Goal: Find contact information: Find contact information

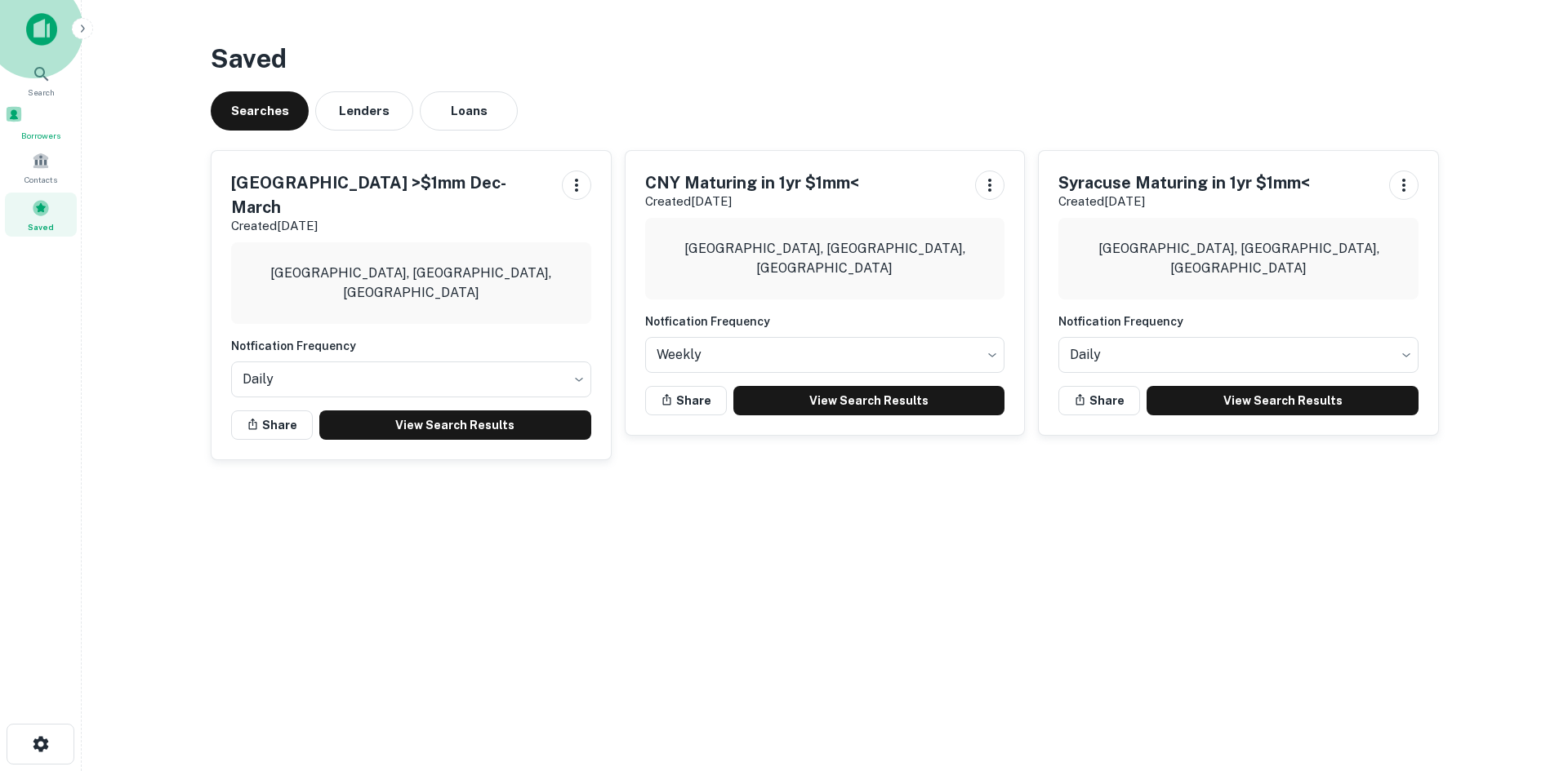
click at [39, 134] on span "Borrowers" at bounding box center [41, 135] width 72 height 13
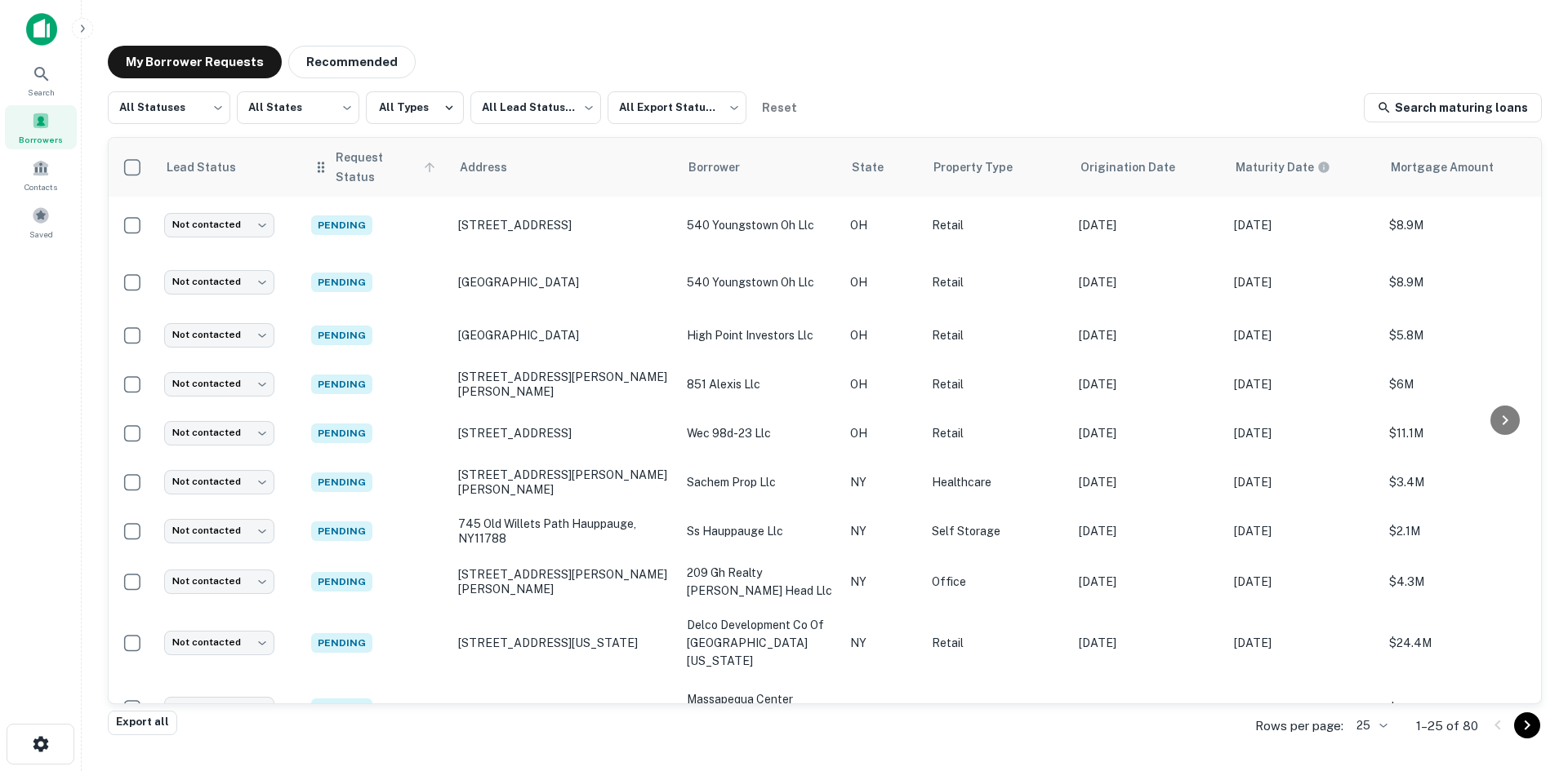
click at [354, 158] on span "Request Status" at bounding box center [388, 167] width 105 height 39
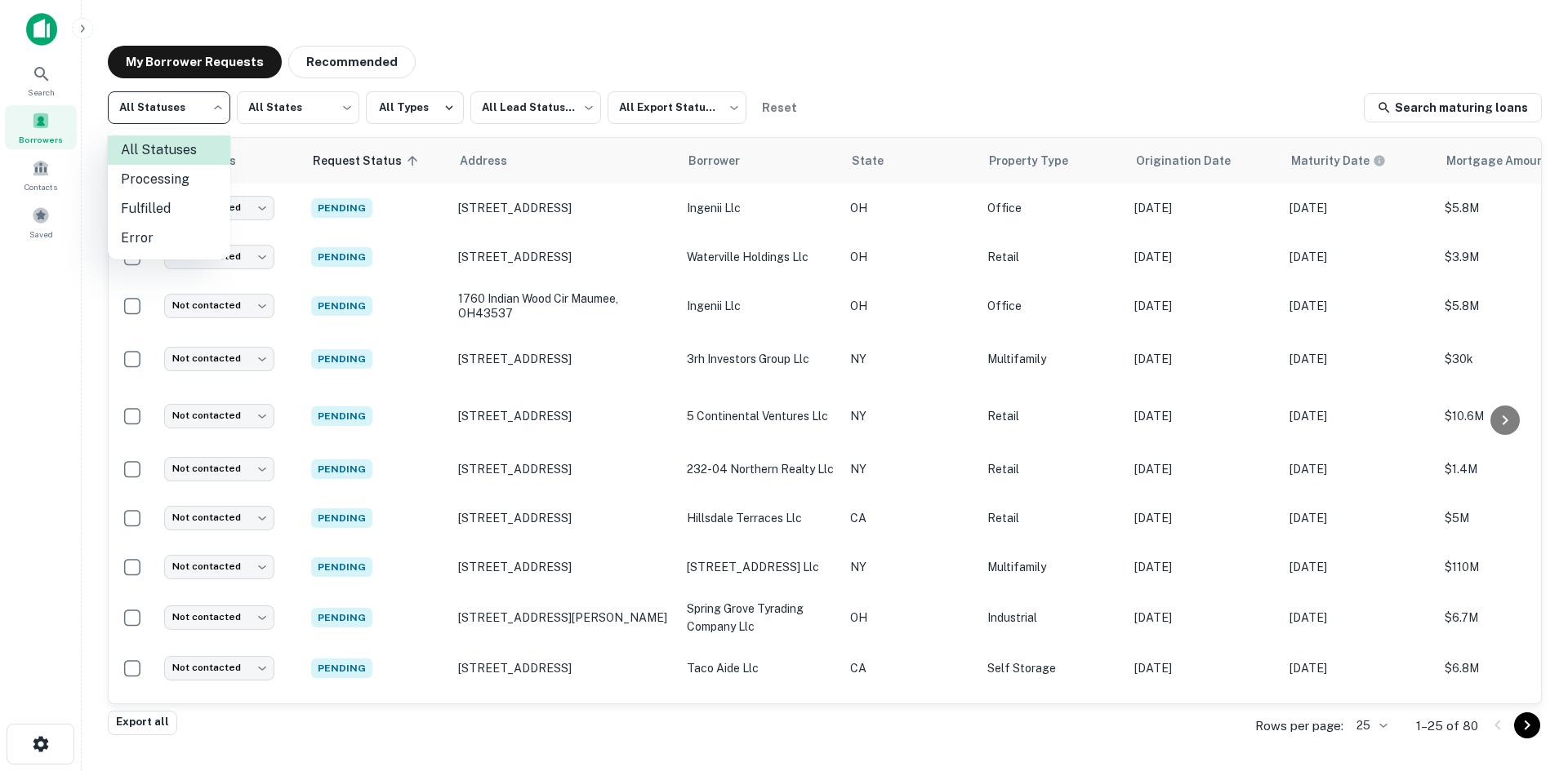
click at [183, 115] on body "Search Borrowers Contacts Saved My Borrower Requests Recommended All Statuses *…" at bounding box center [784, 386] width 1568 height 771
click at [189, 205] on li "Fulfilled" at bounding box center [168, 209] width 123 height 30
type input "*********"
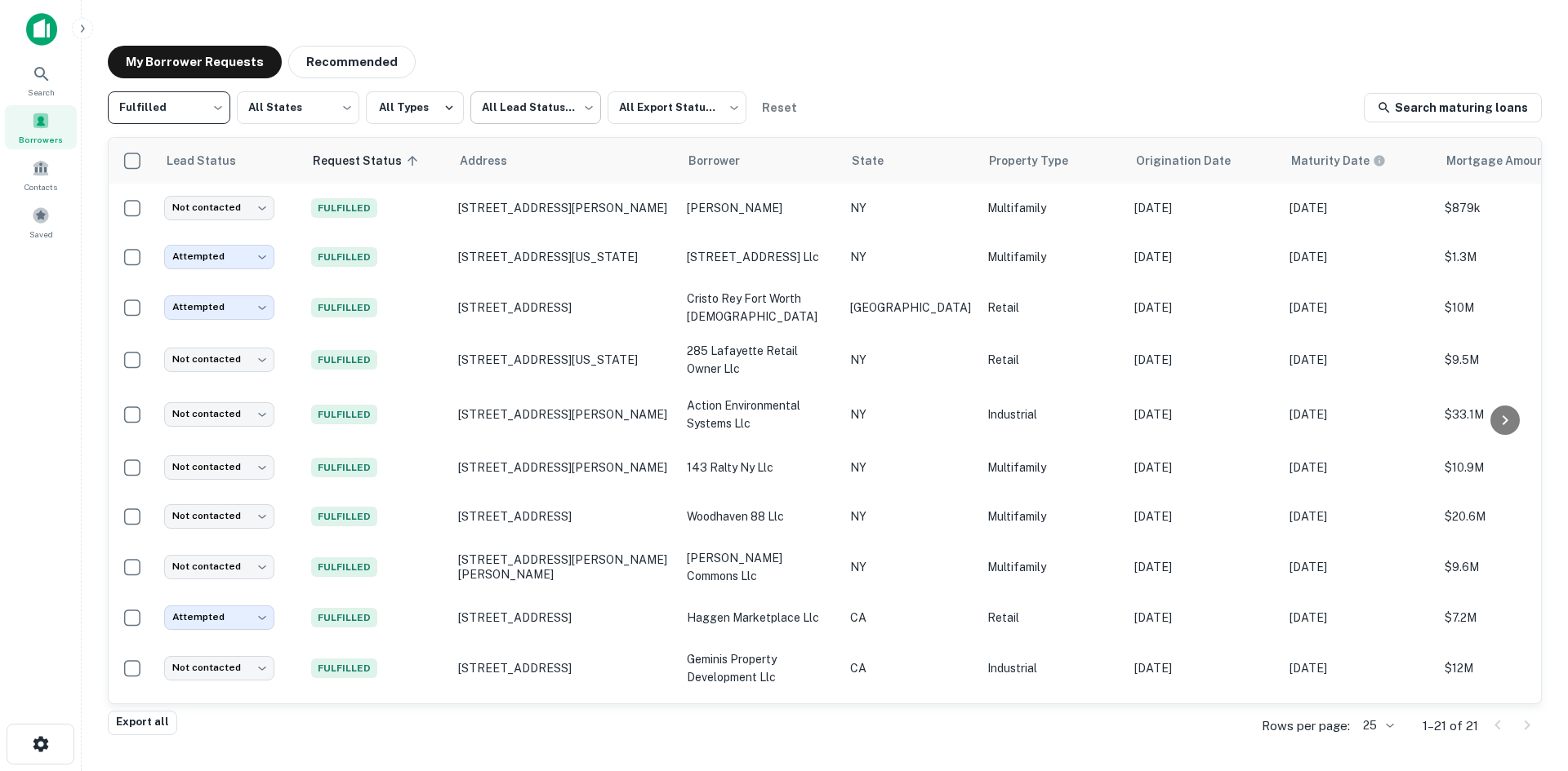
click at [546, 112] on body "Search Borrowers Contacts Saved My Borrower Requests Recommended Fulfilled ****…" at bounding box center [784, 386] width 1568 height 771
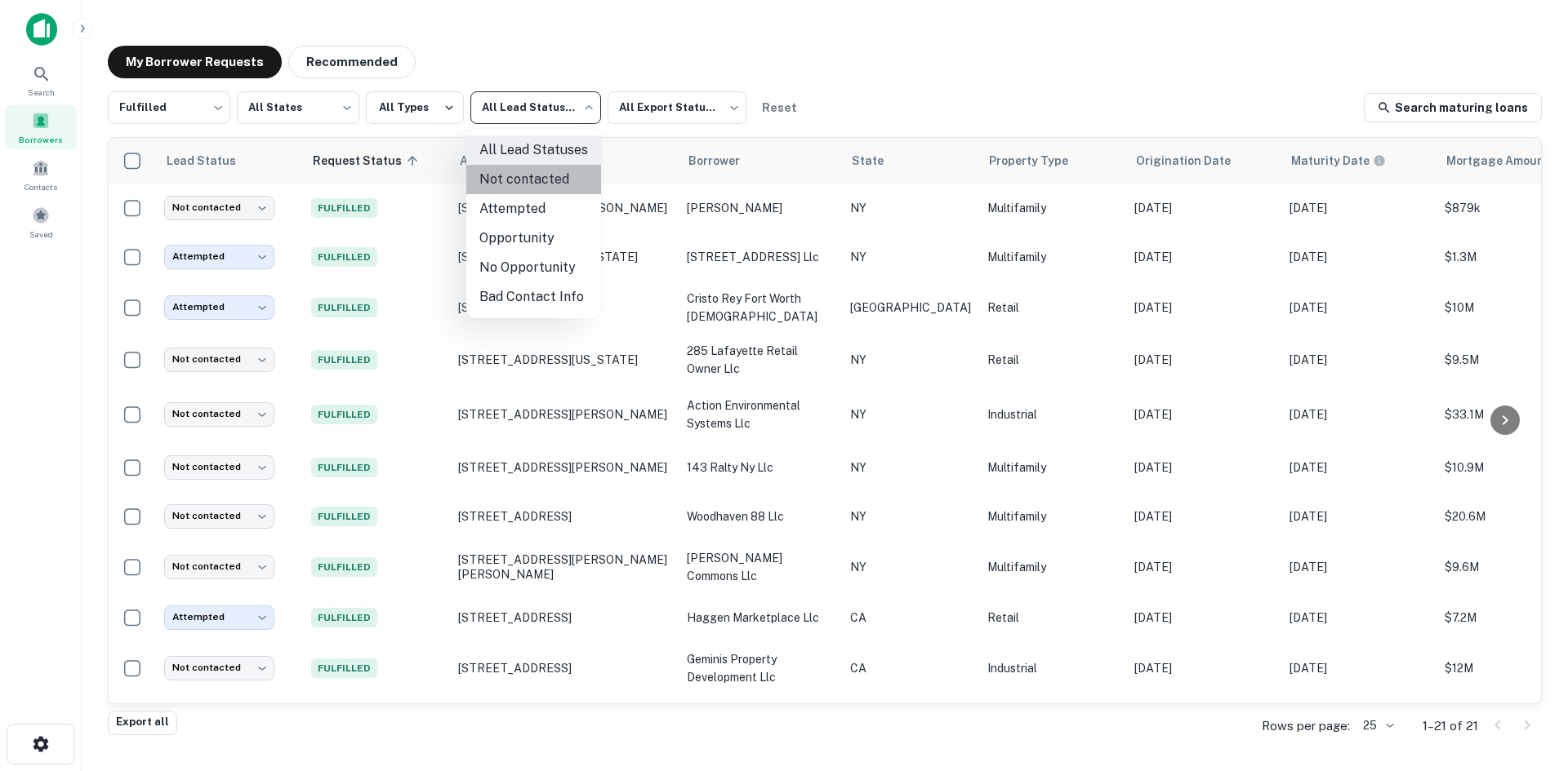
click at [534, 182] on li "Not contacted" at bounding box center [533, 179] width 134 height 30
type input "****"
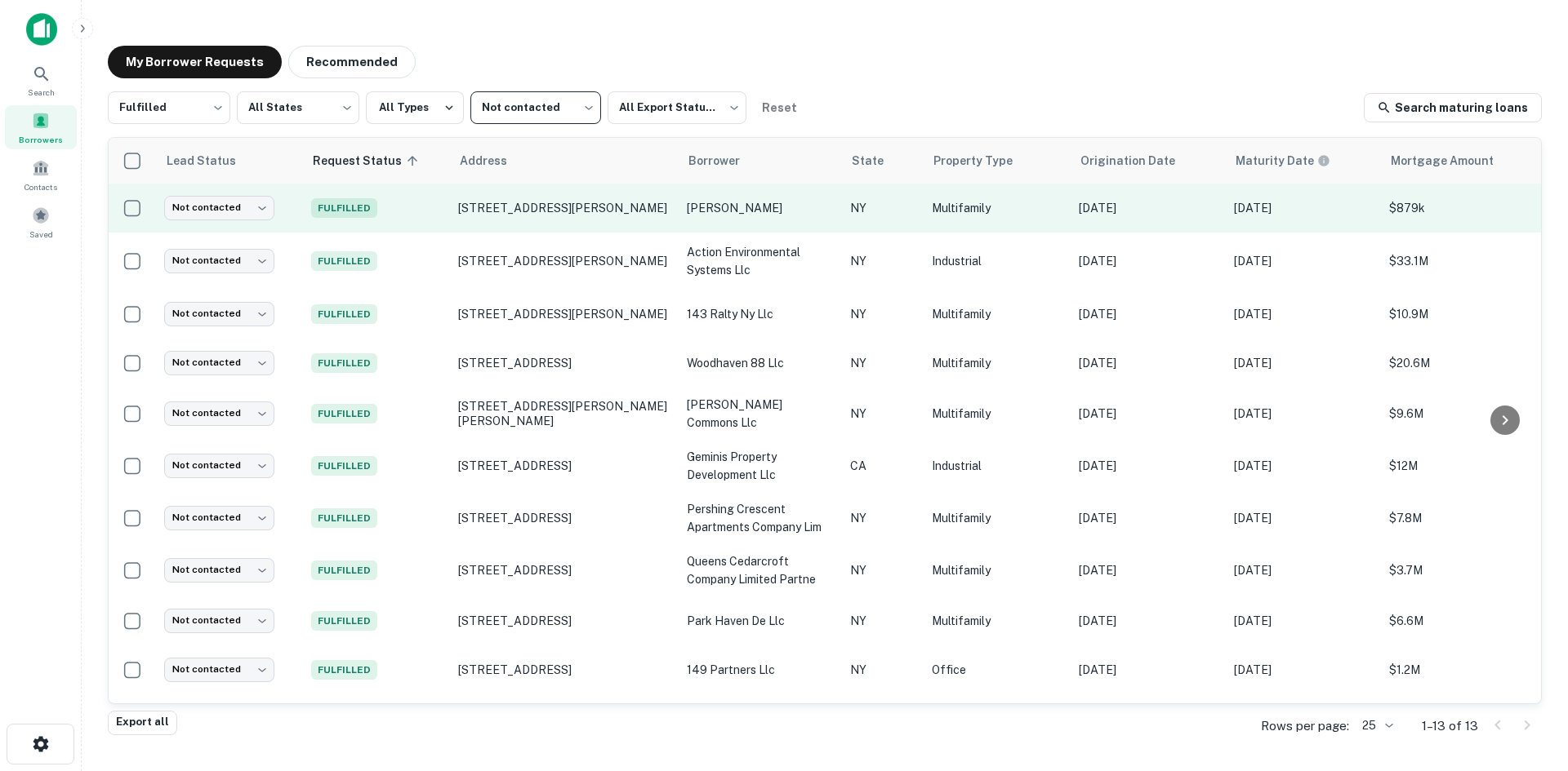
click at [337, 207] on span "Fulfilled" at bounding box center [344, 208] width 66 height 19
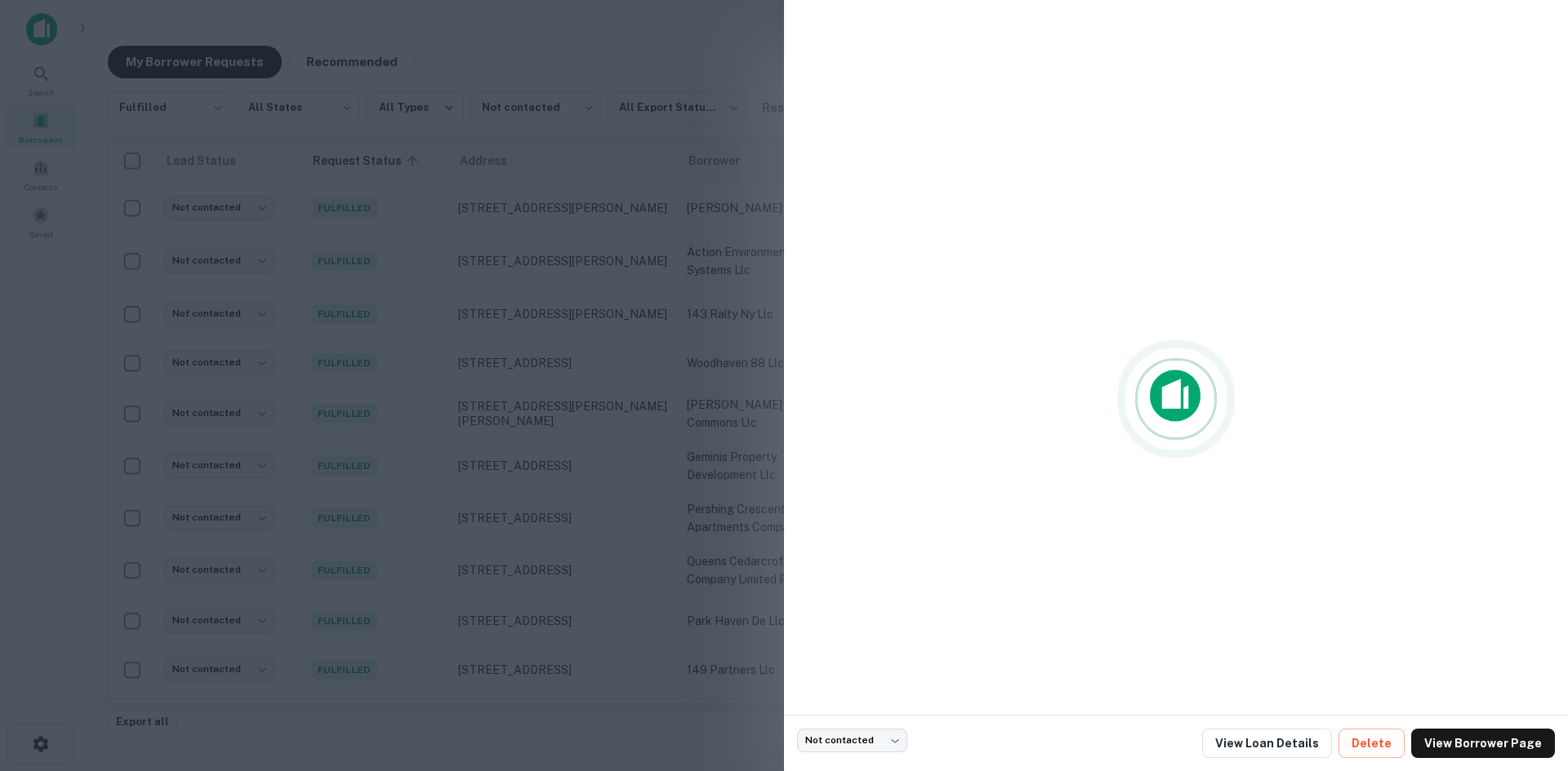
click at [408, 221] on div at bounding box center [784, 386] width 1568 height 771
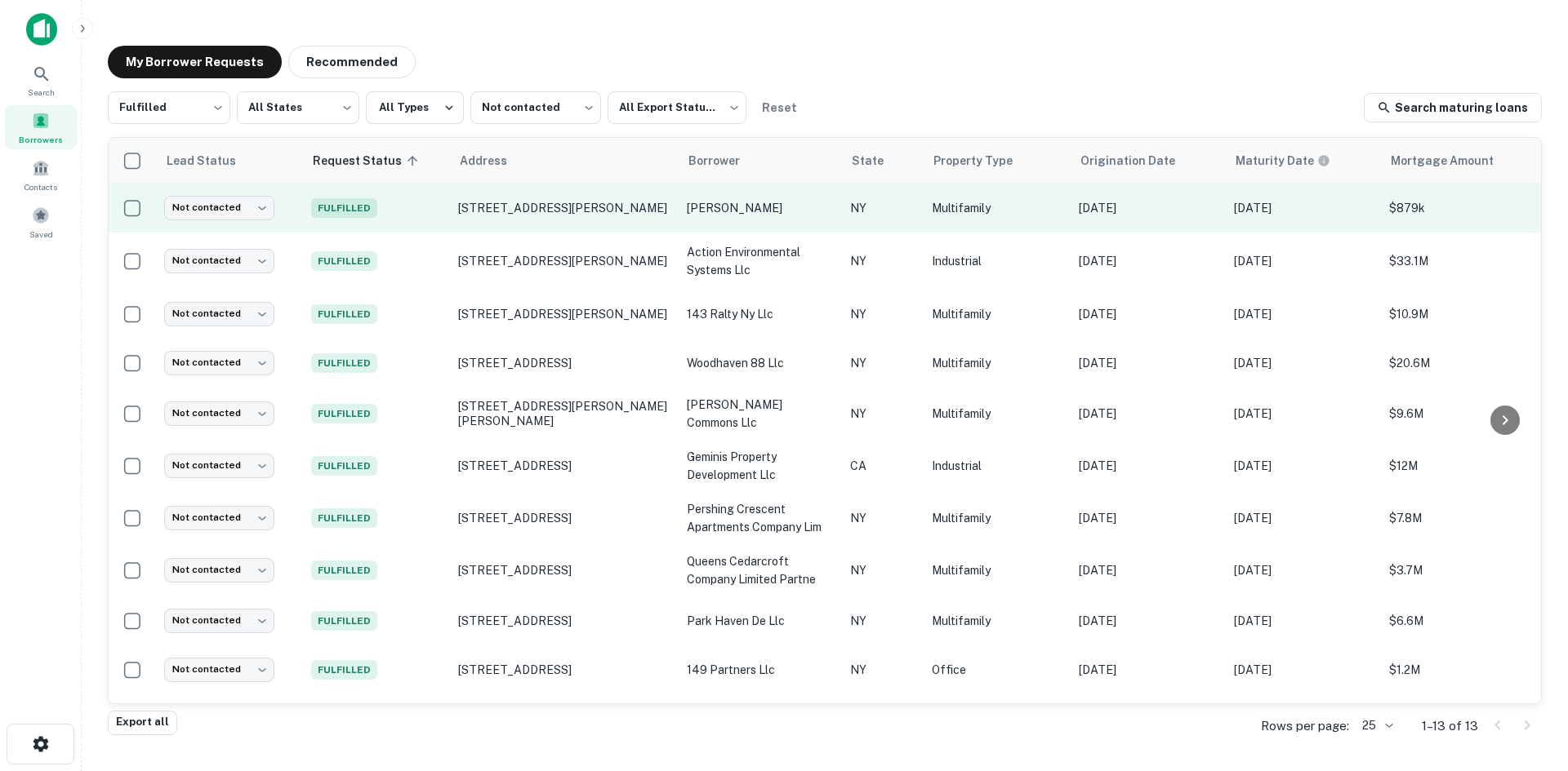
click at [408, 221] on td "Fulfilled" at bounding box center [376, 208] width 147 height 49
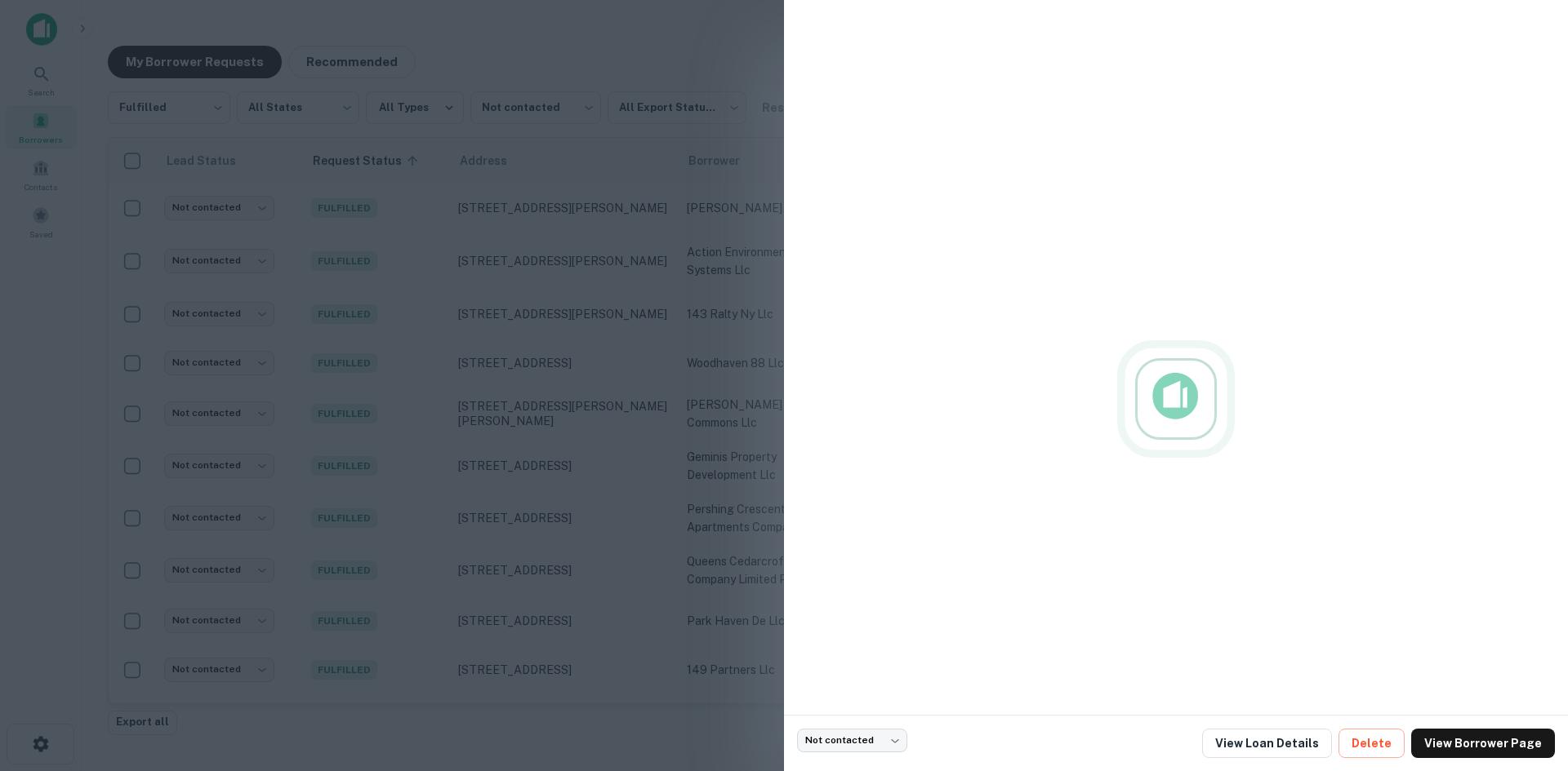
click at [522, 217] on div at bounding box center [784, 386] width 1568 height 771
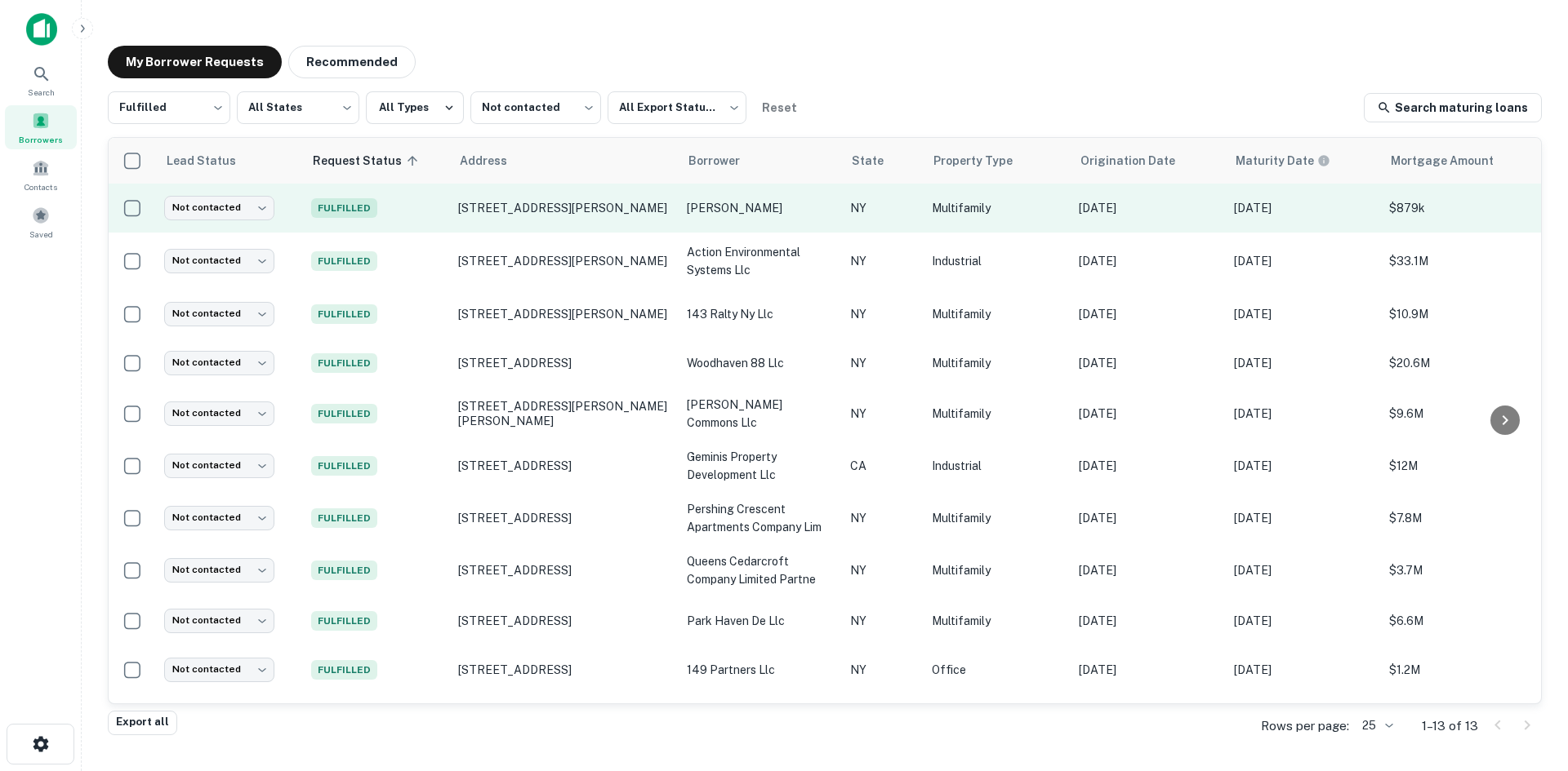
click at [551, 216] on td "1109 Putnam Ave Brooklyn, NY11221" at bounding box center [564, 208] width 228 height 49
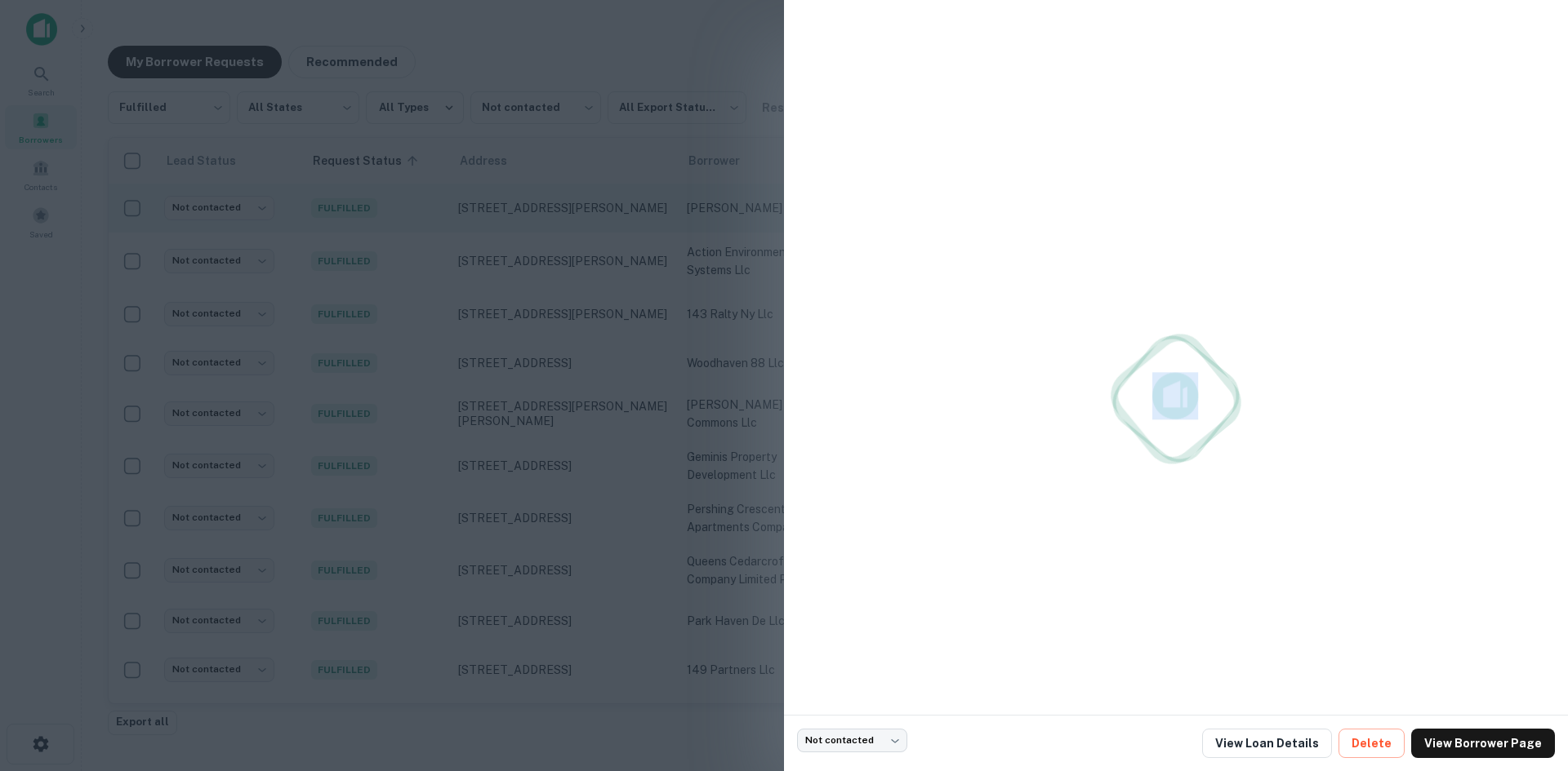
click at [551, 216] on div at bounding box center [784, 386] width 1568 height 771
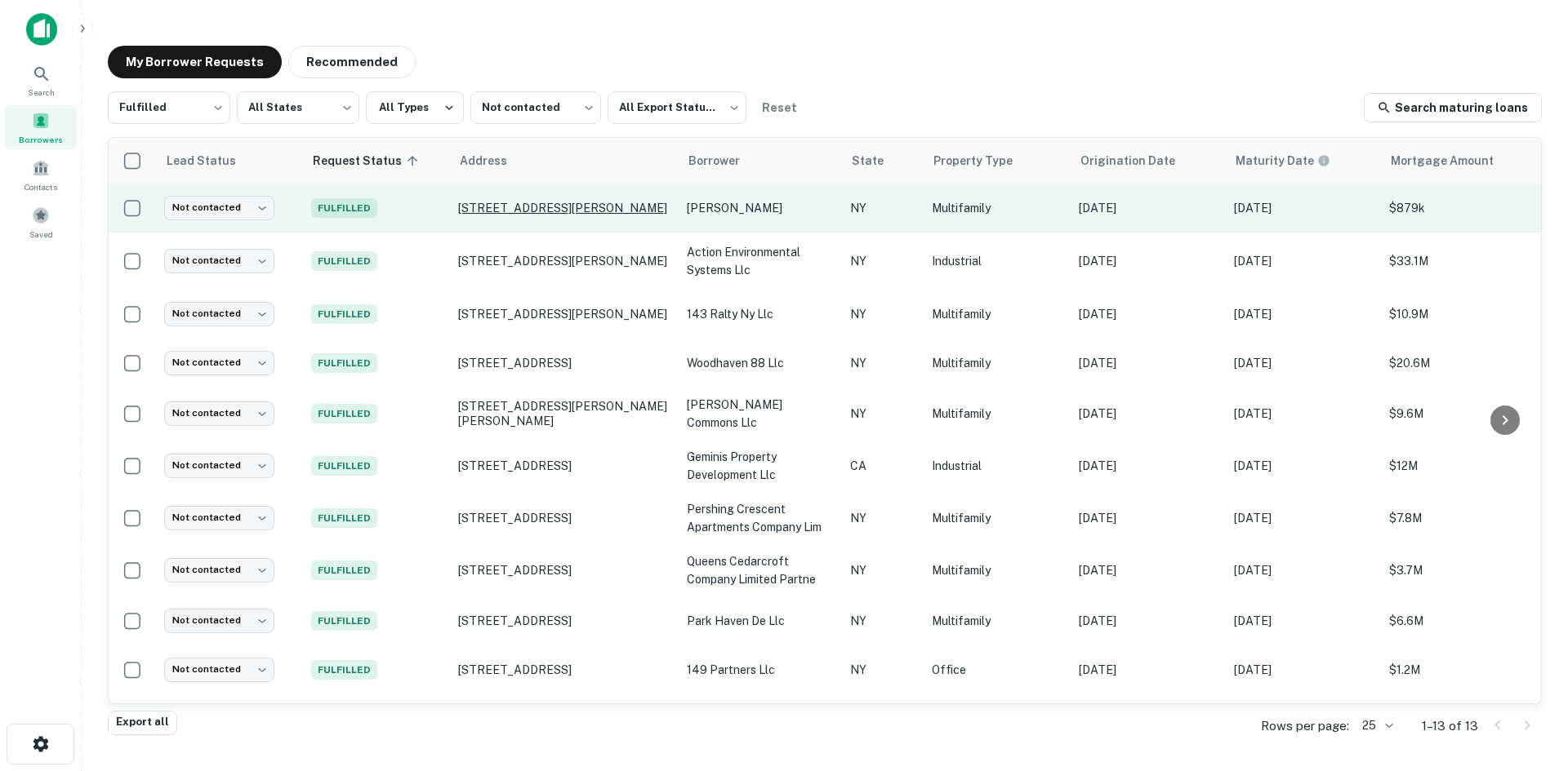
click at [551, 211] on p "1109 Putnam Ave Brooklyn, NY11221" at bounding box center [564, 208] width 212 height 14
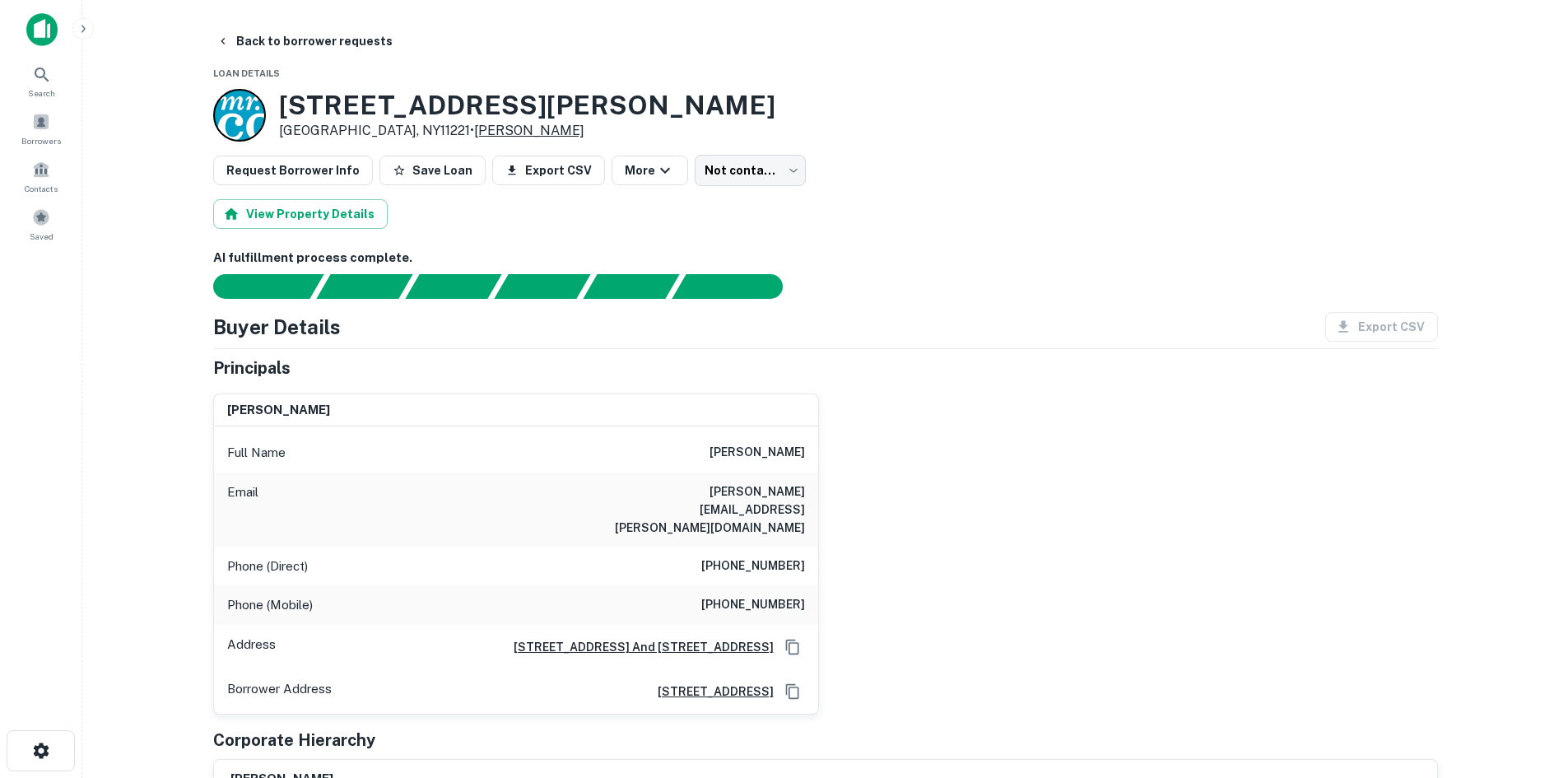
click at [474, 133] on link "[PERSON_NAME]" at bounding box center [529, 131] width 110 height 15
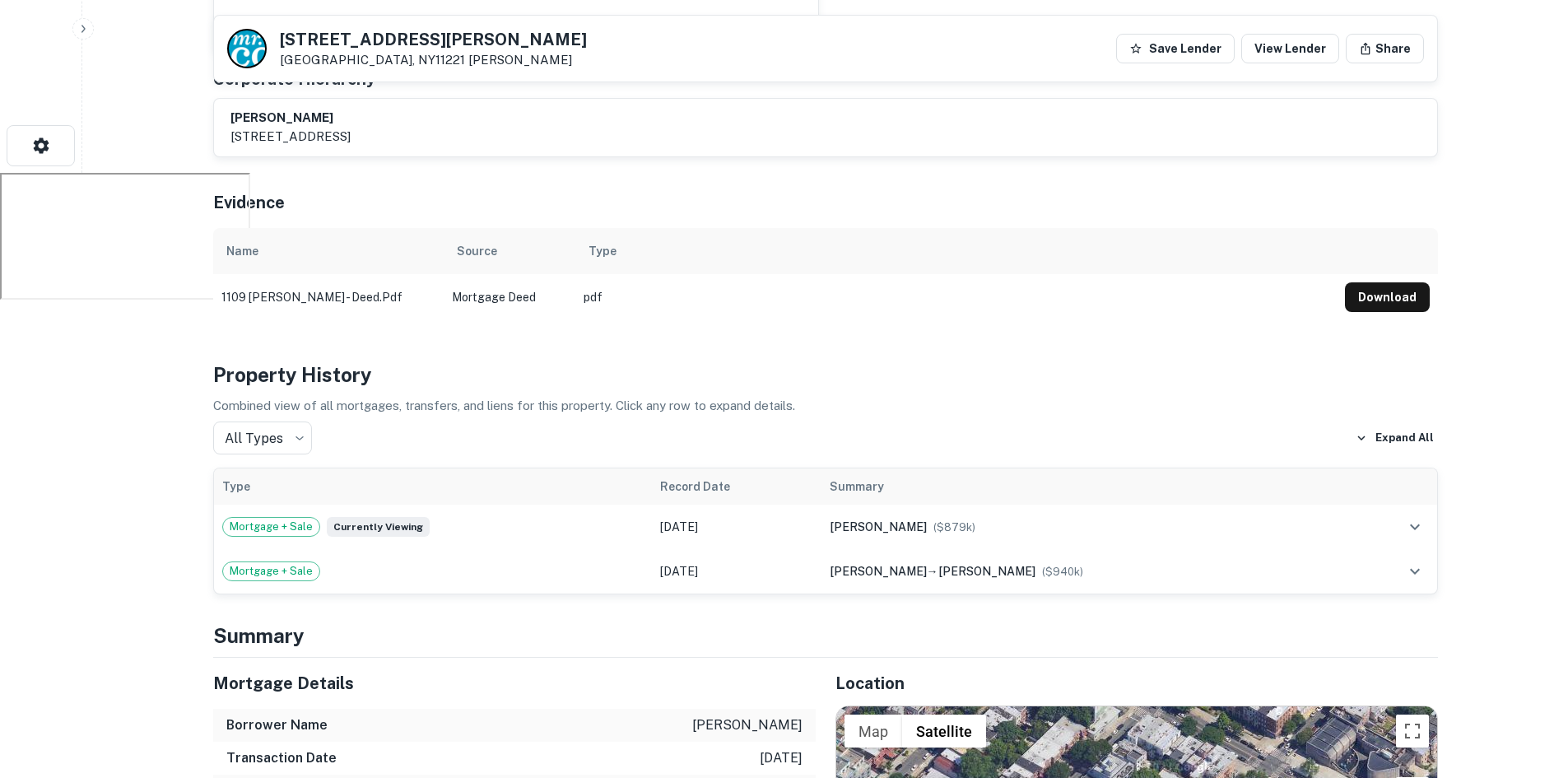
scroll to position [659, 0]
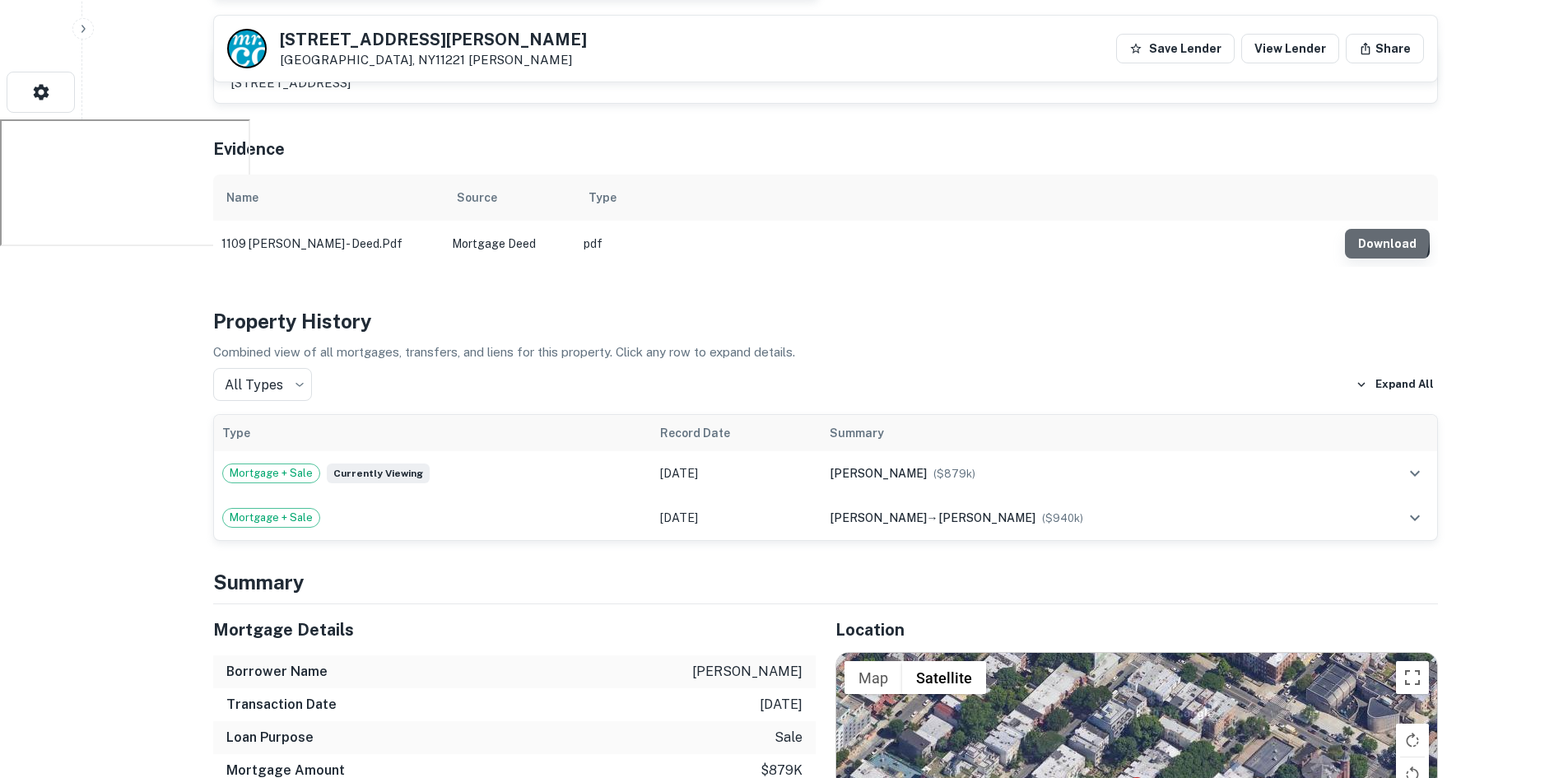
drag, startPoint x: 1360, startPoint y: 200, endPoint x: 1369, endPoint y: 201, distance: 9.1
click at [1369, 229] on button "Download" at bounding box center [1387, 243] width 84 height 30
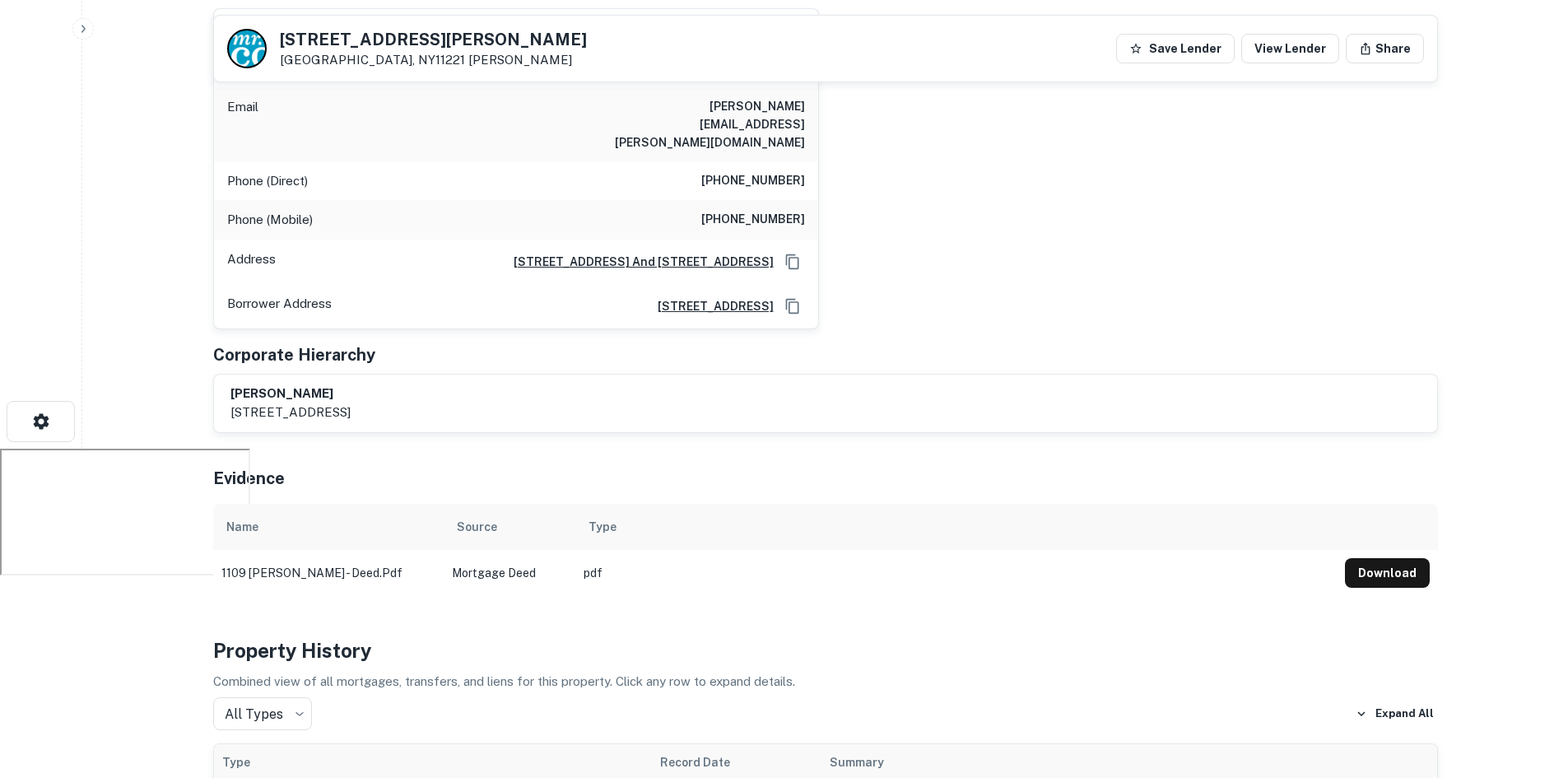
scroll to position [165, 0]
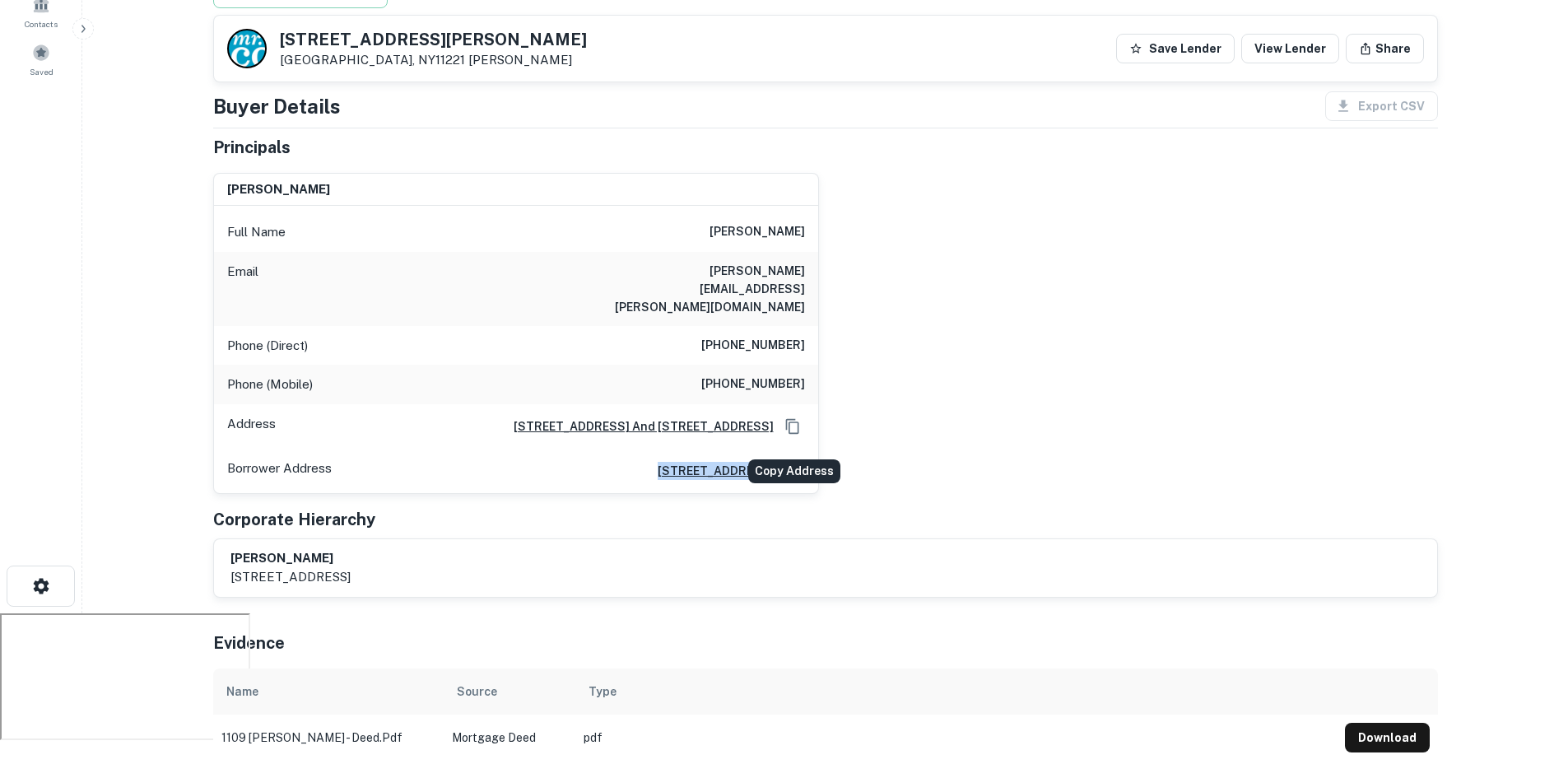
drag, startPoint x: 492, startPoint y: 438, endPoint x: 782, endPoint y: 439, distance: 290.0
click at [782, 449] on div "Borrower Address 1450 brickell bay drive, #2010, miami, FL, 33131" at bounding box center [516, 471] width 605 height 44
copy div "1450 brickell bay drive, #2010, miami, FL, 33131"
drag, startPoint x: 670, startPoint y: 266, endPoint x: 822, endPoint y: 280, distance: 152.6
click at [822, 280] on div "steven manton Full Name steven manton Email steven.manton@msn.com Phone (Direct…" at bounding box center [819, 327] width 1238 height 334
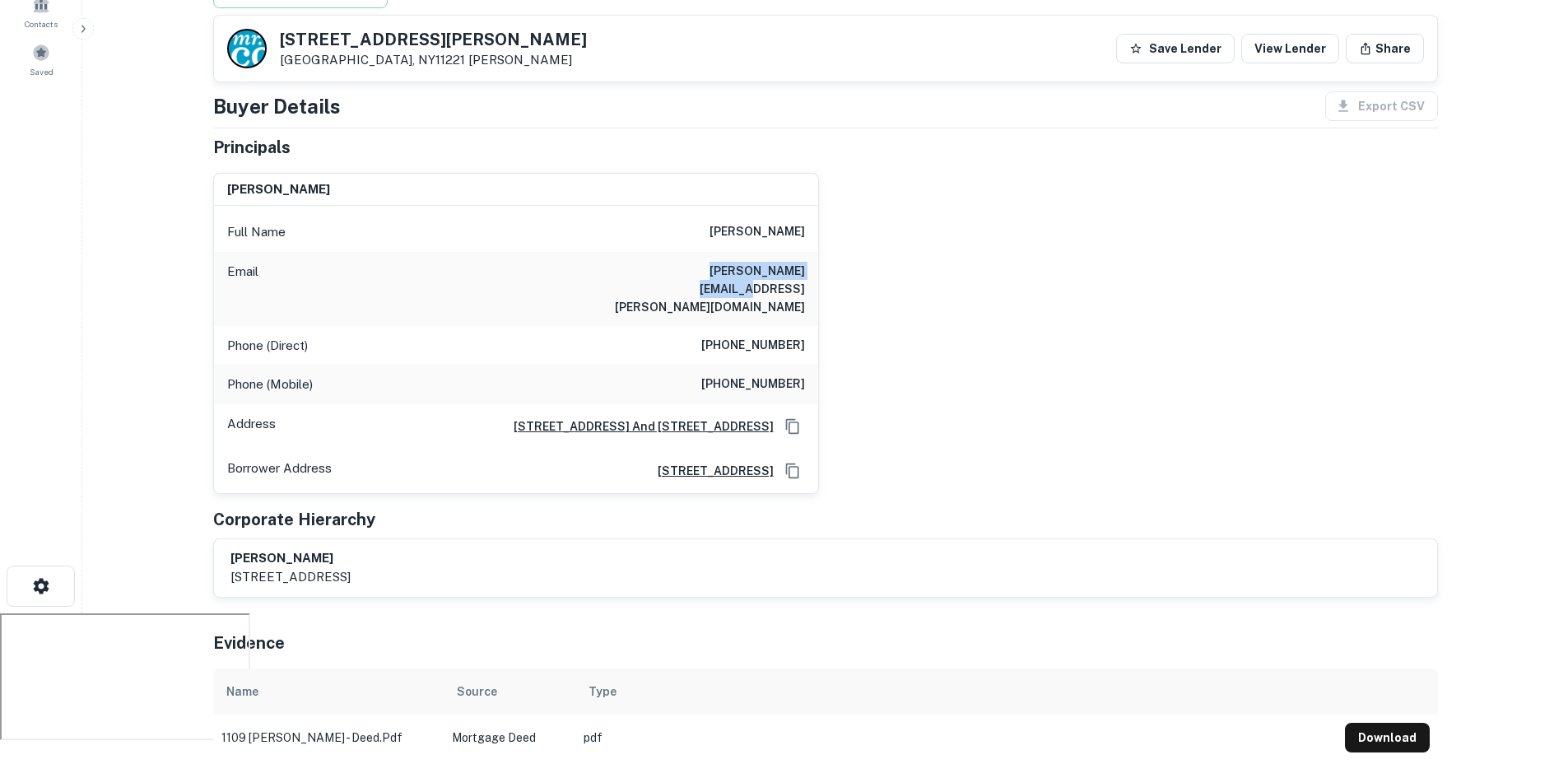
copy h6 "steven.manton@msn.com"
drag, startPoint x: 722, startPoint y: 353, endPoint x: 819, endPoint y: 358, distance: 97.1
click at [819, 358] on div "steven manton Full Name steven manton Email steven.manton@msn.com Phone (Direct…" at bounding box center [516, 334] width 606 height 322
copy h6 "(212) 585-1790"
drag, startPoint x: 297, startPoint y: 35, endPoint x: 427, endPoint y: 48, distance: 130.6
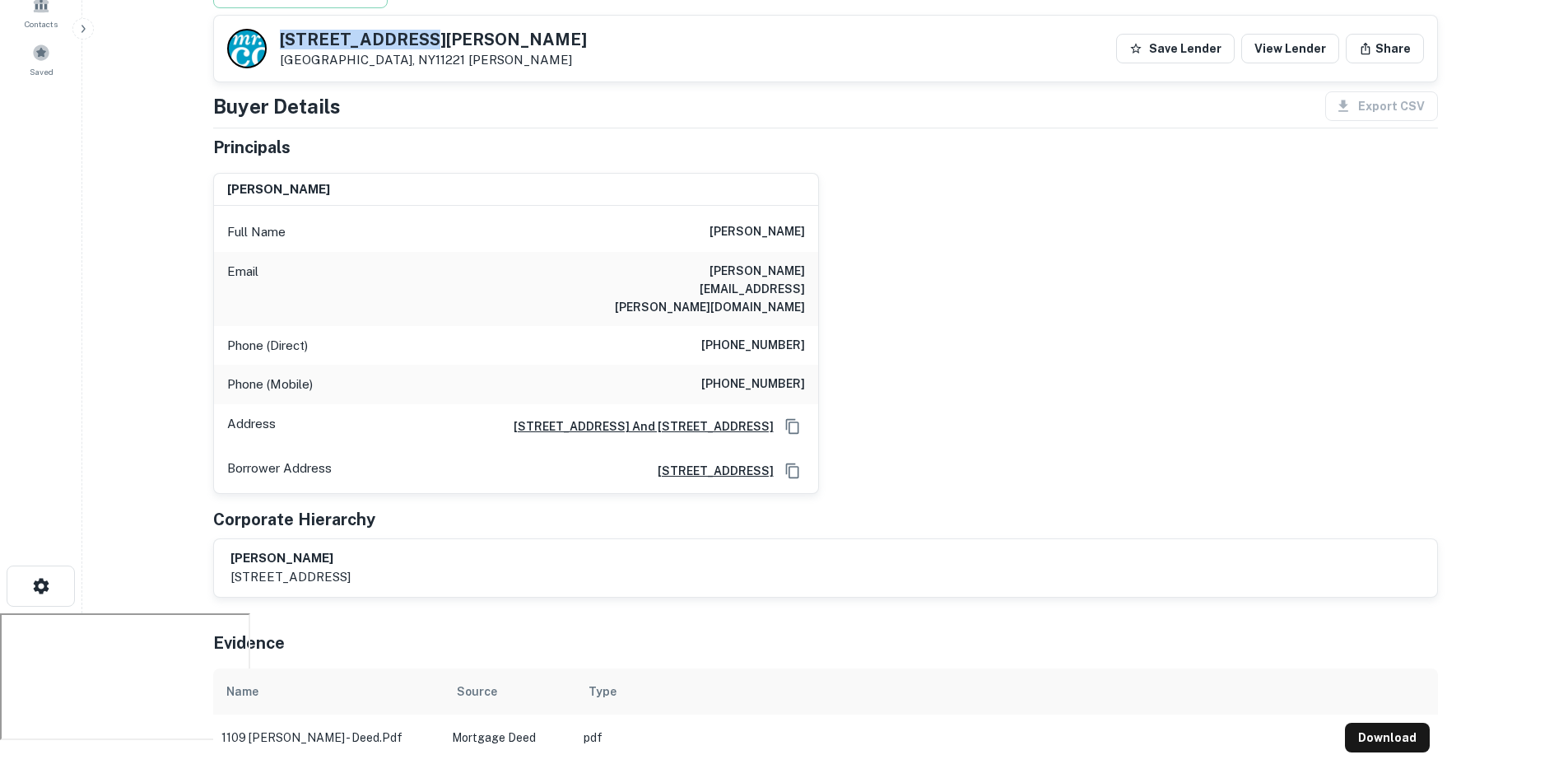
click at [427, 48] on div "1109 Putnam Ave Brooklyn, NY11221 MR. Cooper" at bounding box center [407, 49] width 360 height 39
copy h5 "1109 Putnam Ave"
drag, startPoint x: 716, startPoint y: 316, endPoint x: 820, endPoint y: 317, distance: 104.0
click at [820, 317] on div "steven manton Full Name steven manton Email steven.manton@msn.com Phone (Direct…" at bounding box center [819, 327] width 1238 height 334
copy h6 "(970) 547-8028"
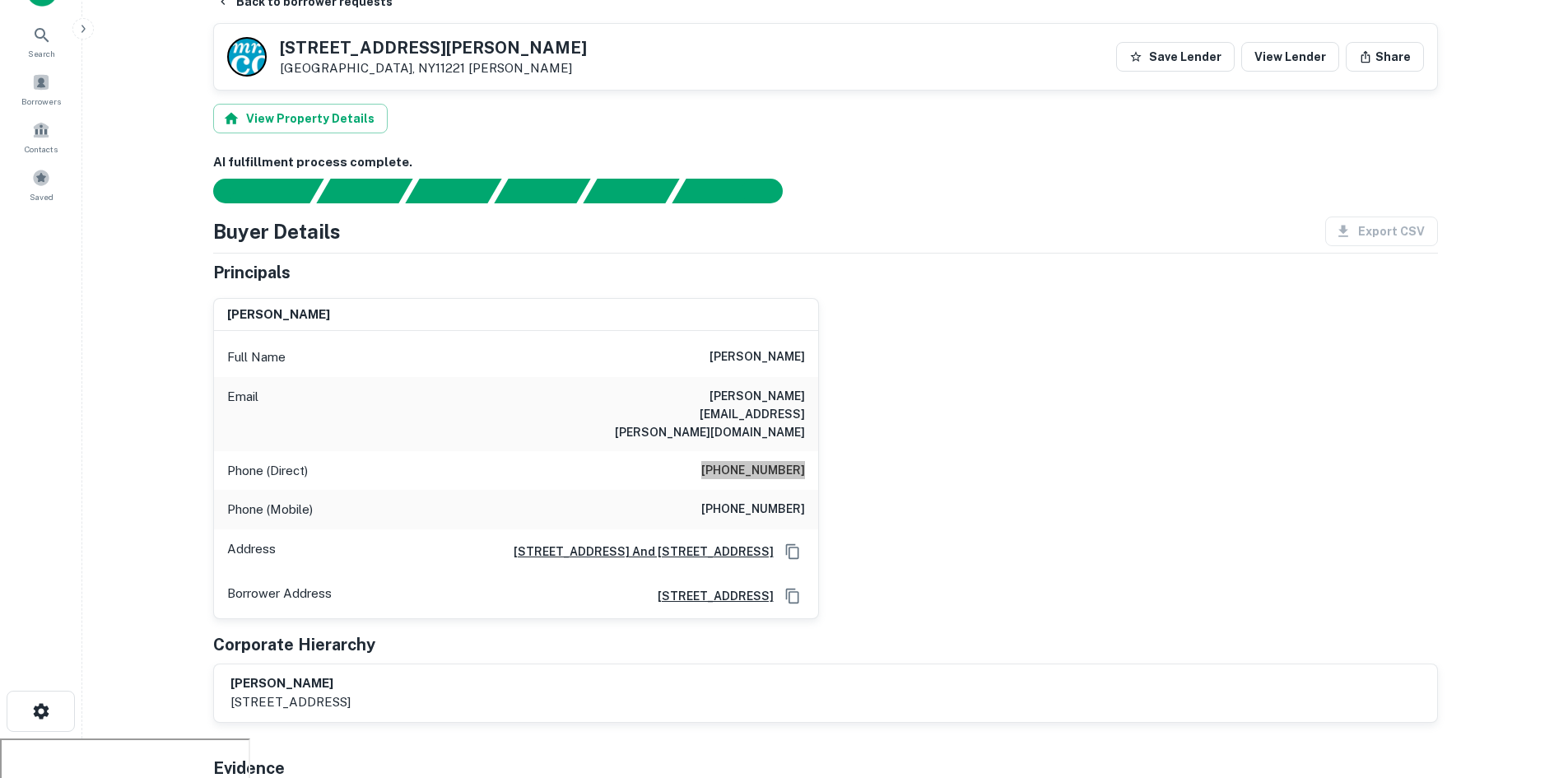
scroll to position [0, 0]
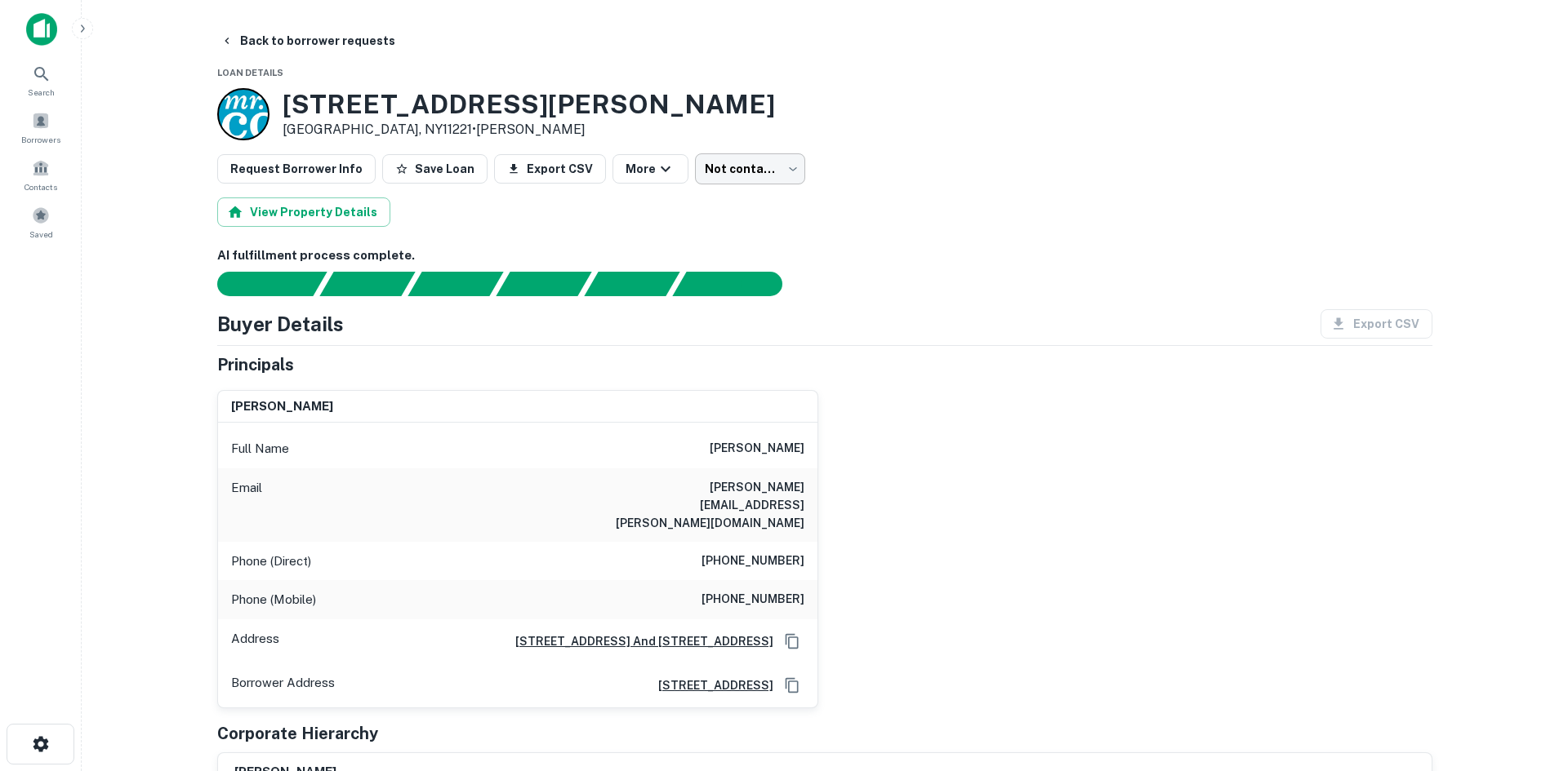
click at [771, 172] on body "Search Borrowers Contacts Saved Back to borrower requests Loan Details 1109 Put…" at bounding box center [784, 386] width 1568 height 771
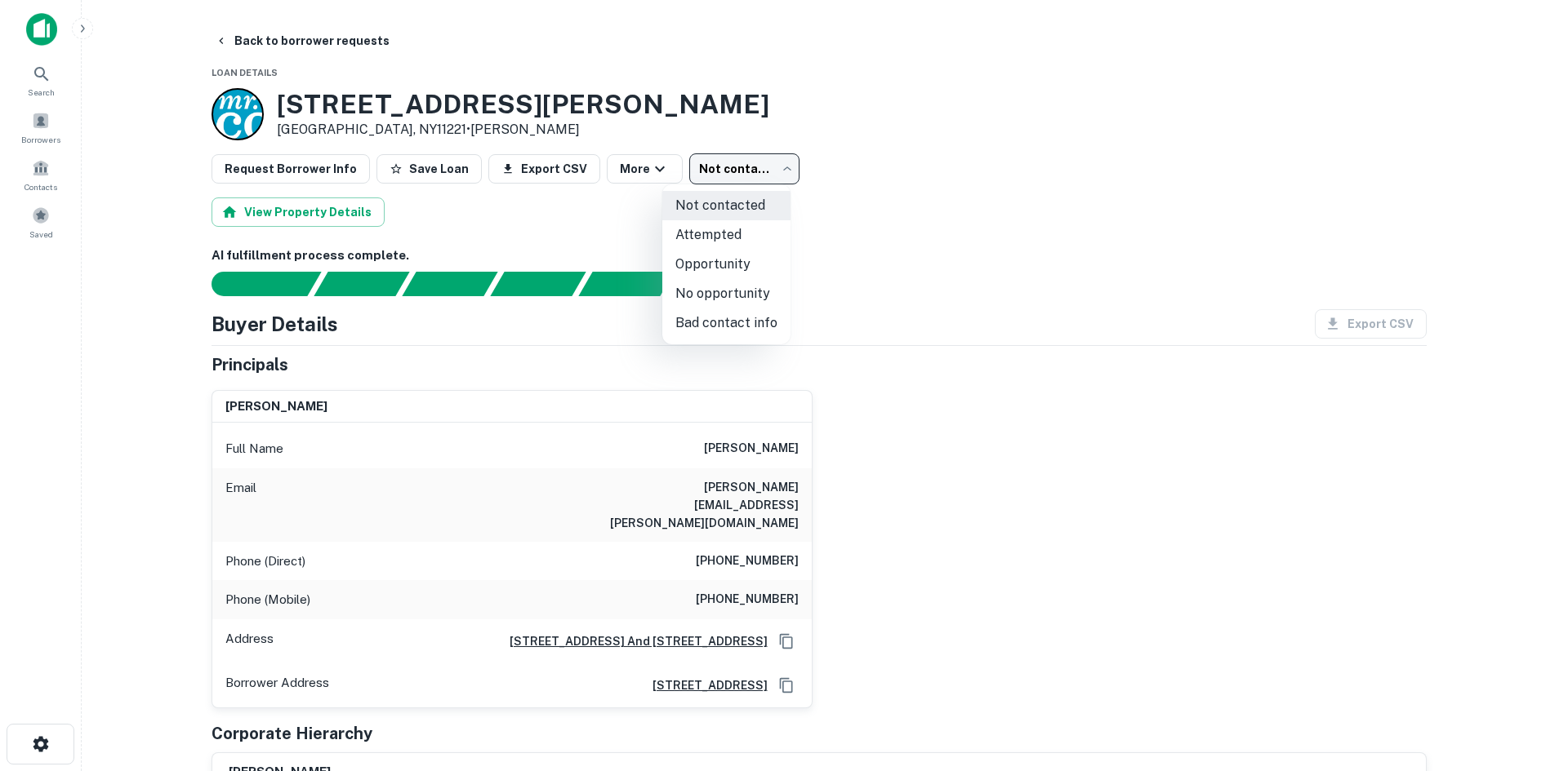
click at [699, 233] on li "Attempted" at bounding box center [726, 235] width 129 height 30
type input "*********"
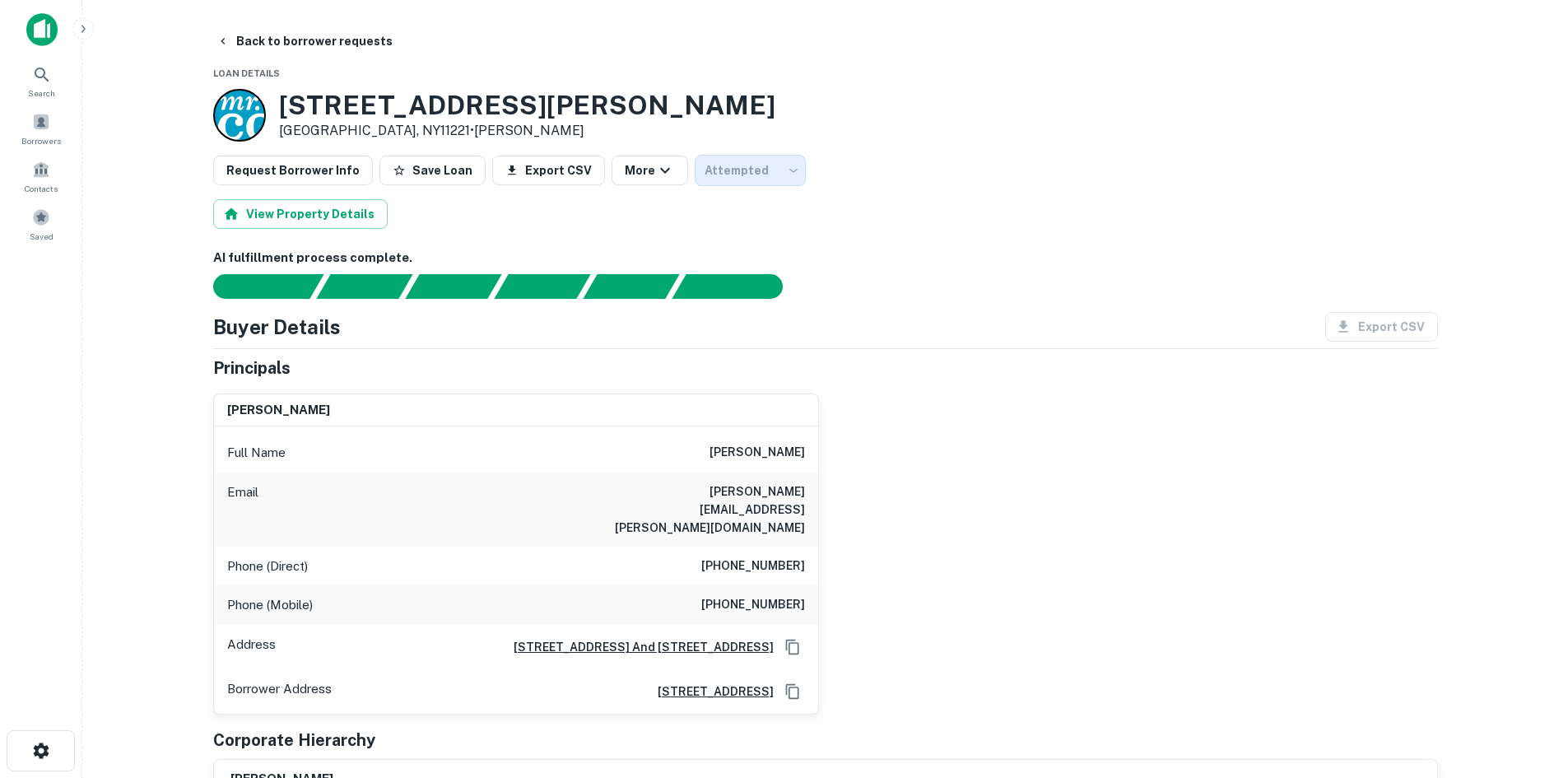
click at [594, 249] on h6 "AI fulfillment process complete." at bounding box center [825, 258] width 1225 height 19
click at [214, 52] on button "Back to borrower requests" at bounding box center [304, 41] width 189 height 30
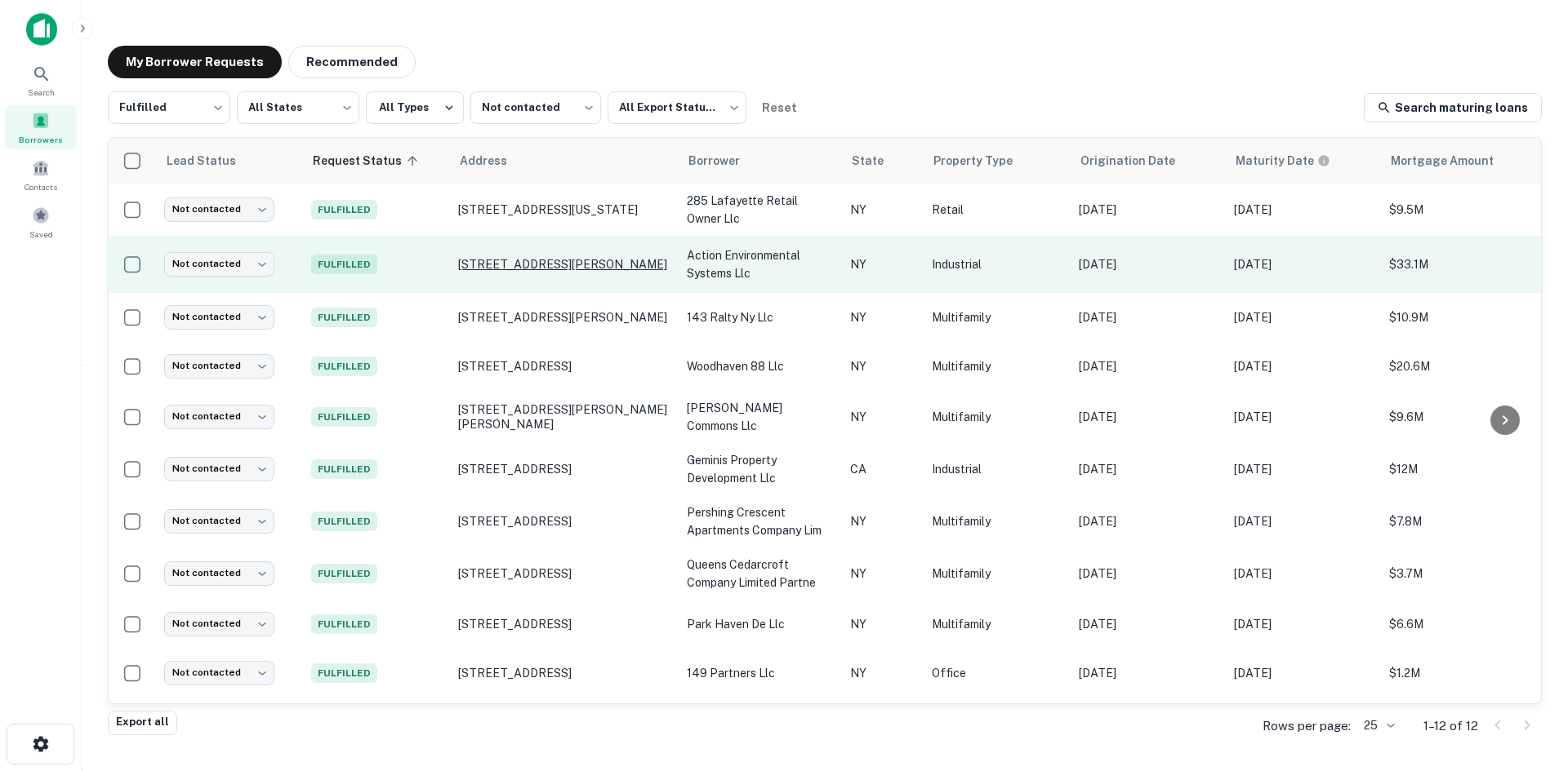
click at [544, 265] on p "620 Atkins Ave Brooklyn, NY11208" at bounding box center [564, 264] width 212 height 14
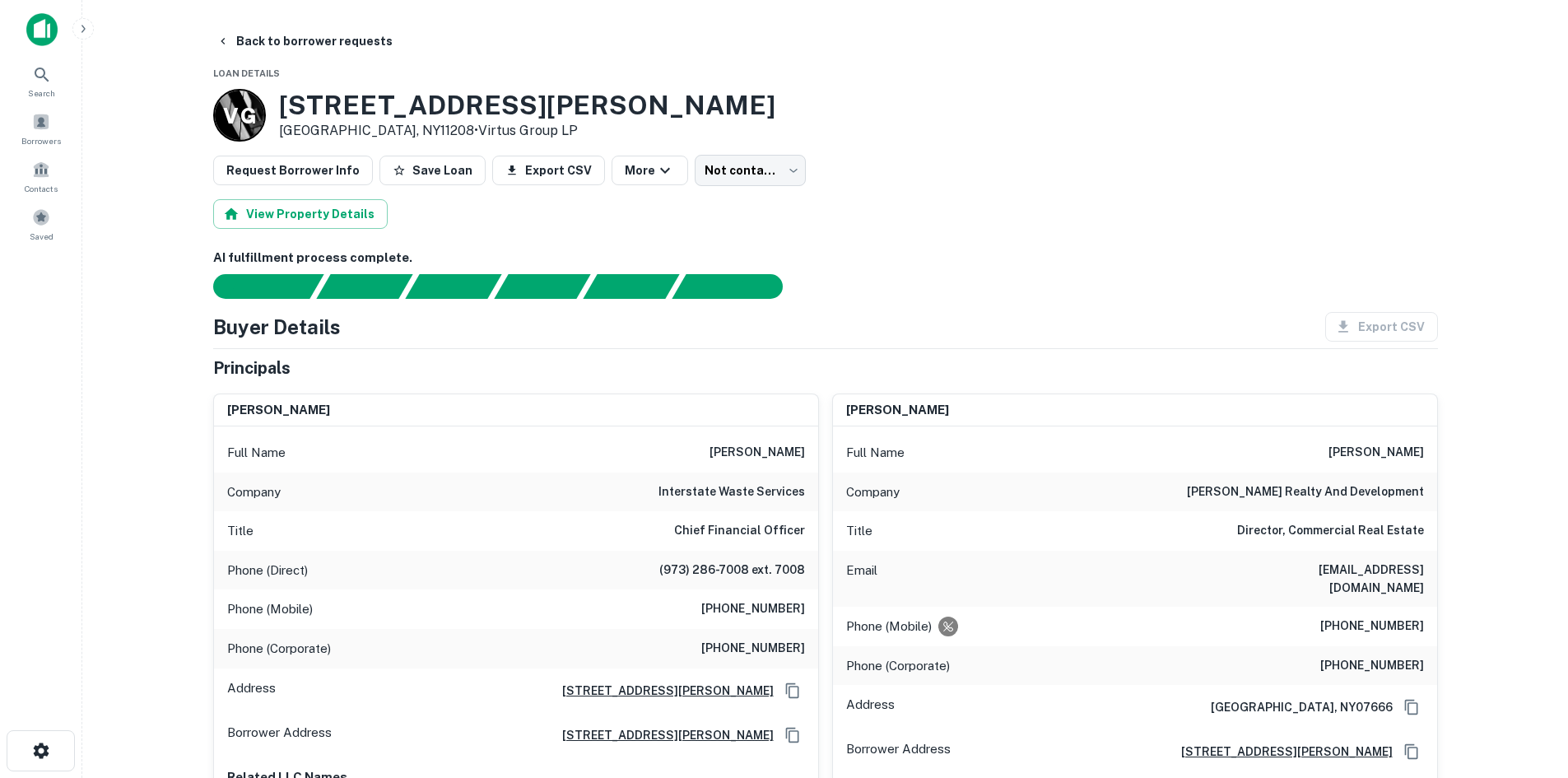
scroll to position [165, 0]
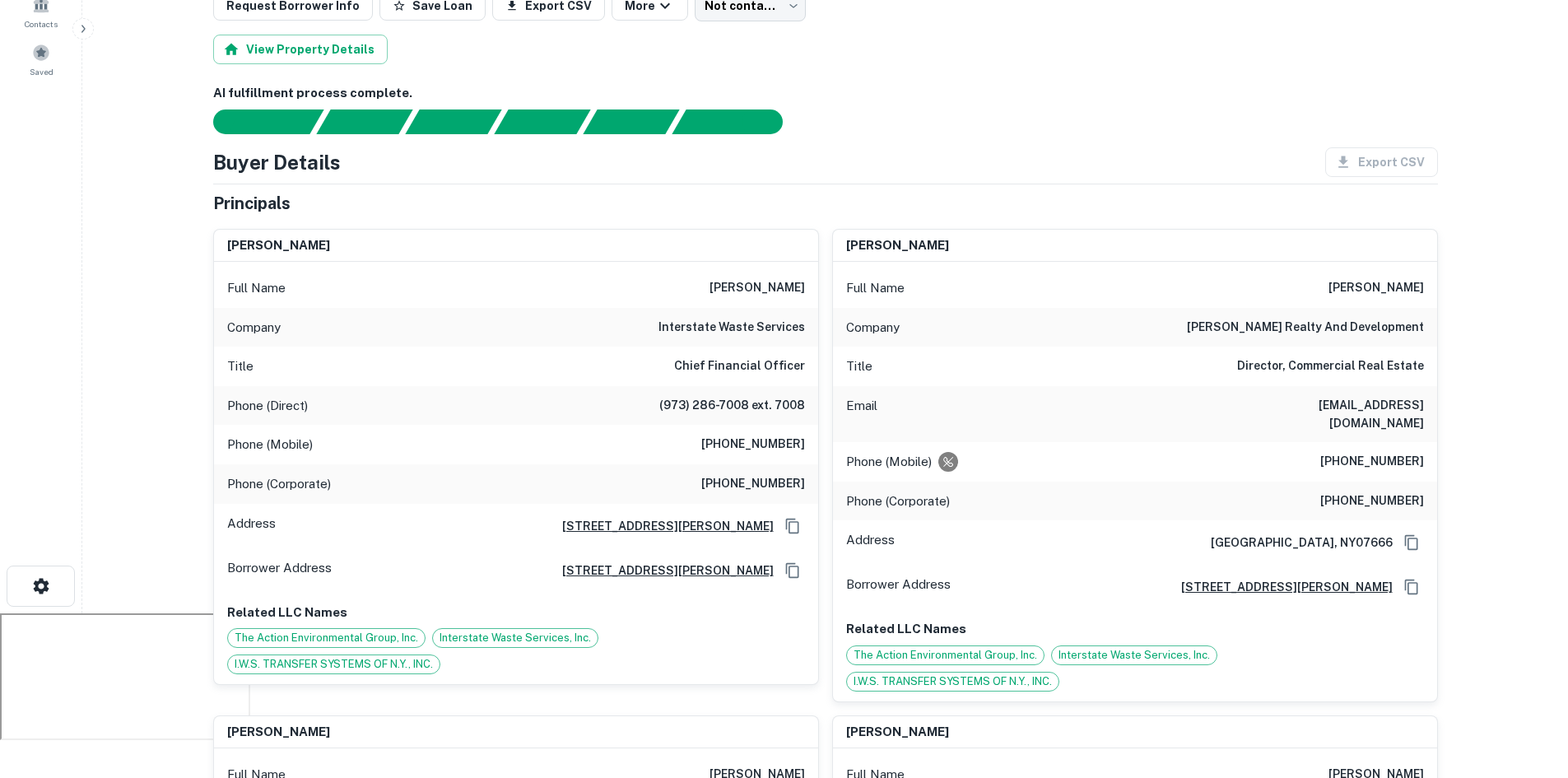
drag, startPoint x: 351, startPoint y: 242, endPoint x: 226, endPoint y: 241, distance: 125.0
click at [226, 241] on div "brian giambagno" at bounding box center [516, 246] width 605 height 33
copy h6 "brian giambagno"
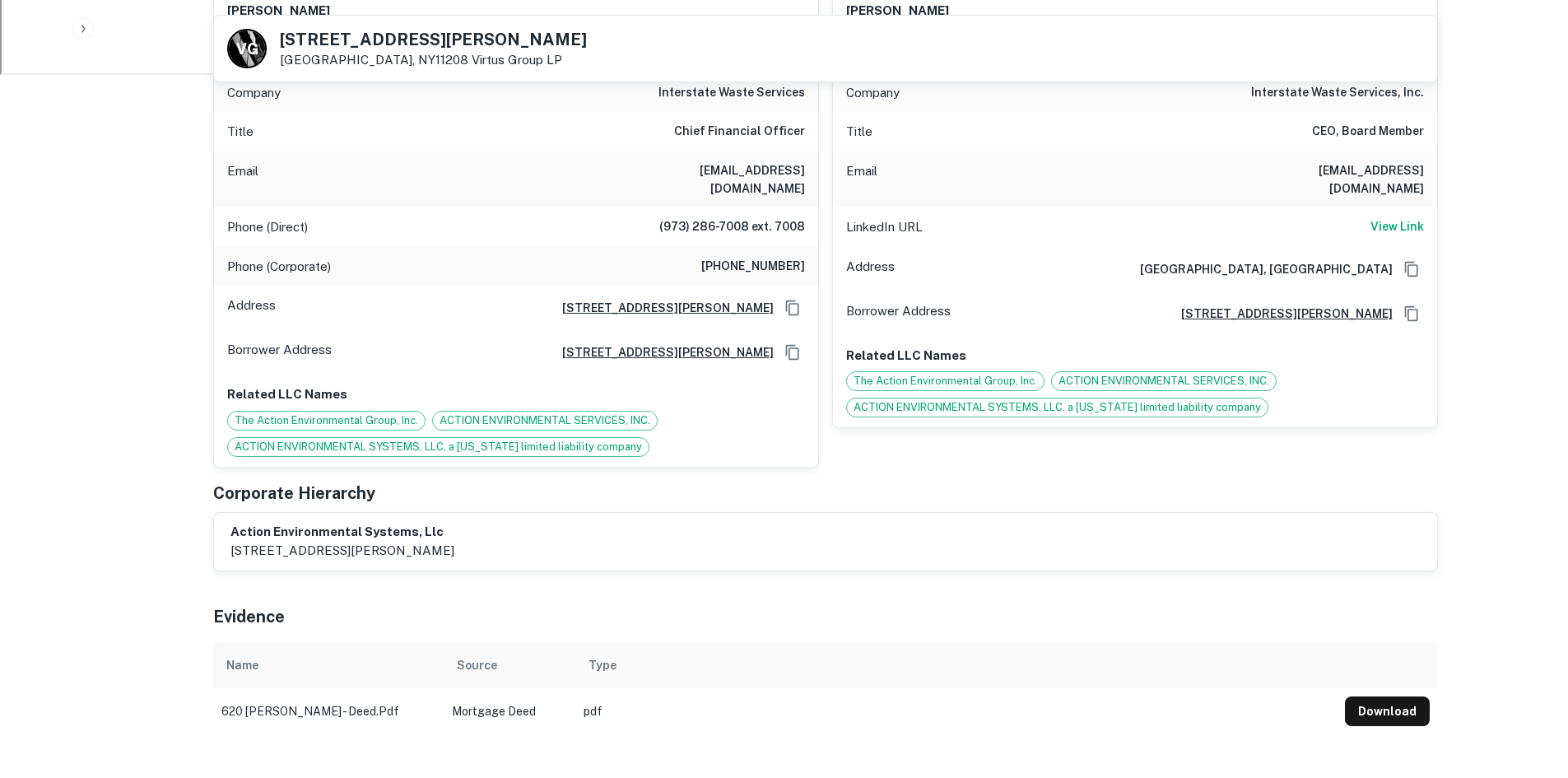
scroll to position [989, 0]
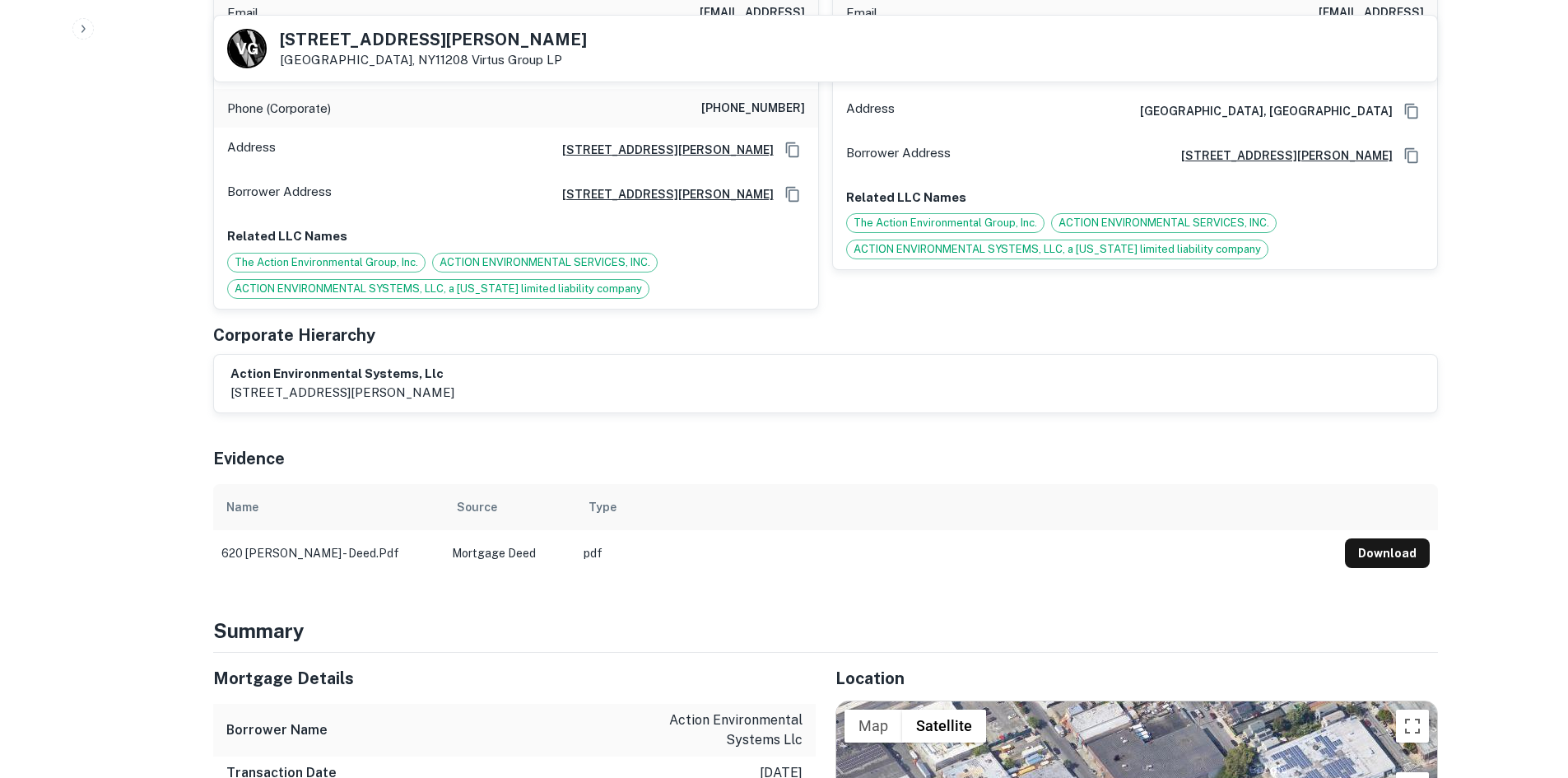
click at [1399, 538] on button "Download" at bounding box center [1387, 553] width 84 height 30
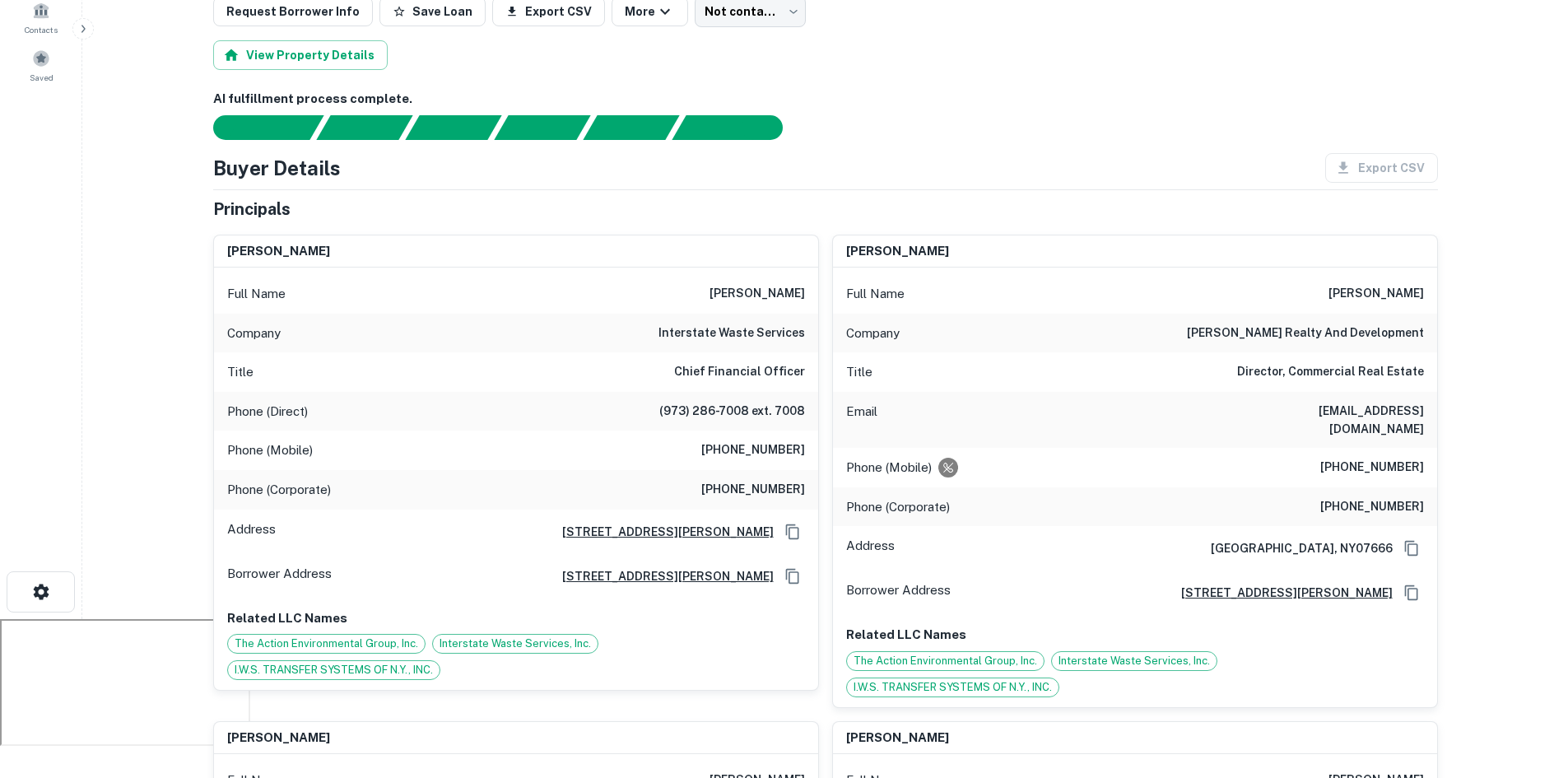
scroll to position [165, 0]
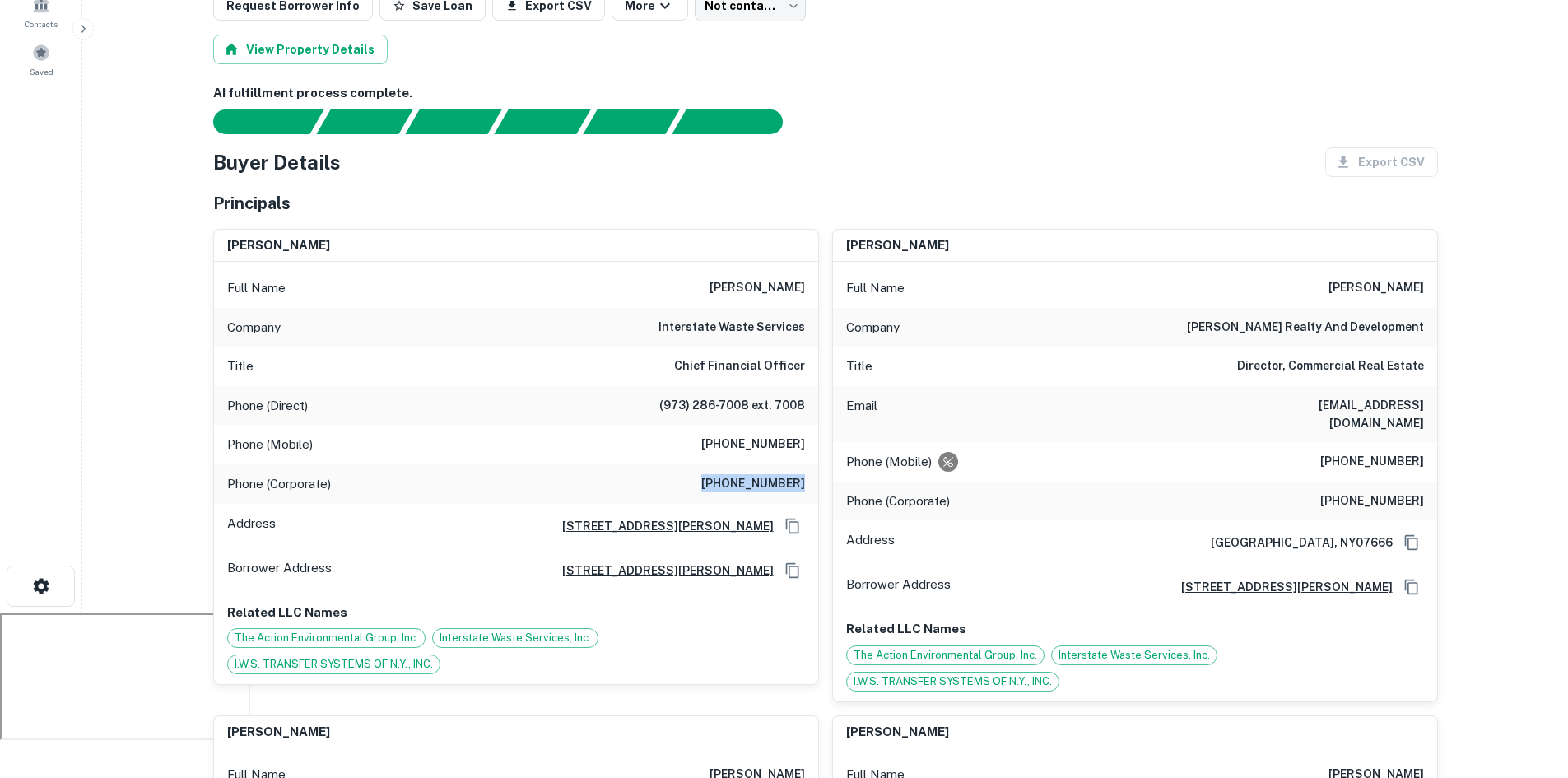
drag, startPoint x: 718, startPoint y: 488, endPoint x: 810, endPoint y: 484, distance: 92.1
click at [814, 484] on div "Phone (Corporate) (866) 270-9900" at bounding box center [516, 485] width 605 height 39
click at [731, 460] on div "Phone (Mobile) (609) 651-0279" at bounding box center [516, 444] width 605 height 39
drag, startPoint x: 722, startPoint y: 442, endPoint x: 791, endPoint y: 445, distance: 69.1
click at [791, 445] on h6 "(609) 651-0279" at bounding box center [754, 444] width 104 height 20
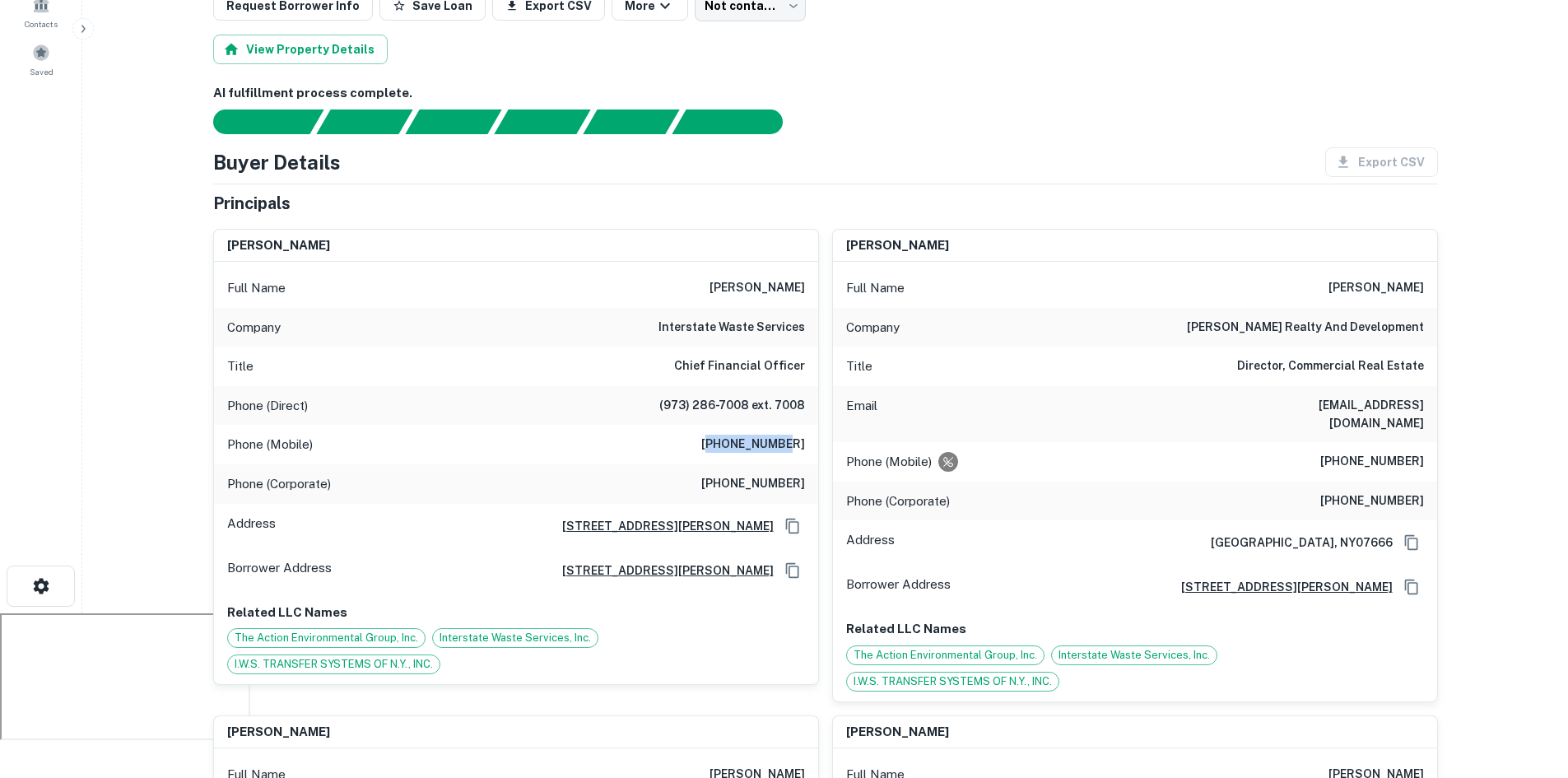
click at [791, 445] on h6 "(609) 651-0279" at bounding box center [754, 444] width 104 height 20
drag, startPoint x: 717, startPoint y: 438, endPoint x: 807, endPoint y: 442, distance: 90.1
click at [807, 442] on div "Phone (Mobile) (609) 651-0279" at bounding box center [516, 444] width 605 height 39
copy h6 "(609) 651-0279"
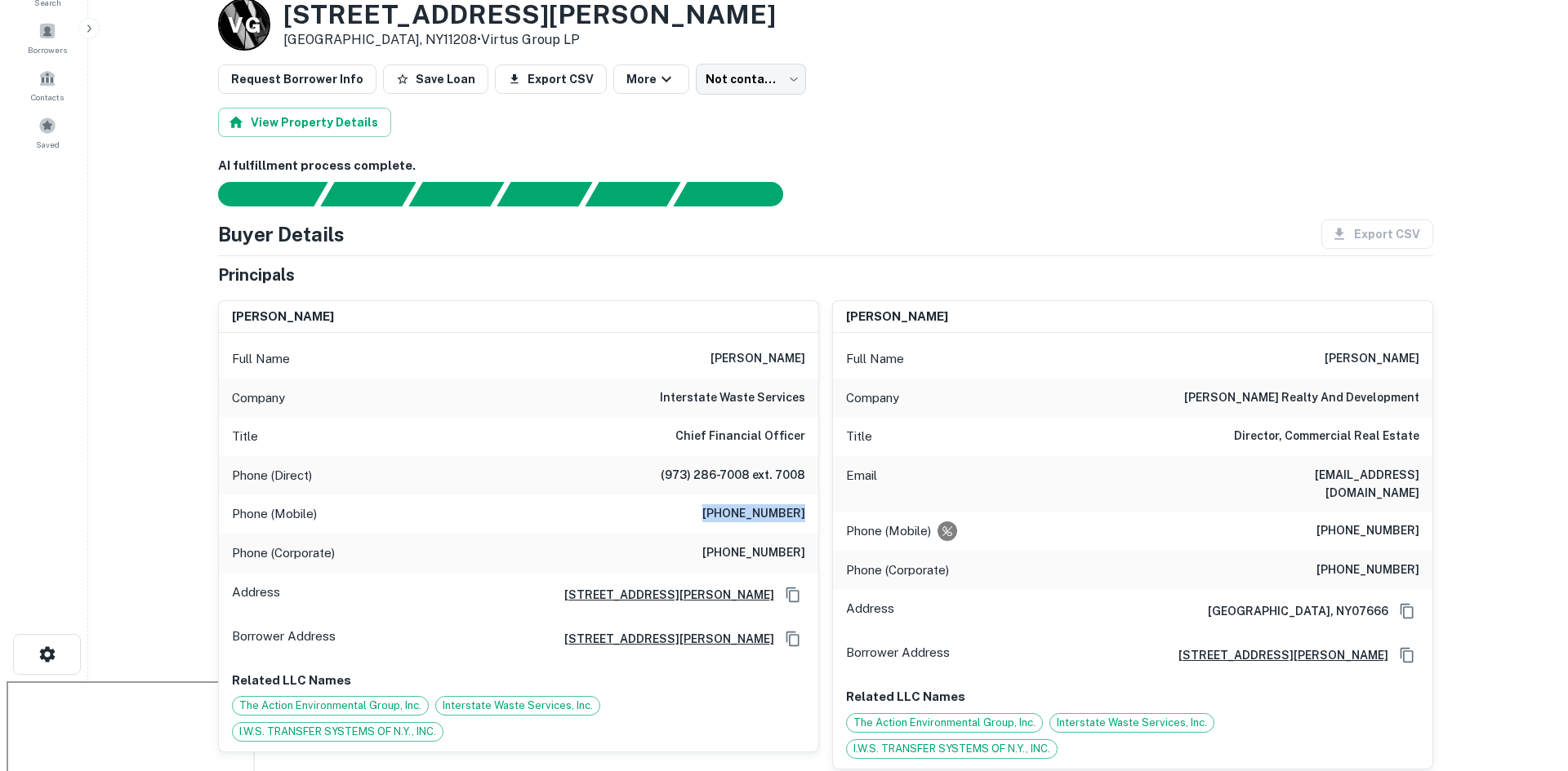
scroll to position [0, 0]
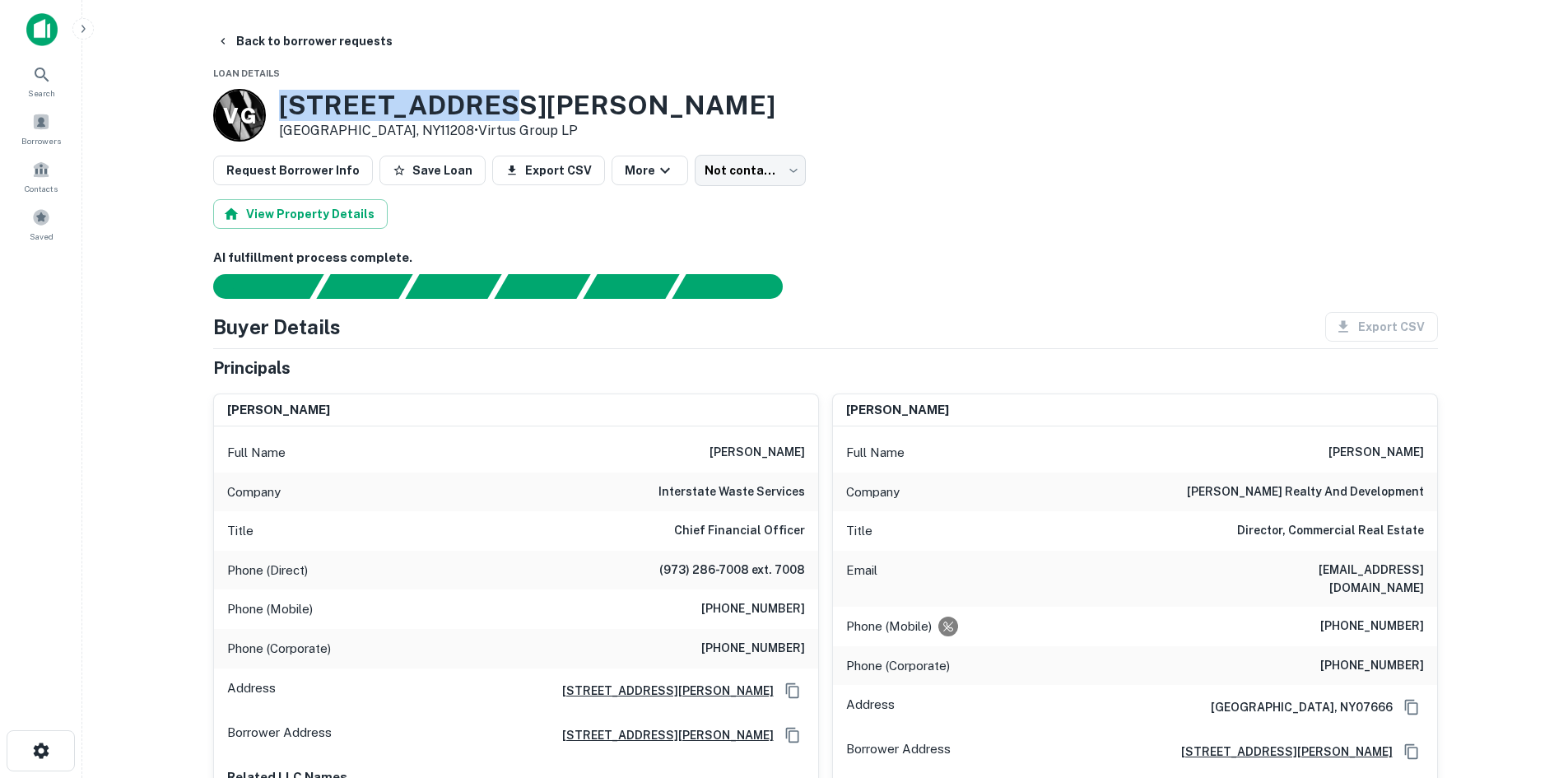
drag, startPoint x: 296, startPoint y: 110, endPoint x: 489, endPoint y: 101, distance: 193.2
click at [468, 109] on h3 "620 Atkins Ave" at bounding box center [527, 105] width 496 height 32
copy h3 "620 Atkins Ave"
click at [749, 174] on body "Search Borrowers Contacts Saved Back to borrower requests Loan Details V G 620 …" at bounding box center [784, 389] width 1568 height 778
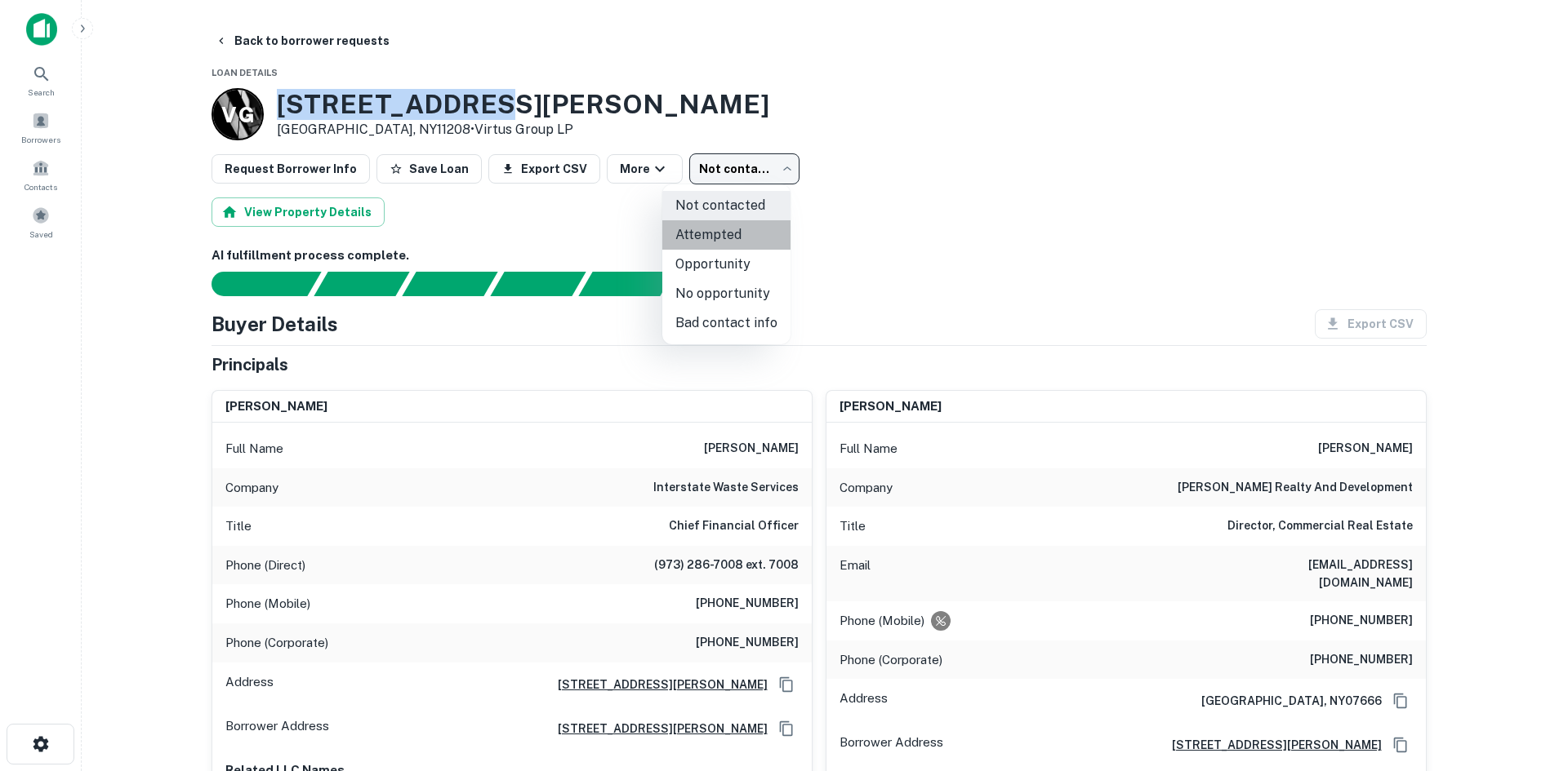
click at [743, 247] on li "Attempted" at bounding box center [726, 235] width 129 height 30
type input "*********"
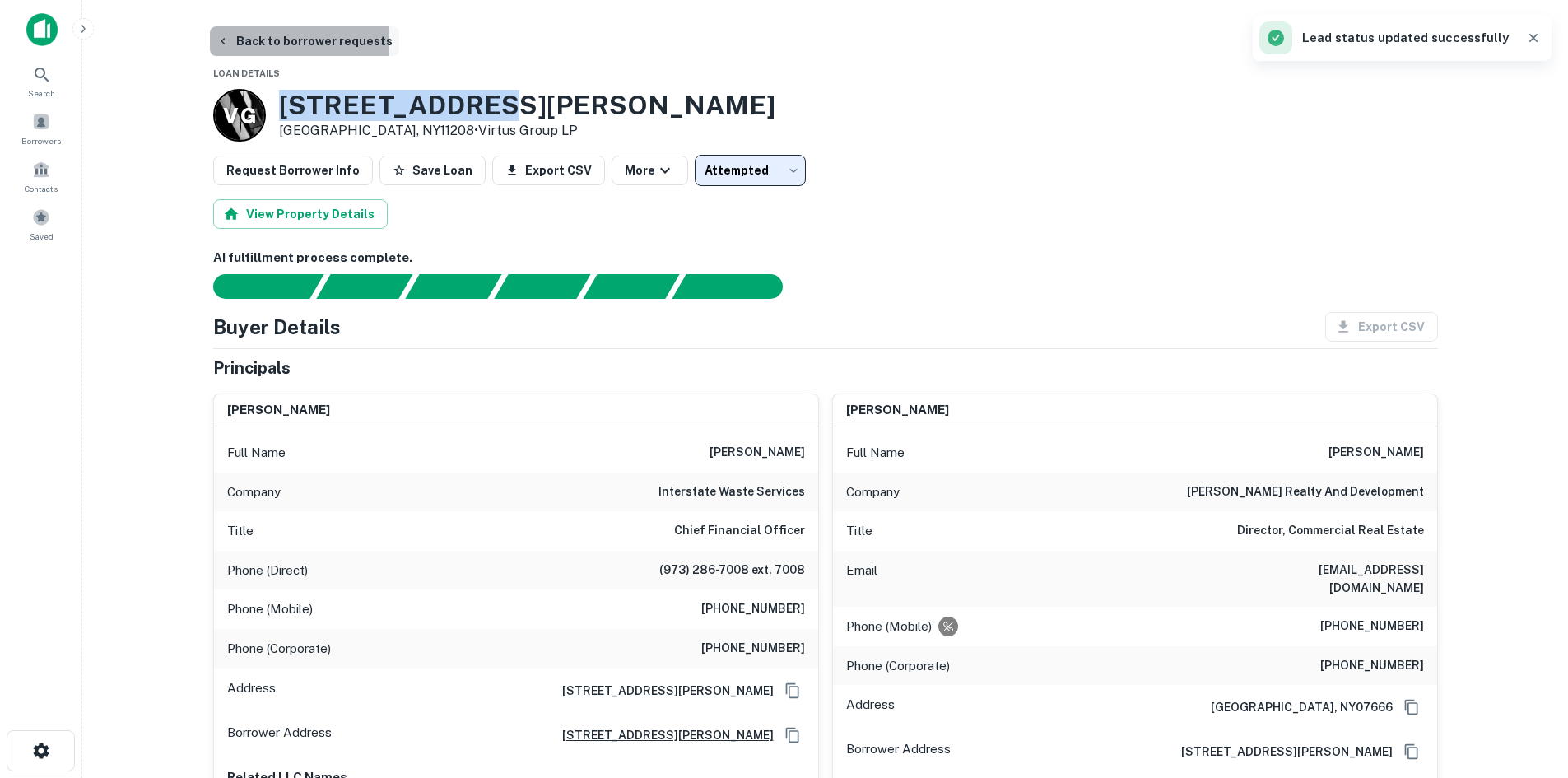
click at [236, 40] on button "Back to borrower requests" at bounding box center [304, 41] width 189 height 30
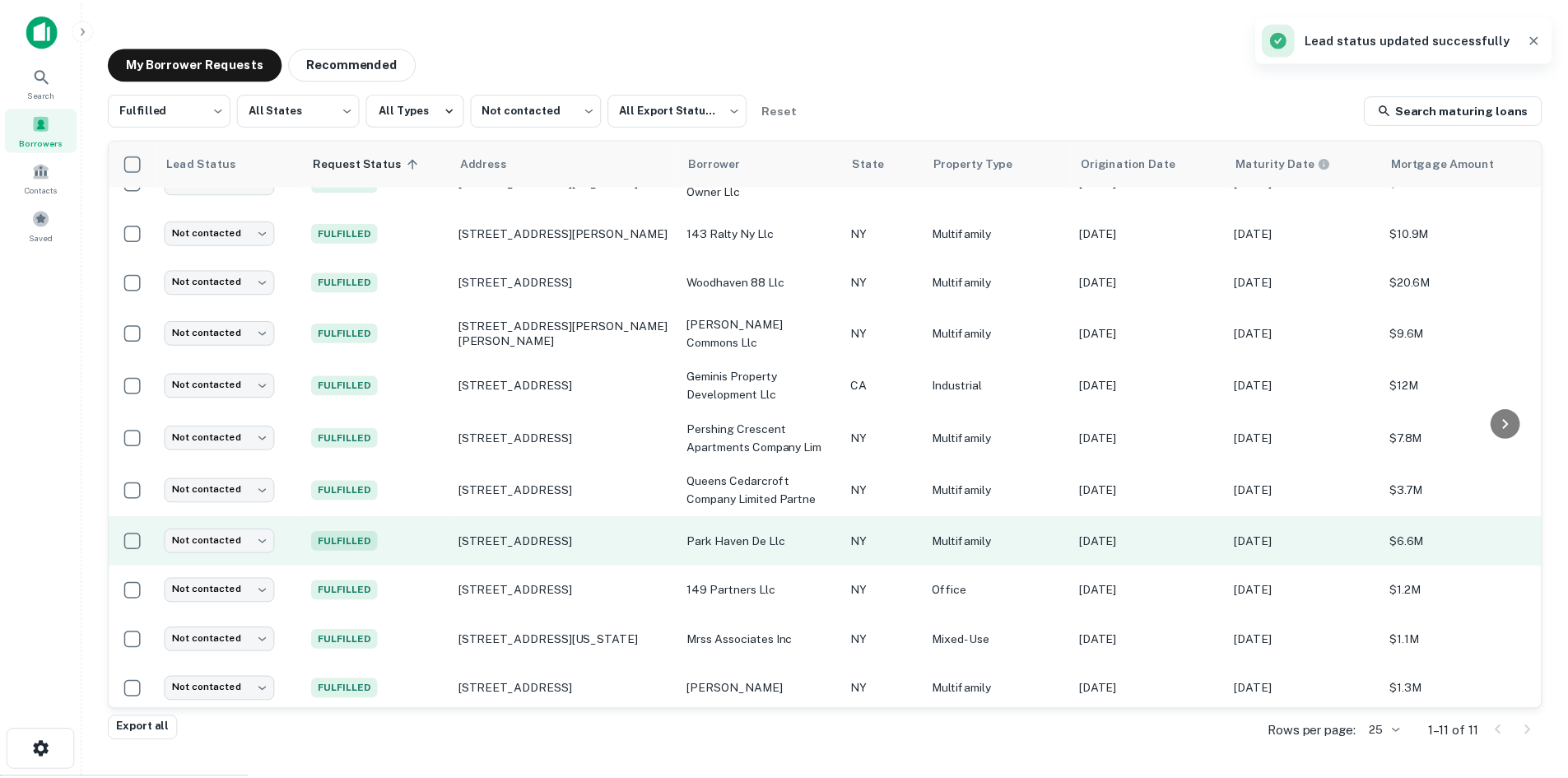
scroll to position [44, 0]
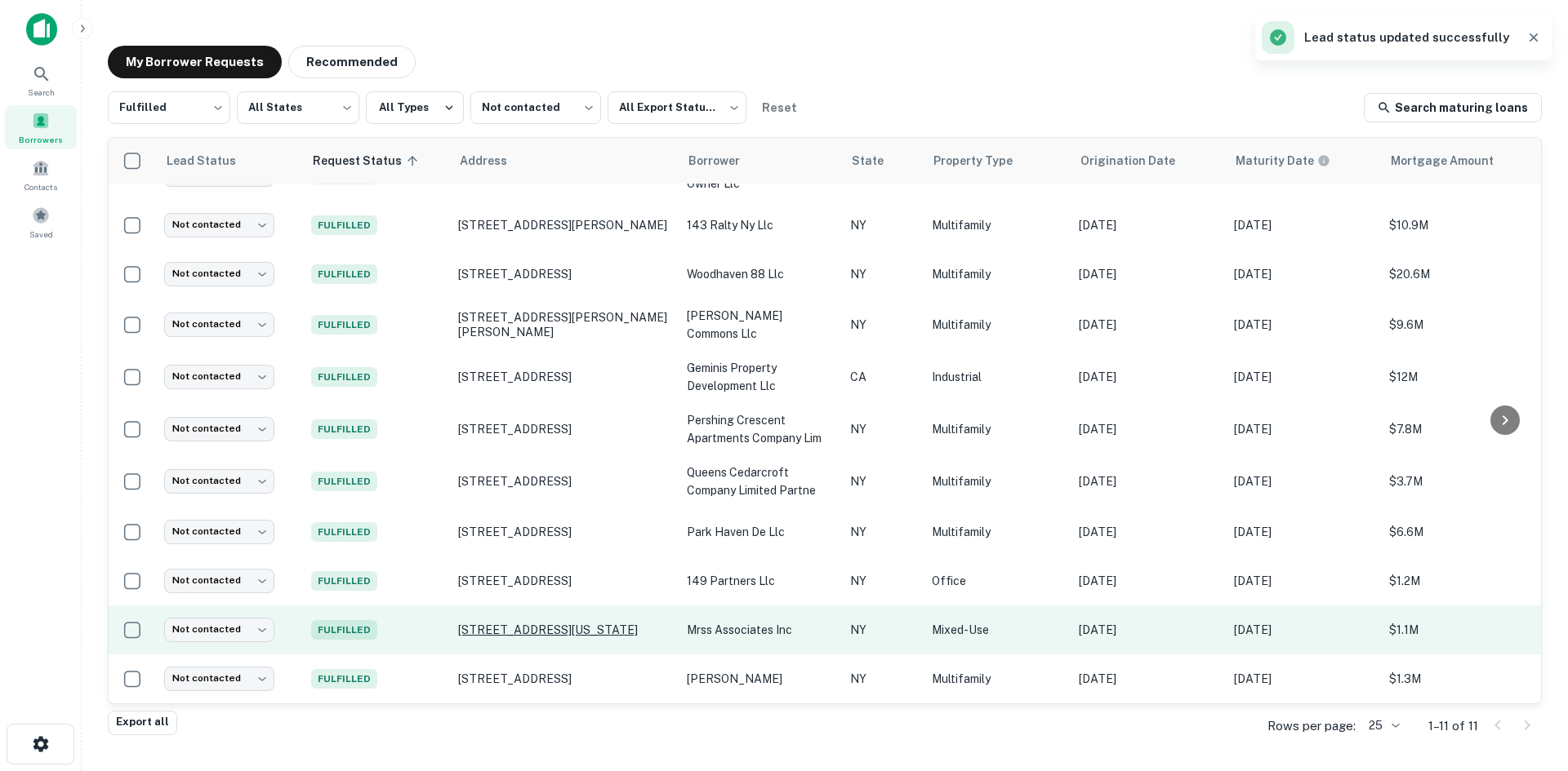
click at [562, 623] on p "404 E 117th St New York, NY10035" at bounding box center [564, 630] width 212 height 14
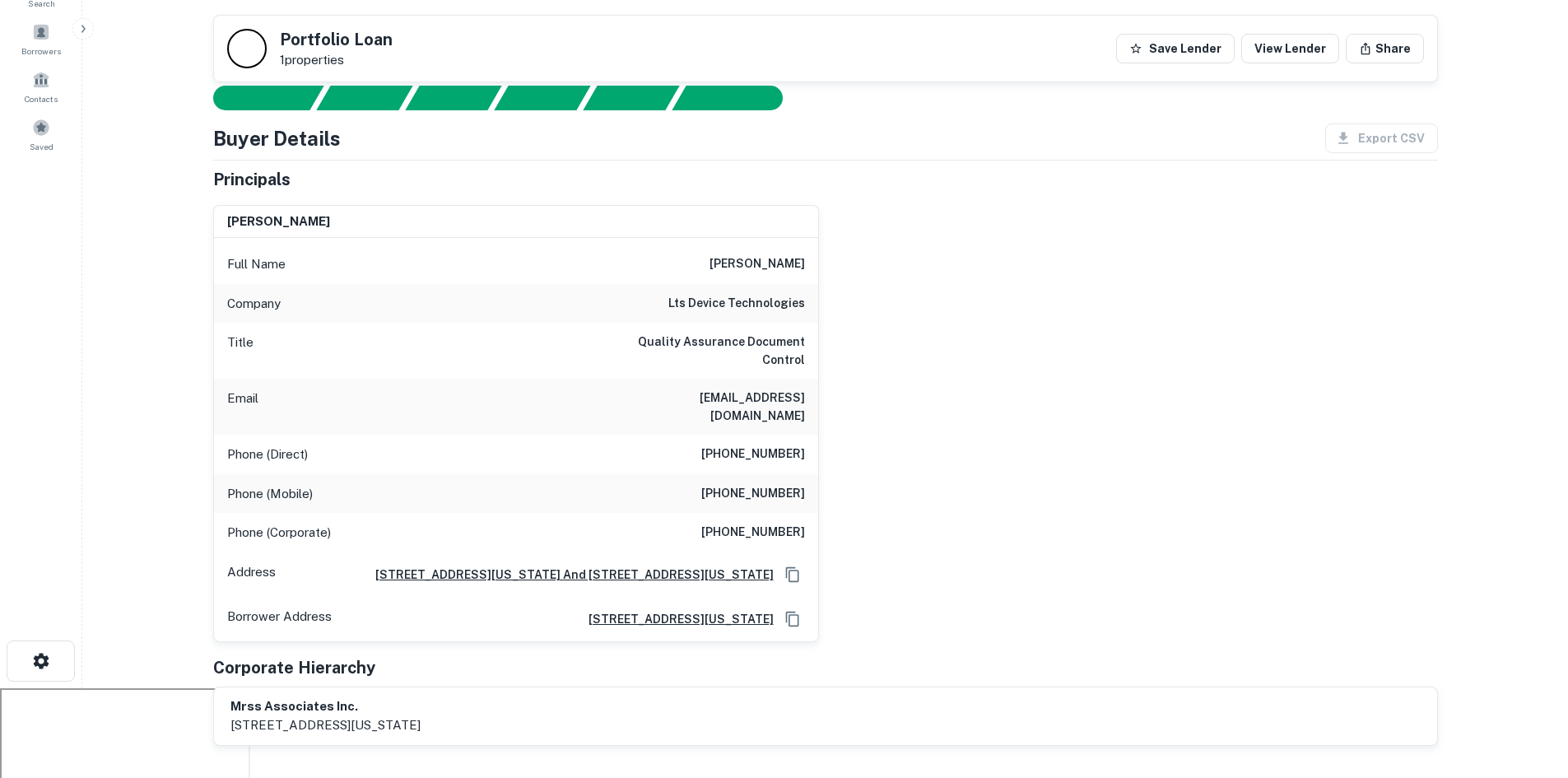
scroll to position [83, 0]
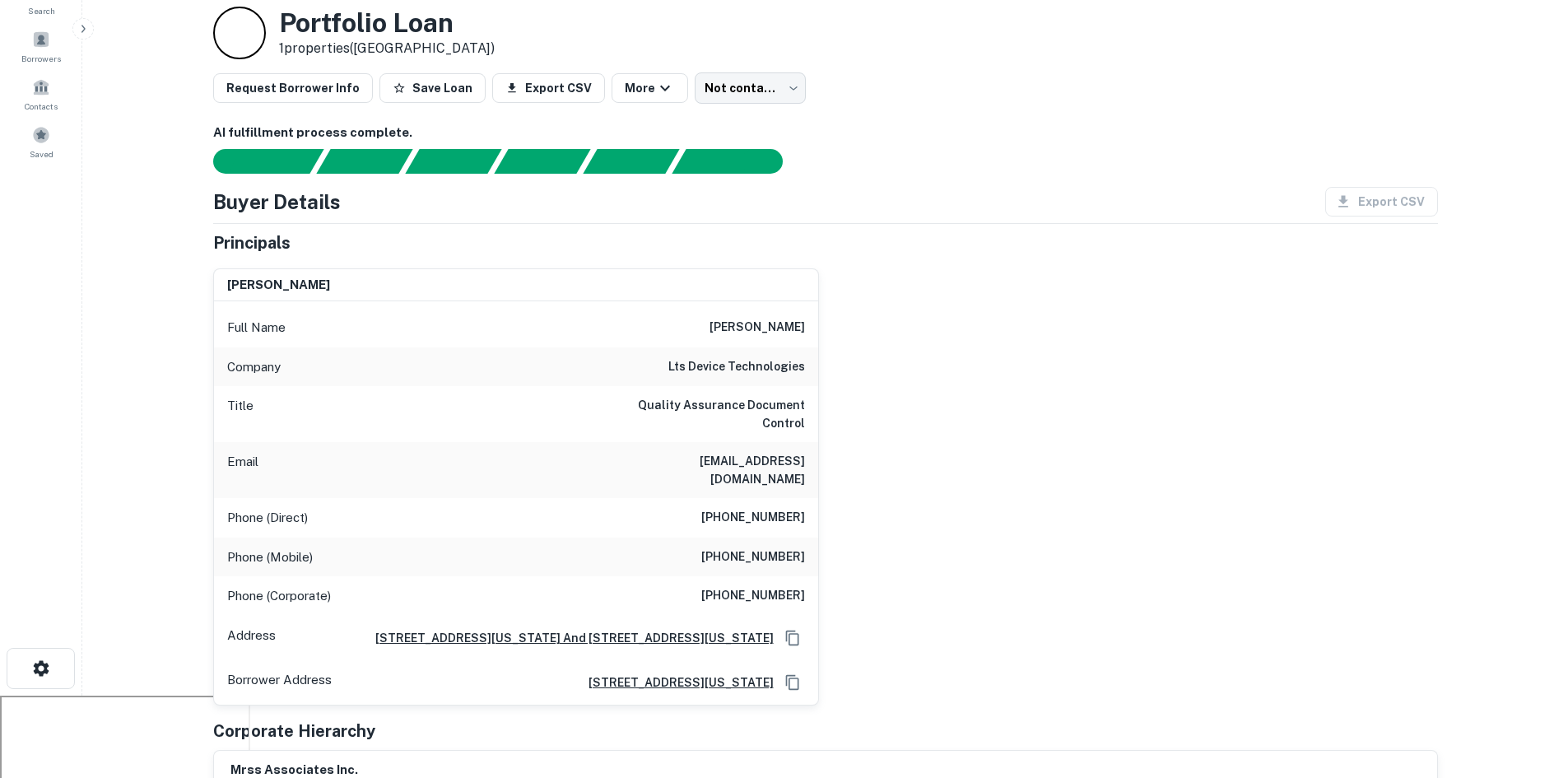
drag, startPoint x: 699, startPoint y: 327, endPoint x: 814, endPoint y: 328, distance: 115.0
click at [814, 328] on div "Full Name larisa greenberg" at bounding box center [516, 328] width 605 height 39
copy h6 "larisa greenberg"
click at [739, 365] on h6 "lts device technologies" at bounding box center [737, 367] width 136 height 20
click at [743, 367] on h6 "lts device technologies" at bounding box center [737, 367] width 136 height 20
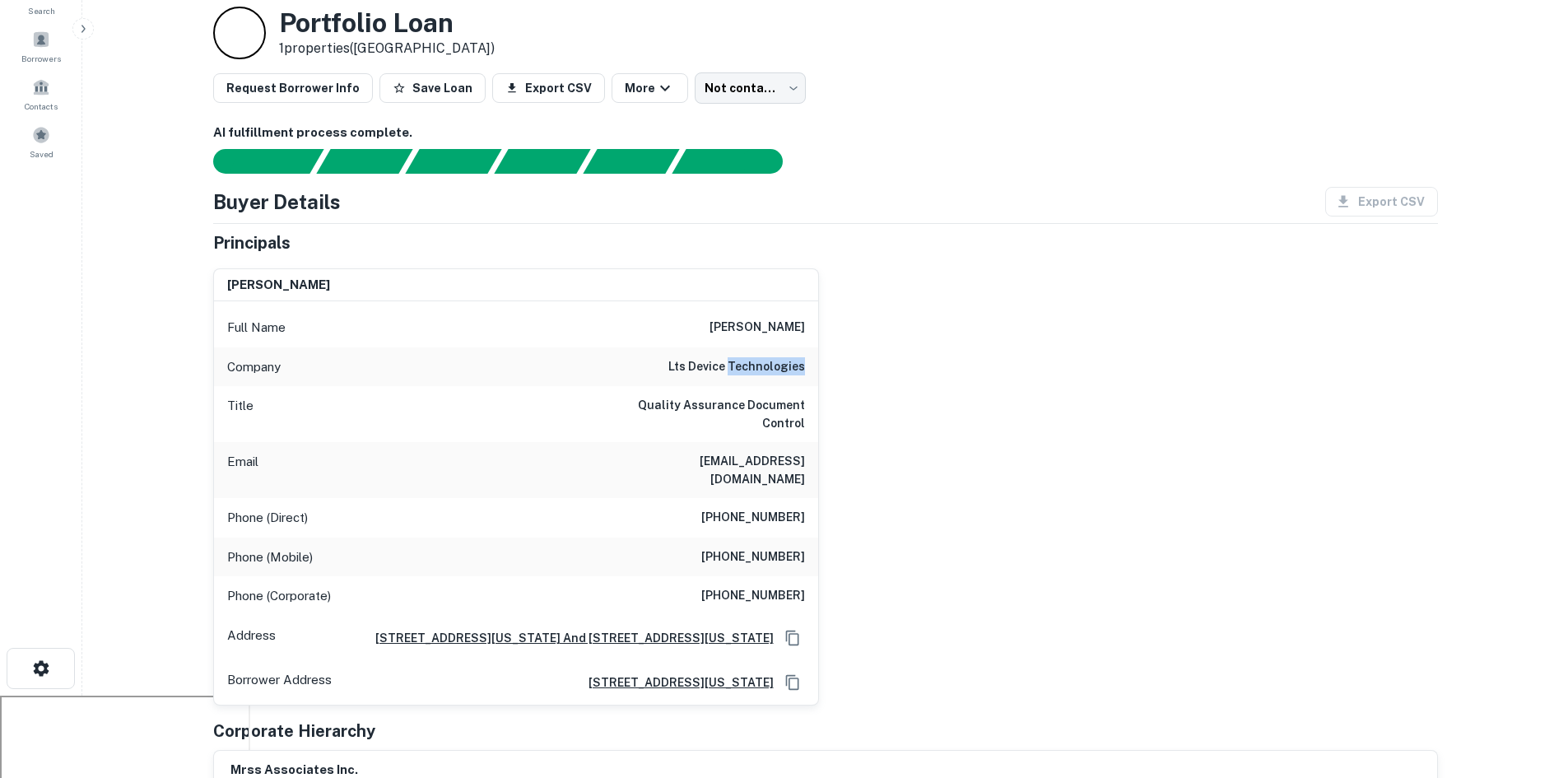
click at [743, 367] on h6 "lts device technologies" at bounding box center [737, 367] width 136 height 20
drag, startPoint x: 634, startPoint y: 370, endPoint x: 832, endPoint y: 369, distance: 198.0
click at [832, 369] on div "larisa greenberg Full Name larisa greenberg Company lts device technologies Tit…" at bounding box center [819, 480] width 1238 height 450
copy h6 "lts device technologies"
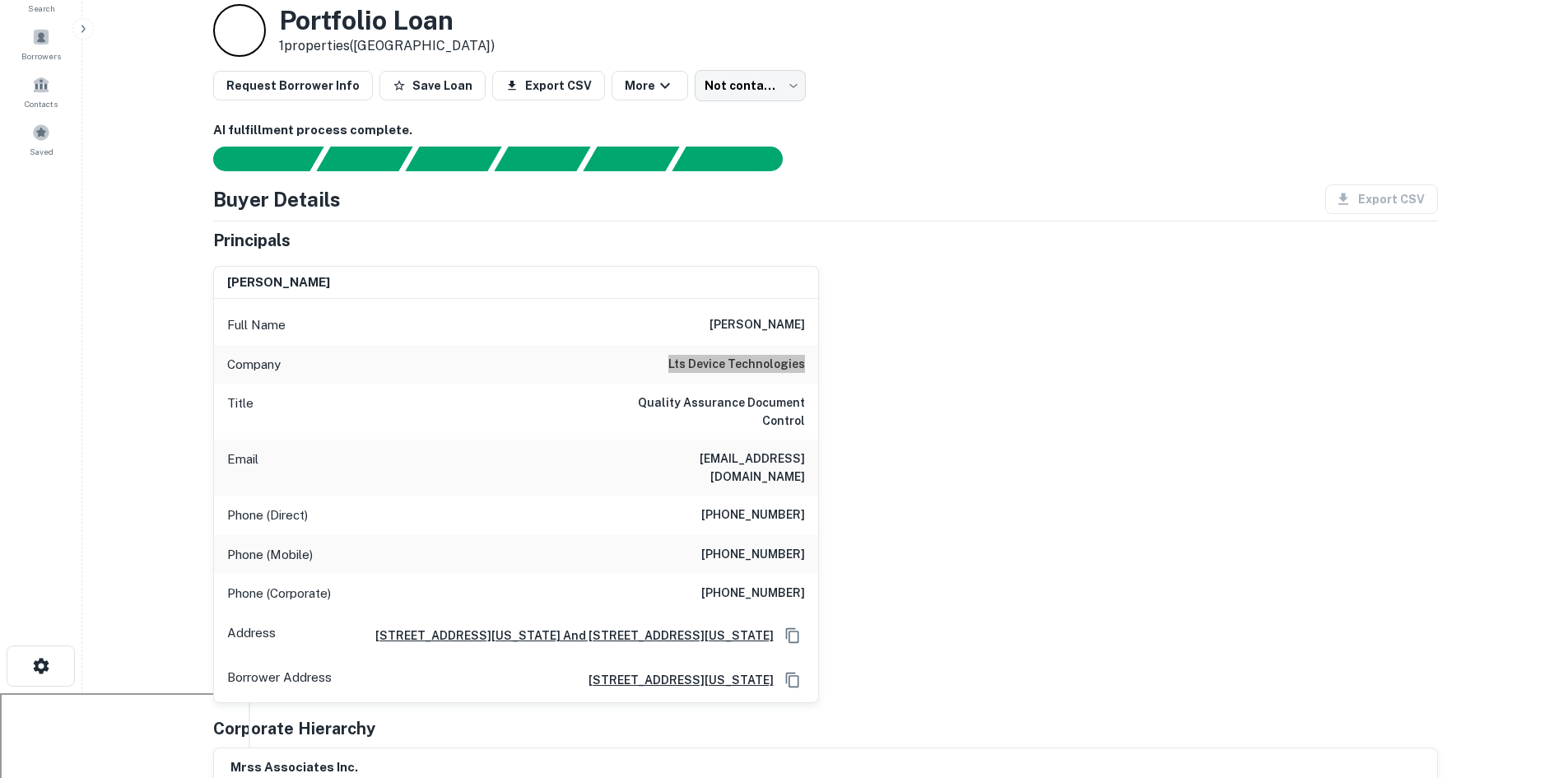
scroll to position [165, 0]
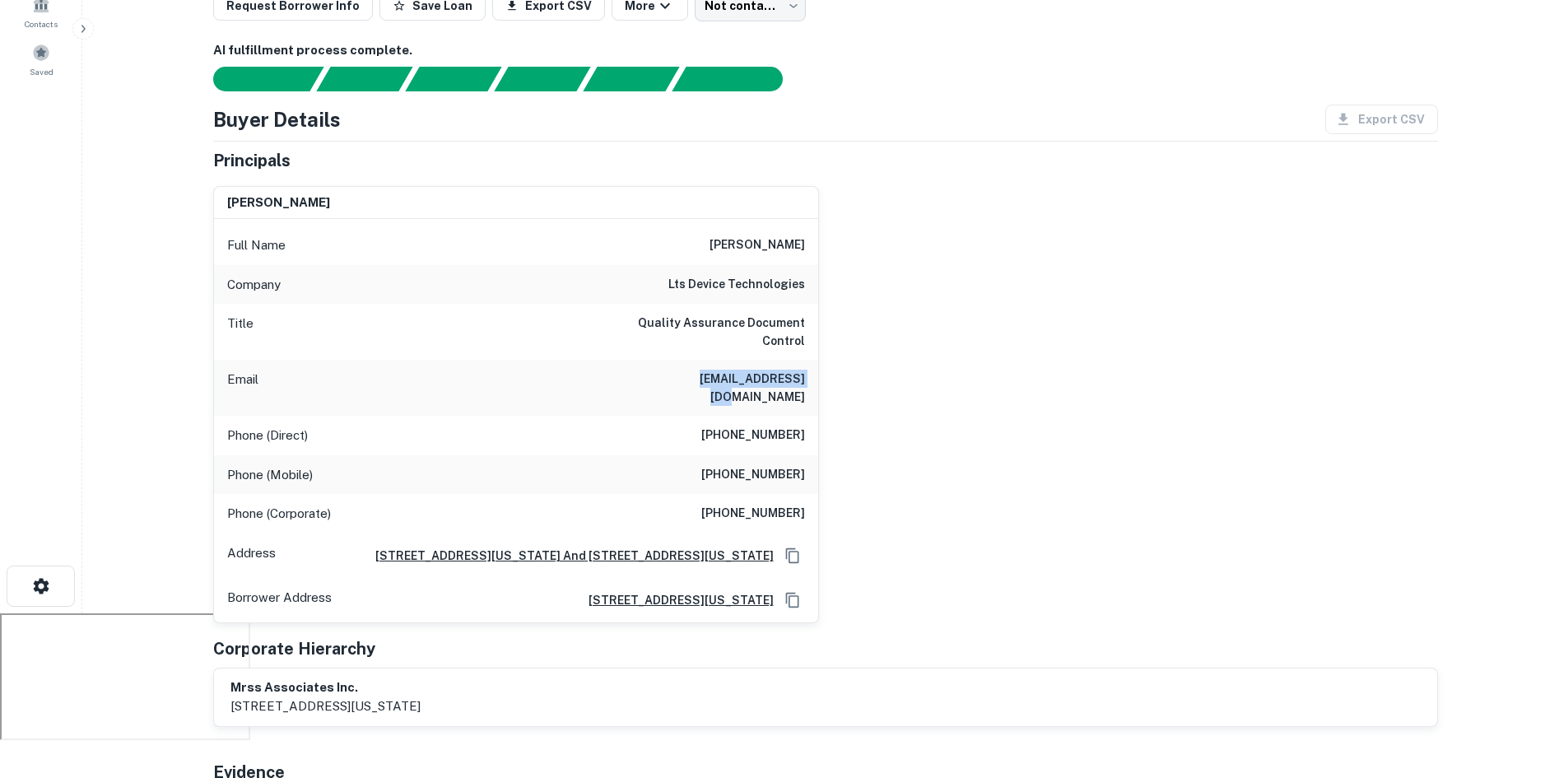
drag, startPoint x: 680, startPoint y: 375, endPoint x: 834, endPoint y: 380, distance: 154.1
click at [834, 380] on div "larisa greenberg Full Name larisa greenberg Company lts device technologies Tit…" at bounding box center [819, 398] width 1238 height 450
drag, startPoint x: 849, startPoint y: 459, endPoint x: 946, endPoint y: 472, distance: 97.9
click at [946, 472] on div "larisa greenberg Full Name larisa greenberg Company lts device technologies Tit…" at bounding box center [819, 398] width 1238 height 450
drag, startPoint x: 716, startPoint y: 417, endPoint x: 847, endPoint y: 416, distance: 131.0
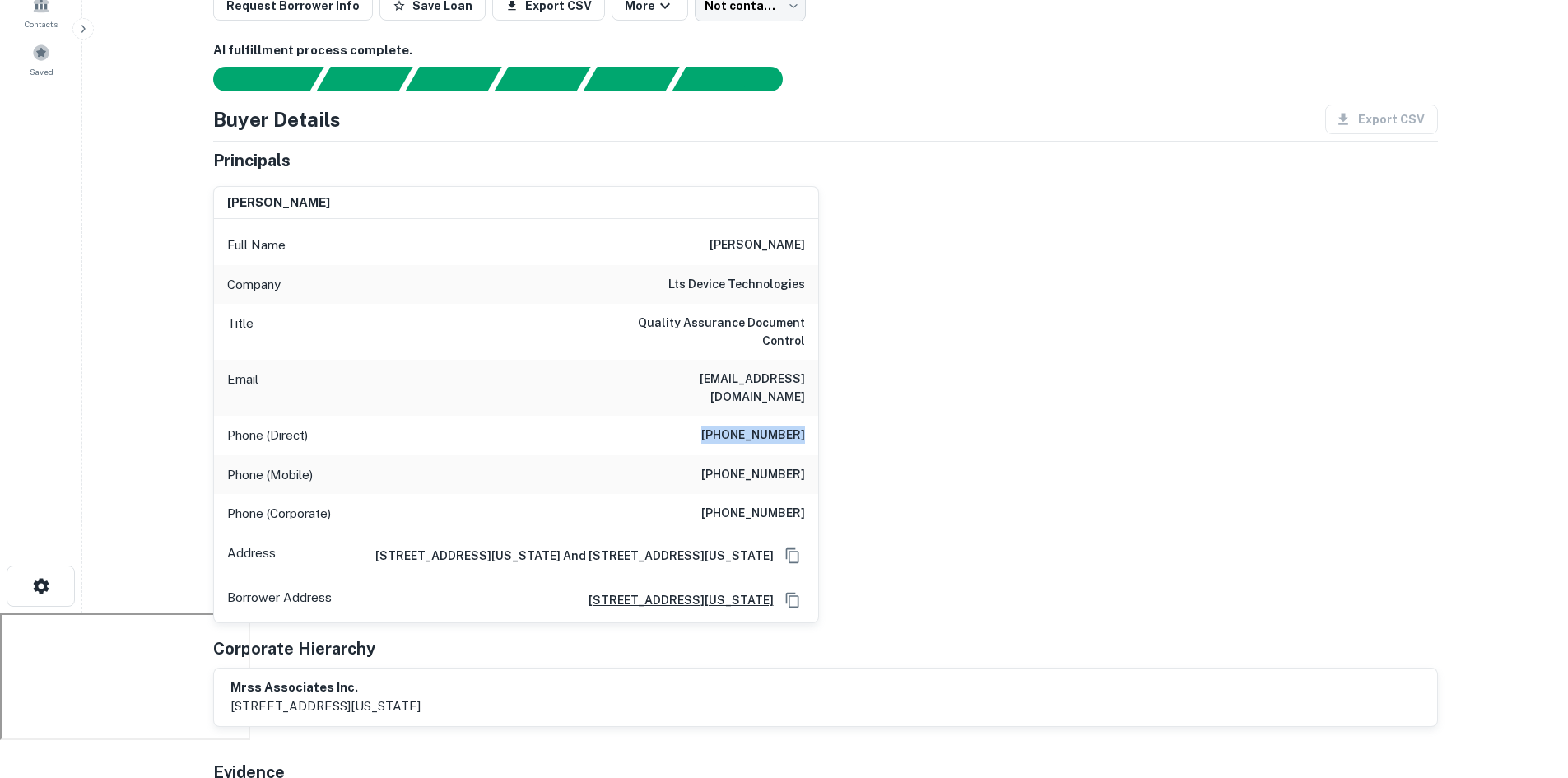
click at [846, 416] on div "larisa greenberg Full Name larisa greenberg Company lts device technologies Tit…" at bounding box center [819, 398] width 1238 height 450
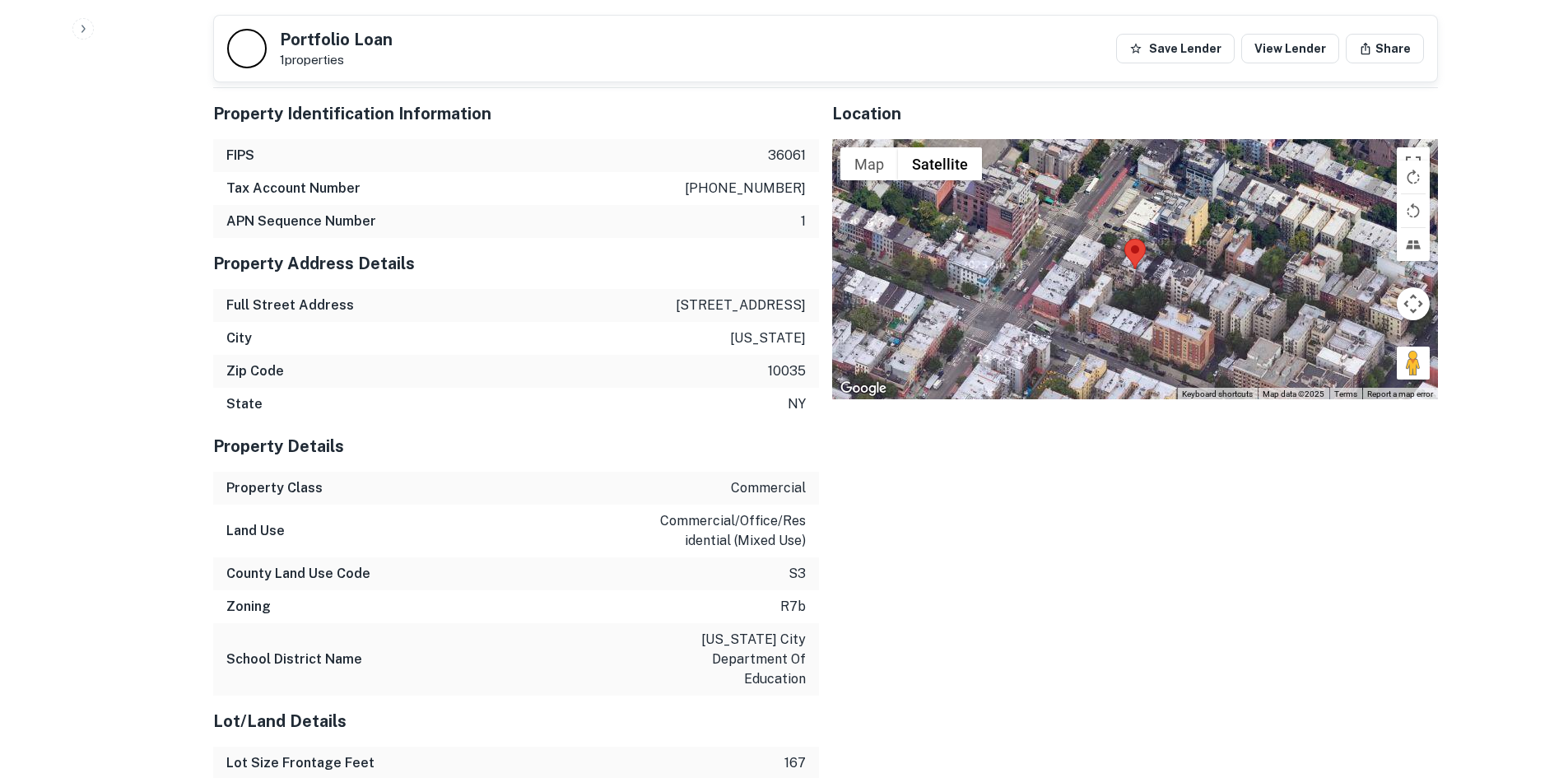
scroll to position [1895, 0]
drag, startPoint x: 720, startPoint y: 301, endPoint x: 806, endPoint y: 301, distance: 86.0
click at [806, 301] on div "Full Street Address 404 e 117th st" at bounding box center [516, 305] width 606 height 33
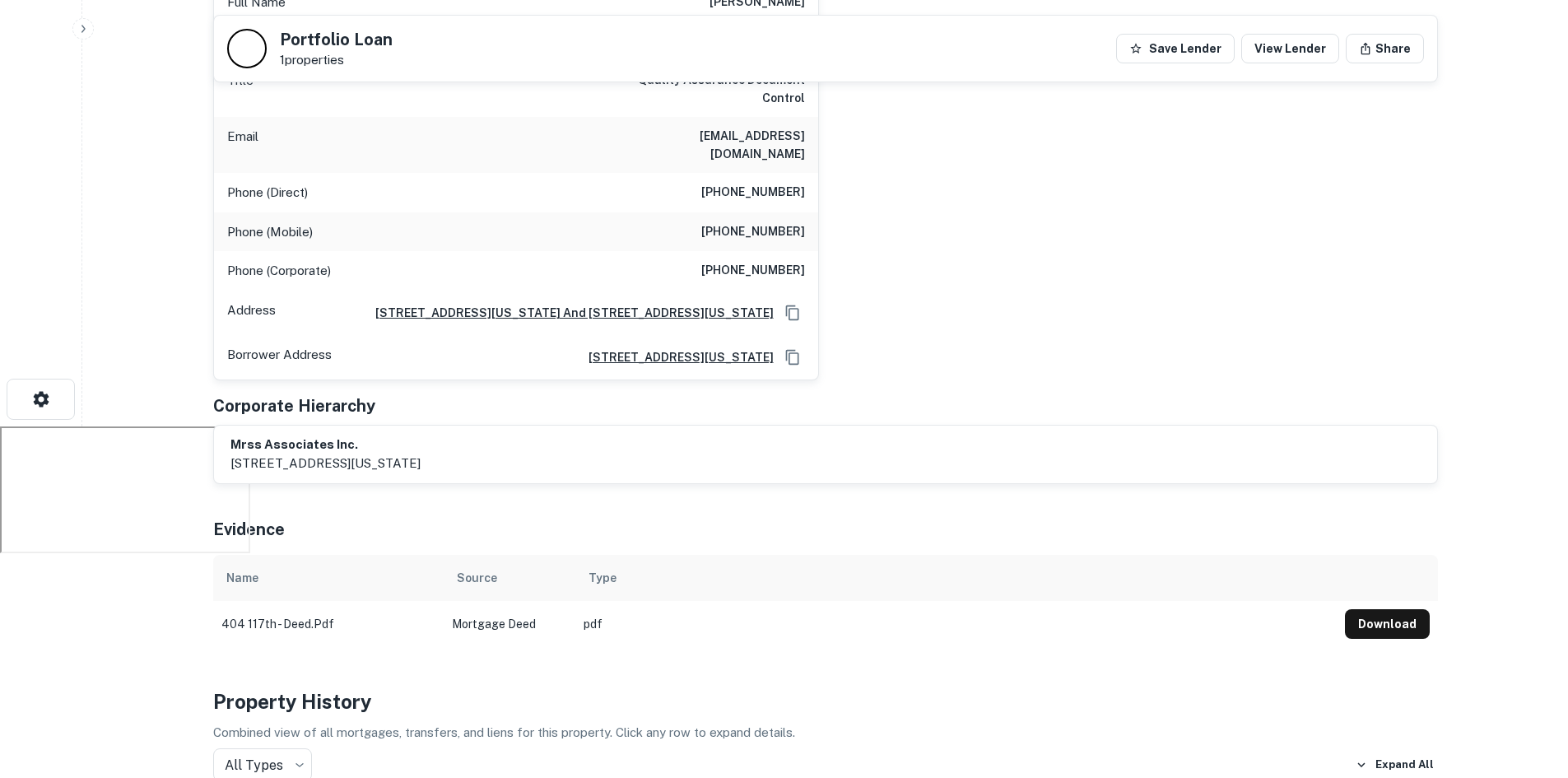
scroll to position [116, 0]
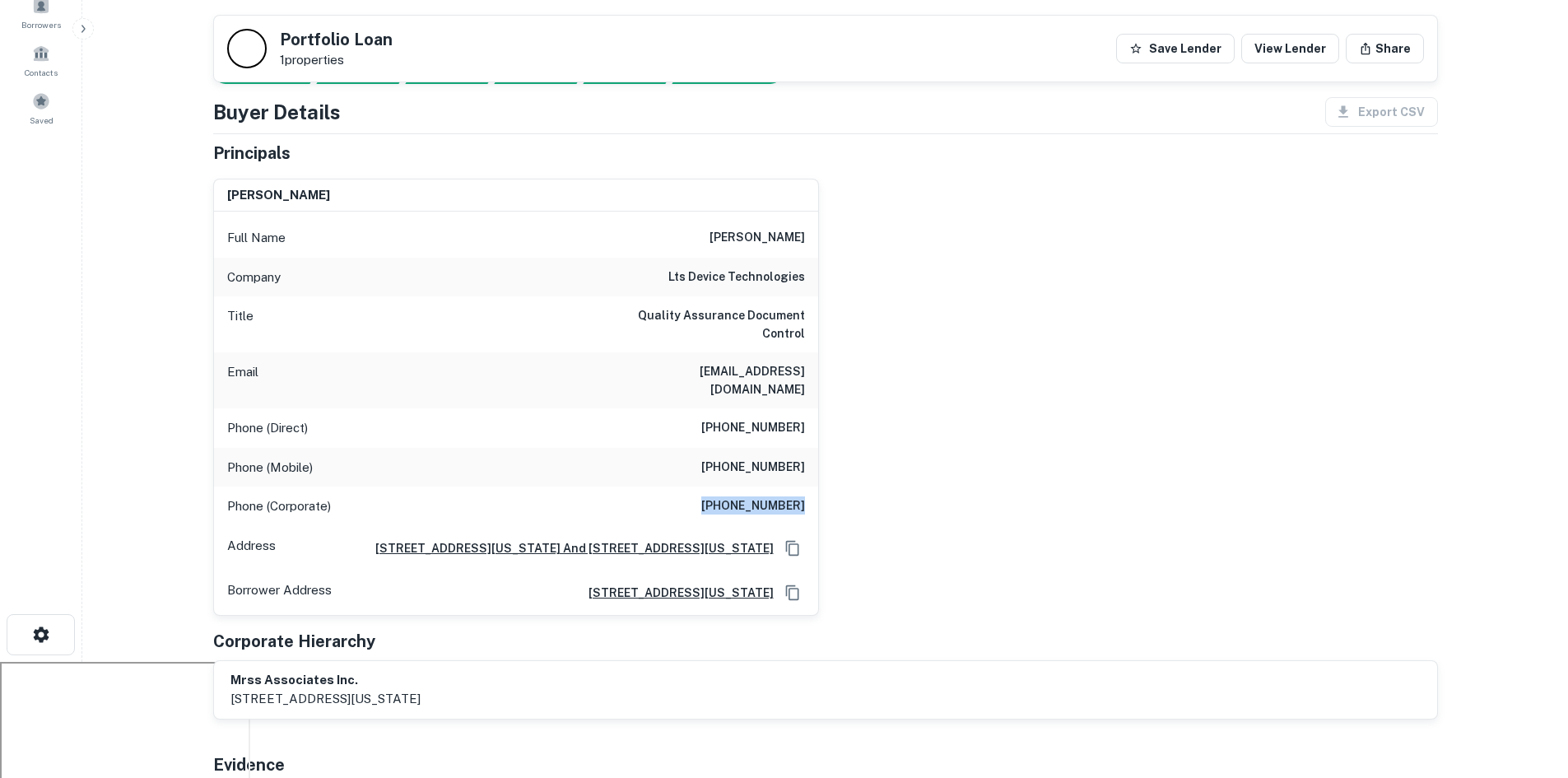
drag, startPoint x: 691, startPoint y: 493, endPoint x: 825, endPoint y: 486, distance: 134.2
click at [825, 486] on div "larisa greenberg Full Name larisa greenberg Company lts device technologies Tit…" at bounding box center [819, 391] width 1238 height 450
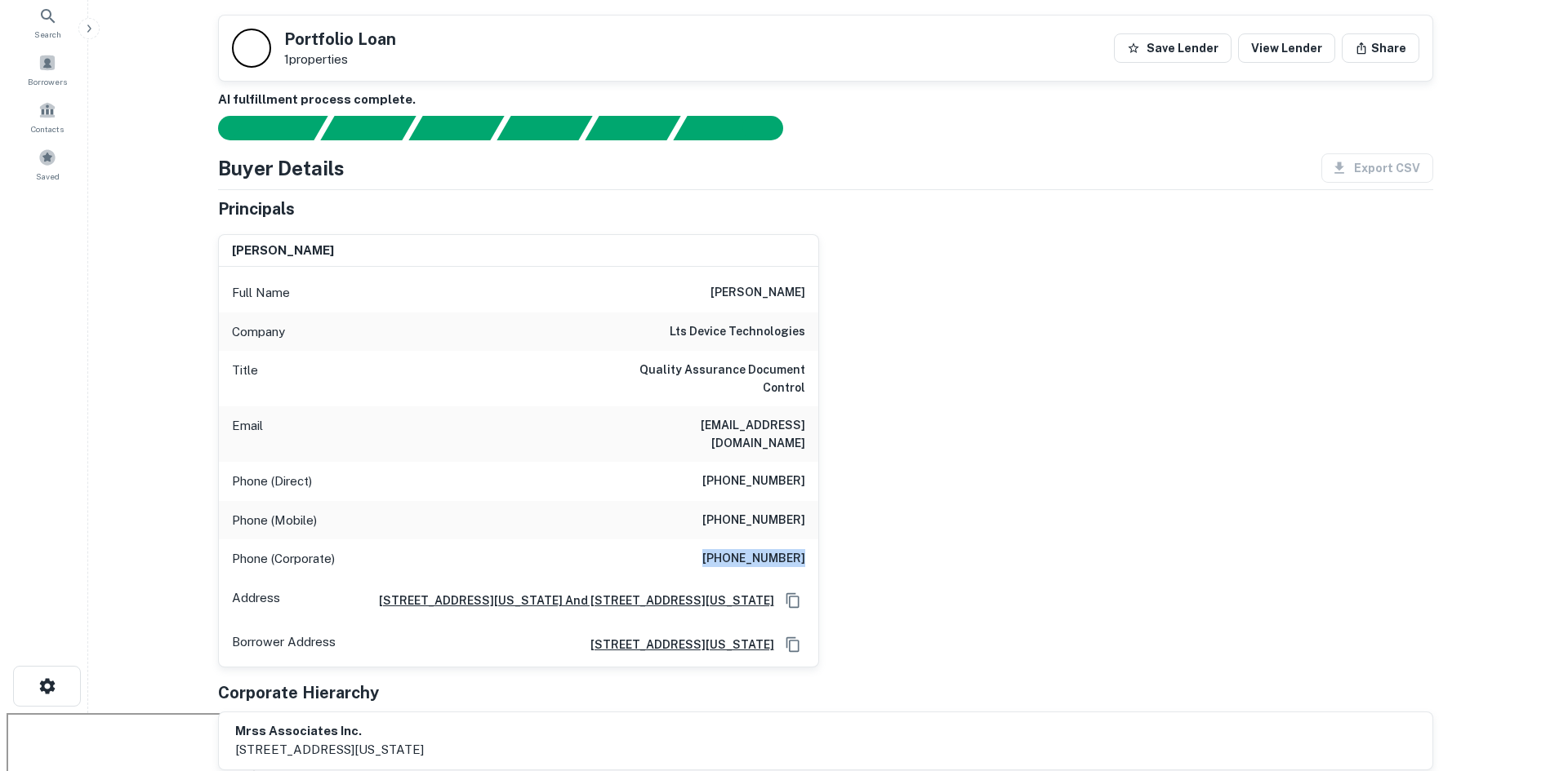
scroll to position [0, 0]
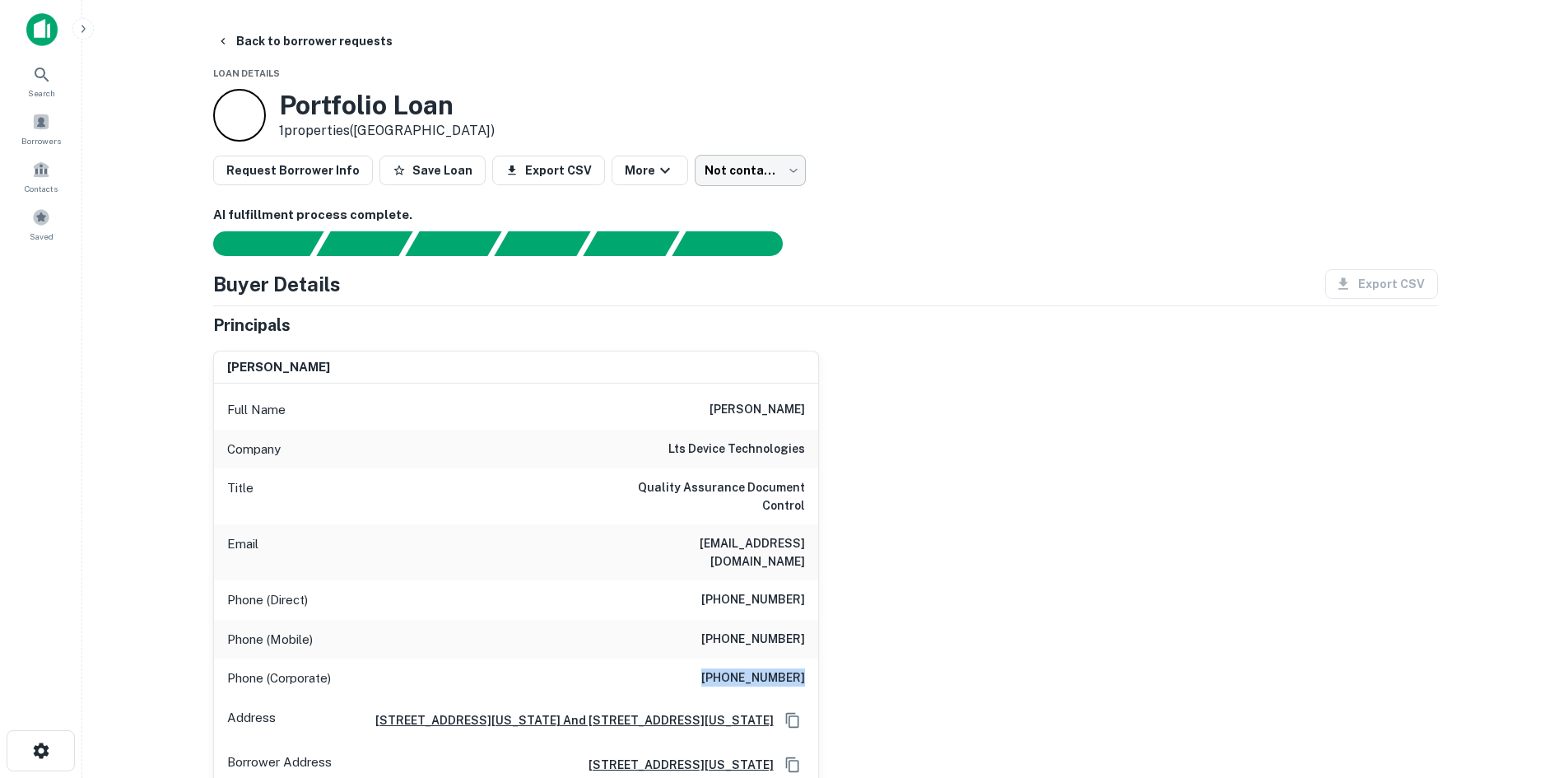
click at [768, 181] on body "Search Borrowers Contacts Saved Back to borrower requests Loan Details Portfoli…" at bounding box center [784, 389] width 1568 height 778
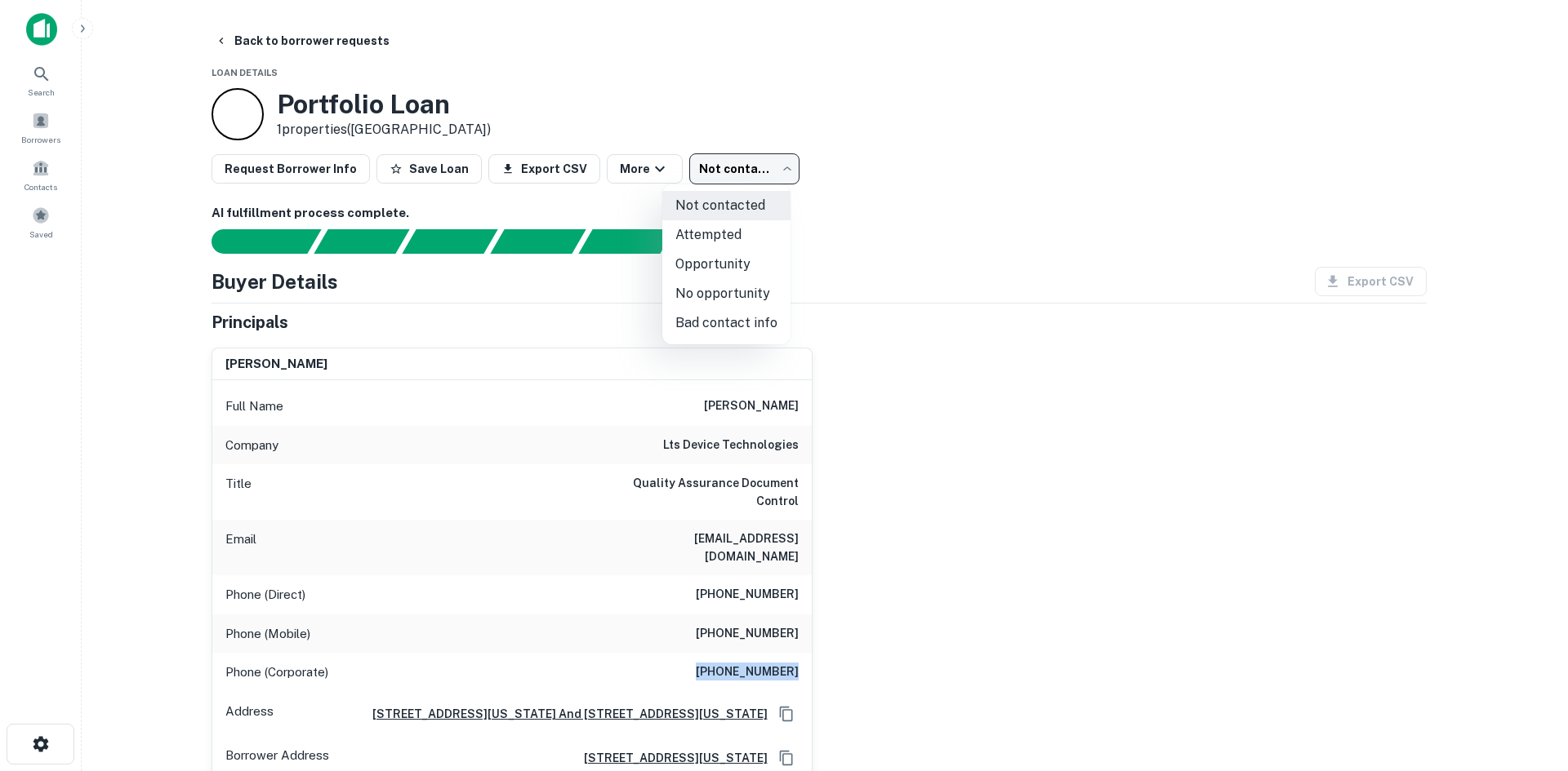
click at [734, 227] on li "Attempted" at bounding box center [726, 235] width 129 height 30
type input "*********"
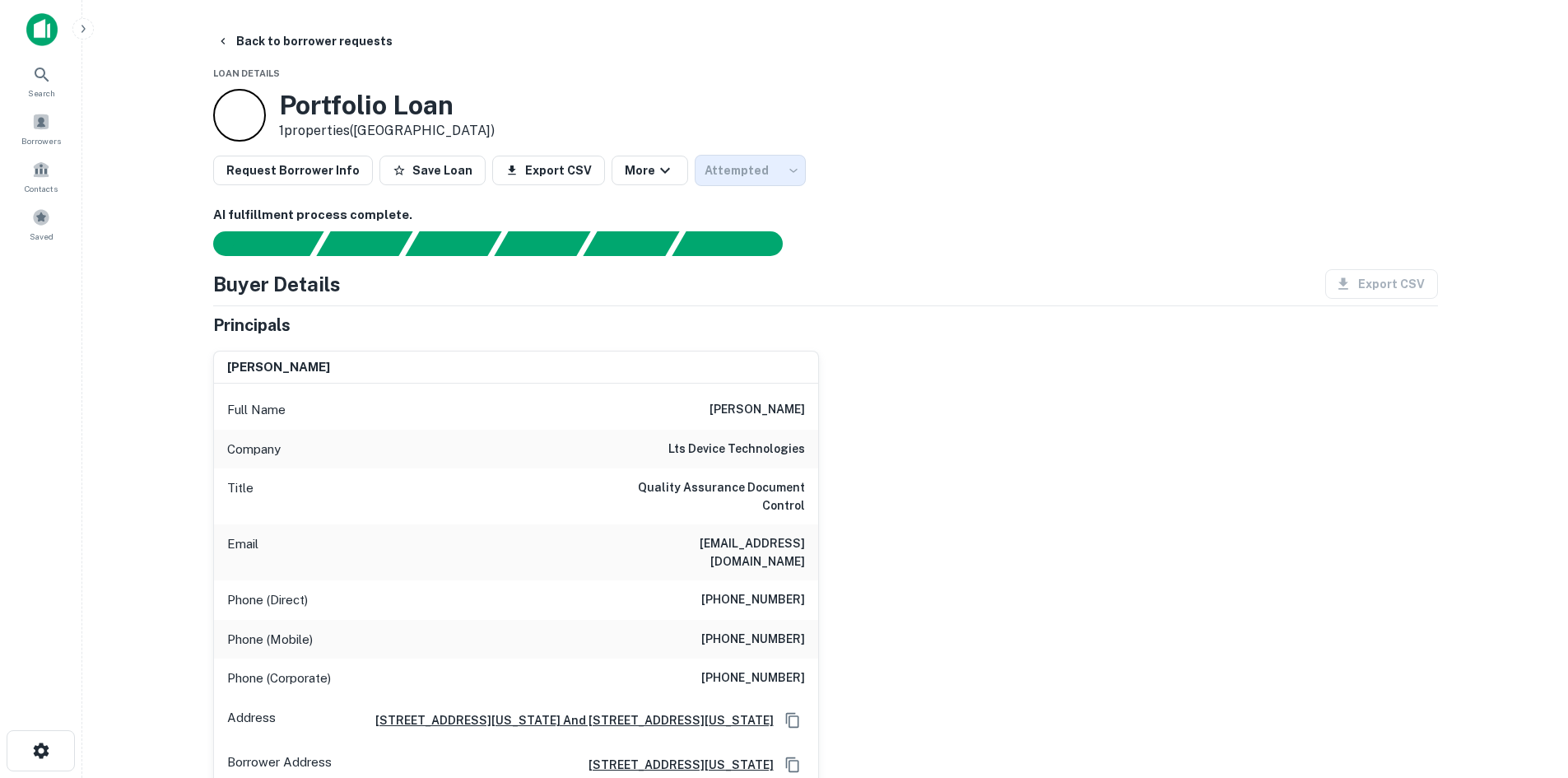
click at [681, 96] on div "Portfolio Loan 1 properties (NY)" at bounding box center [825, 115] width 1225 height 53
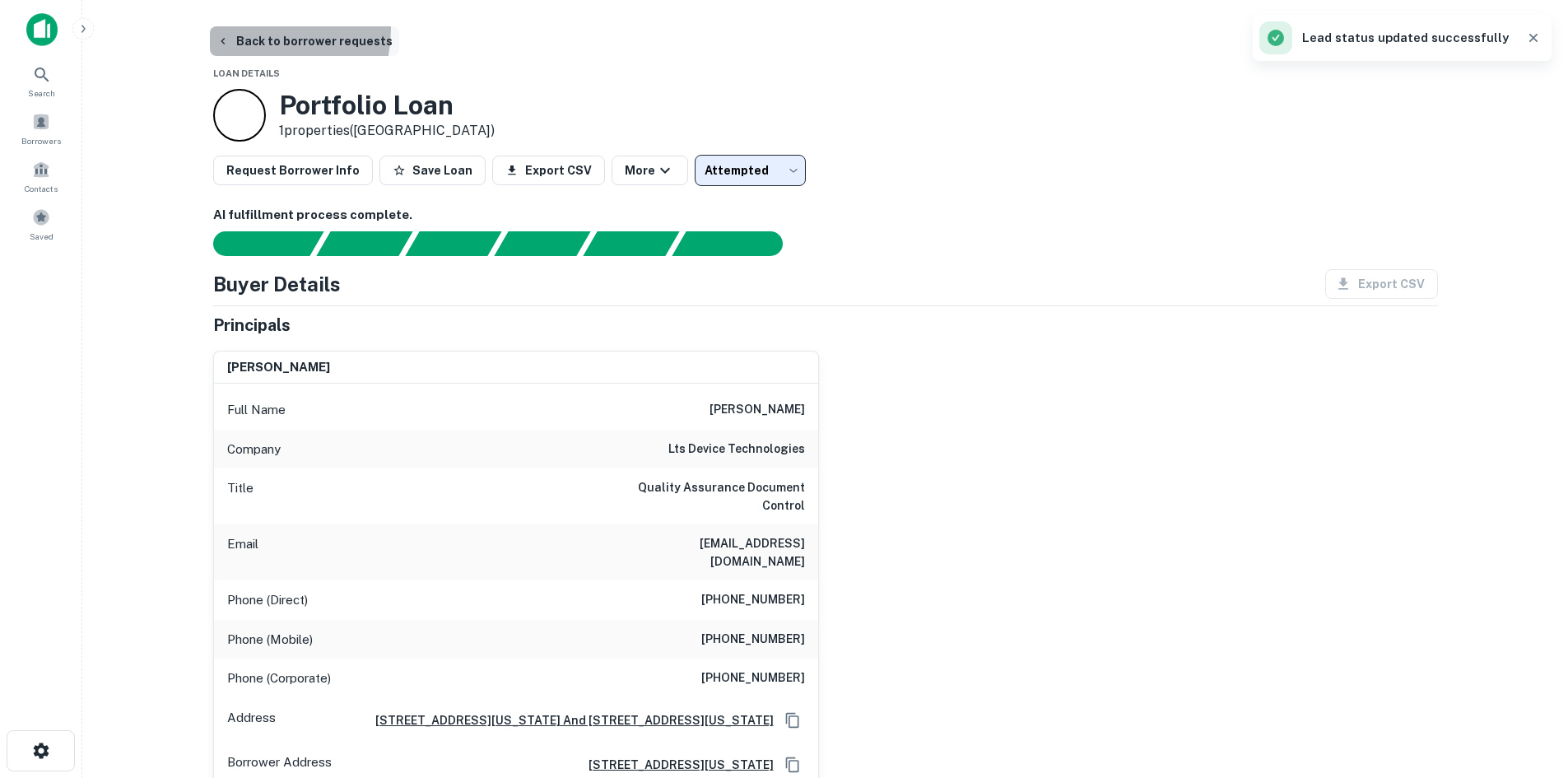
click at [259, 35] on button "Back to borrower requests" at bounding box center [304, 41] width 189 height 30
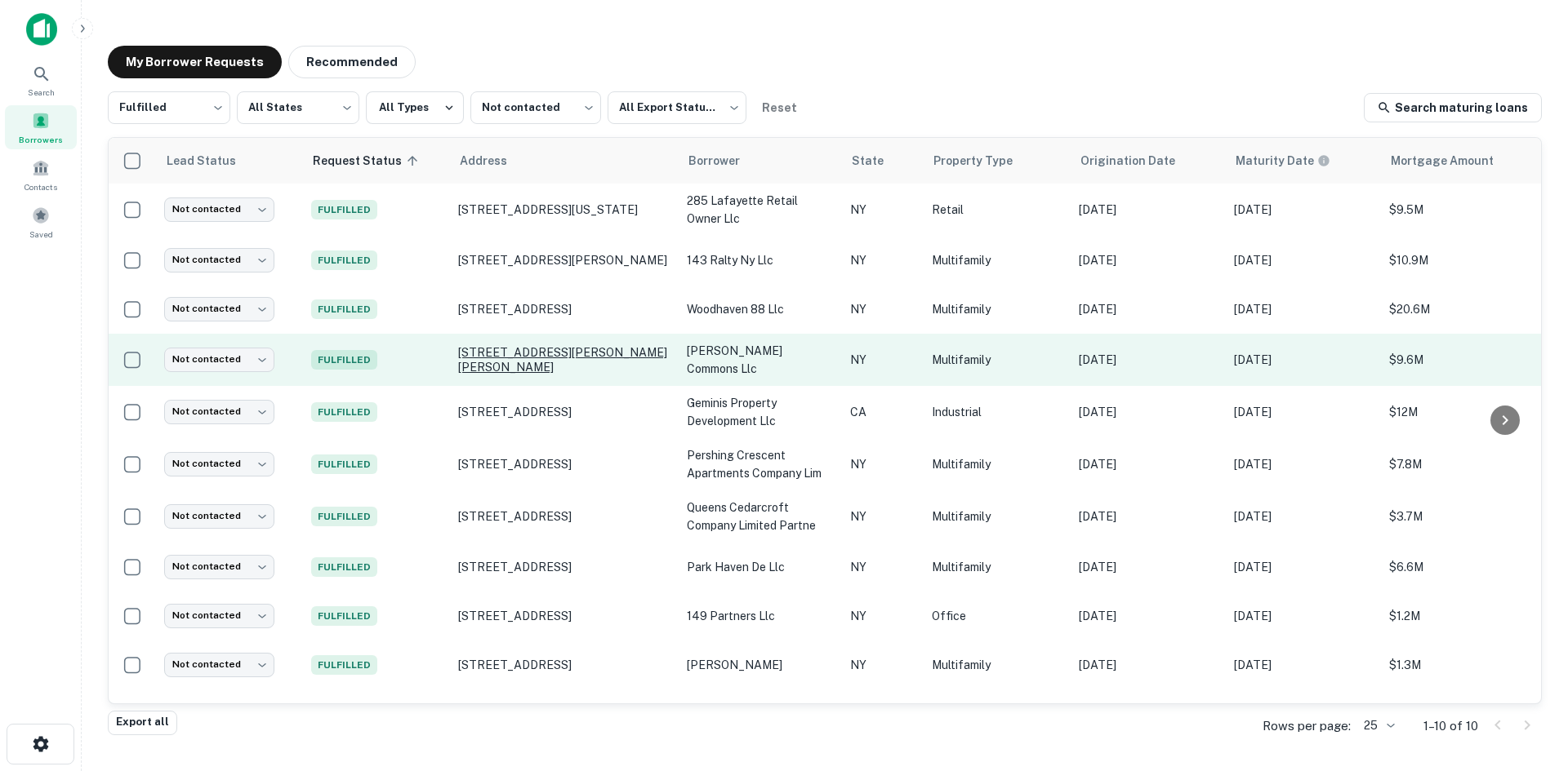
click at [613, 352] on p "[STREET_ADDRESS][PERSON_NAME][PERSON_NAME]" at bounding box center [564, 359] width 212 height 30
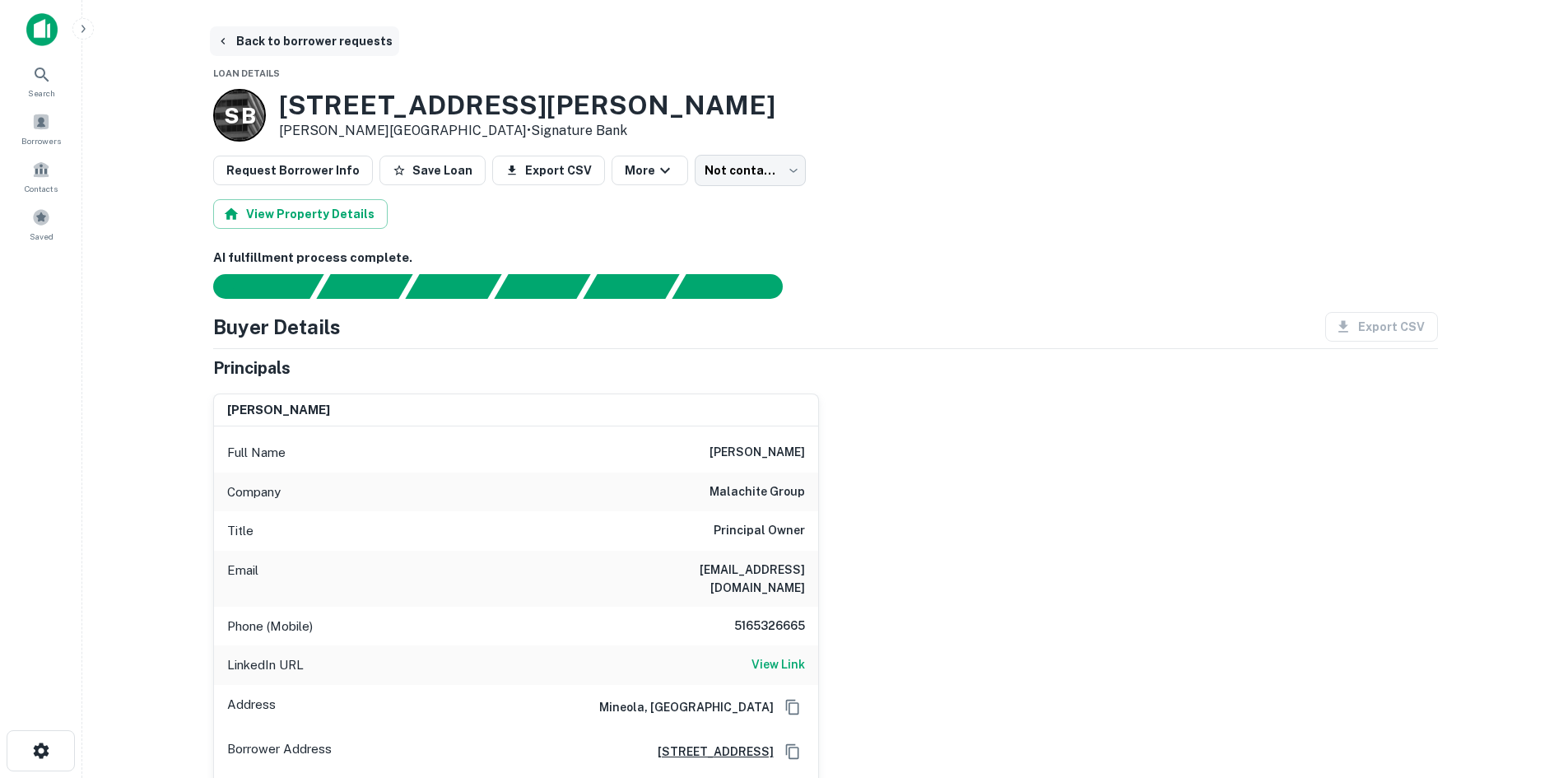
click at [217, 40] on icon "button" at bounding box center [223, 41] width 13 height 13
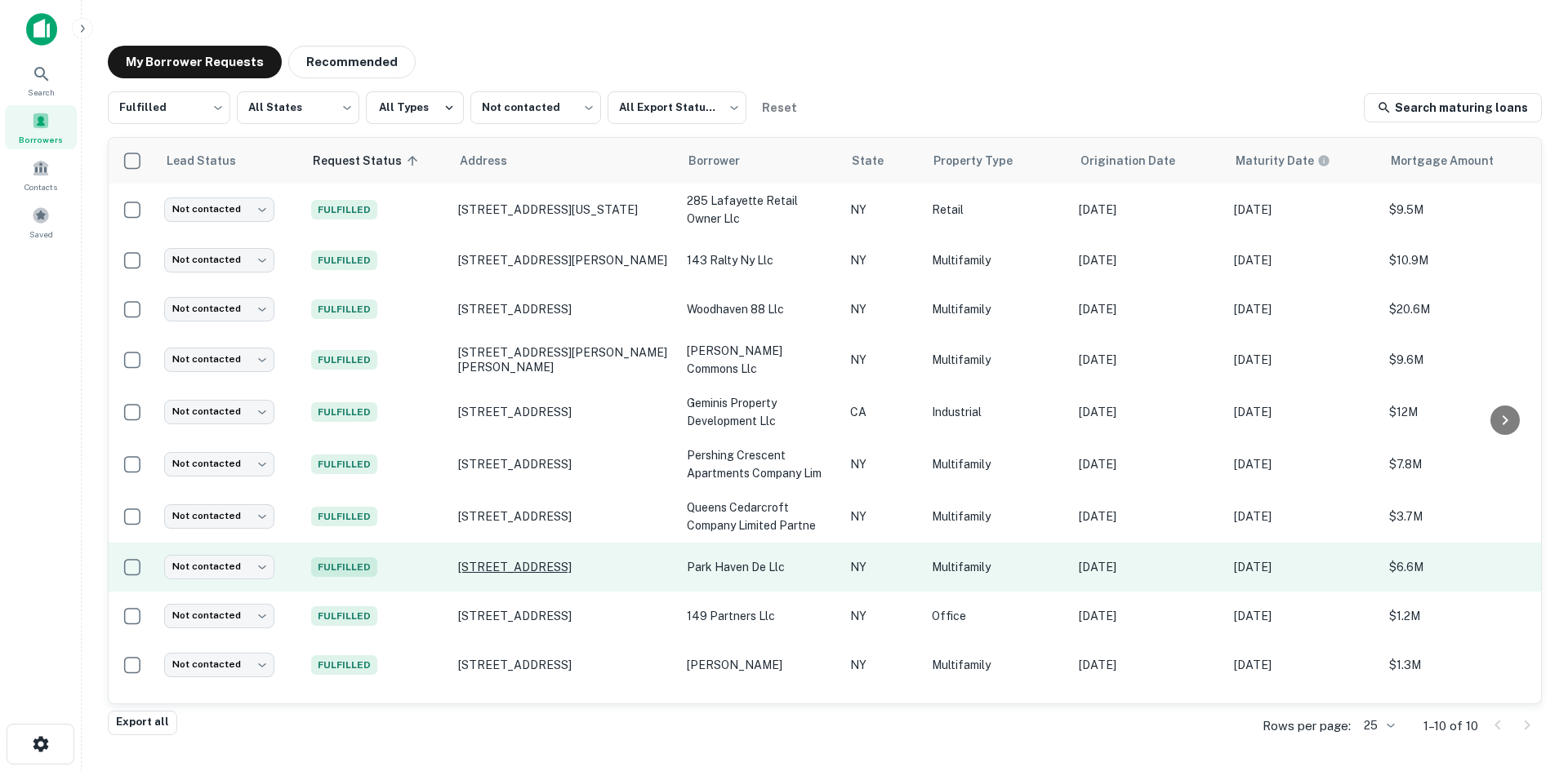
click at [573, 560] on p "8825 153rd St Jamaica, NY11432" at bounding box center [564, 566] width 212 height 14
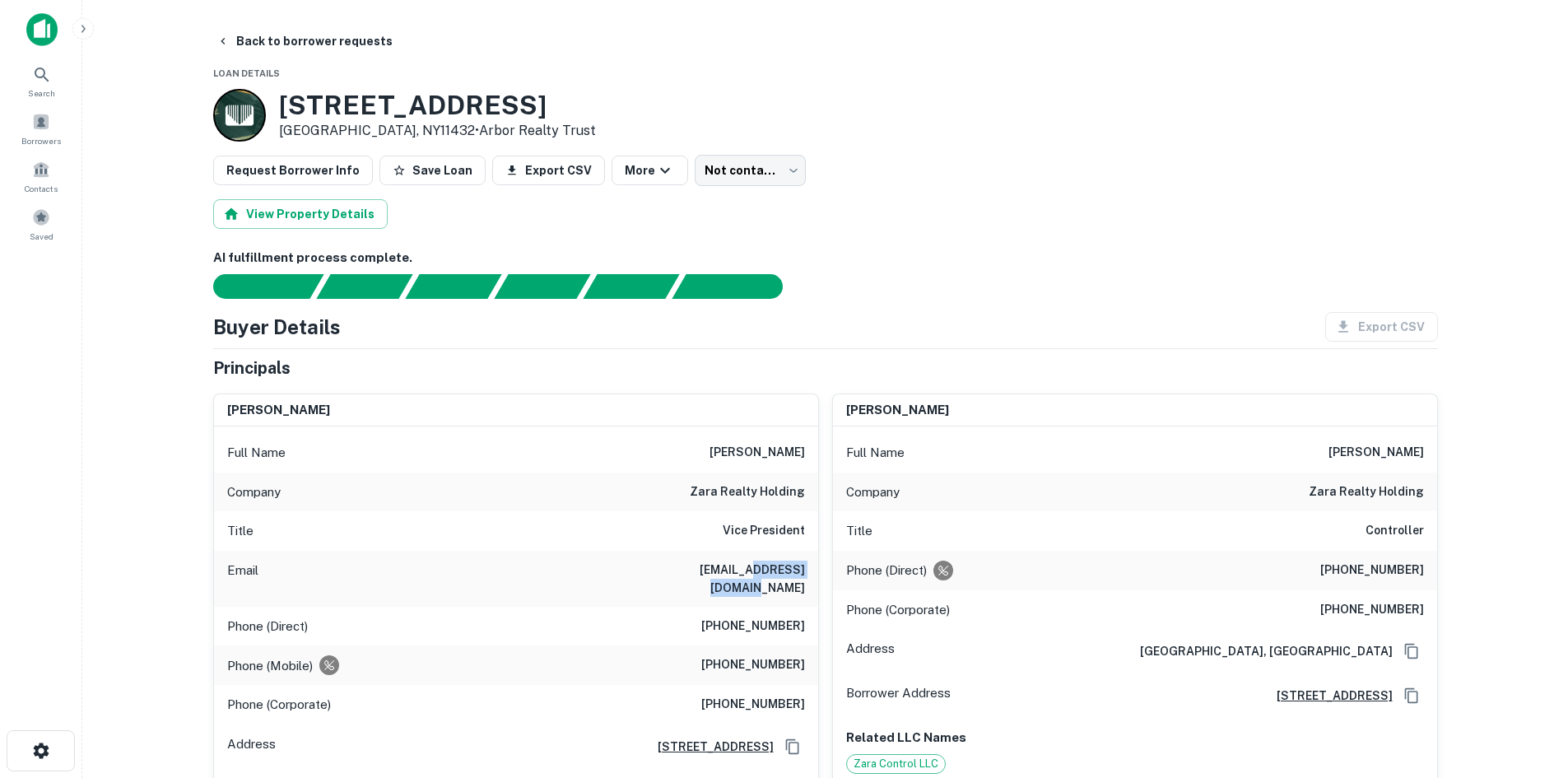
drag, startPoint x: 804, startPoint y: 572, endPoint x: 721, endPoint y: 576, distance: 83.1
click at [721, 576] on h6 "tsubraj@zararealty.com" at bounding box center [707, 579] width 198 height 36
click at [286, 103] on h3 "8825 153rd St" at bounding box center [437, 105] width 317 height 32
drag, startPoint x: 288, startPoint y: 103, endPoint x: 492, endPoint y: 88, distance: 204.6
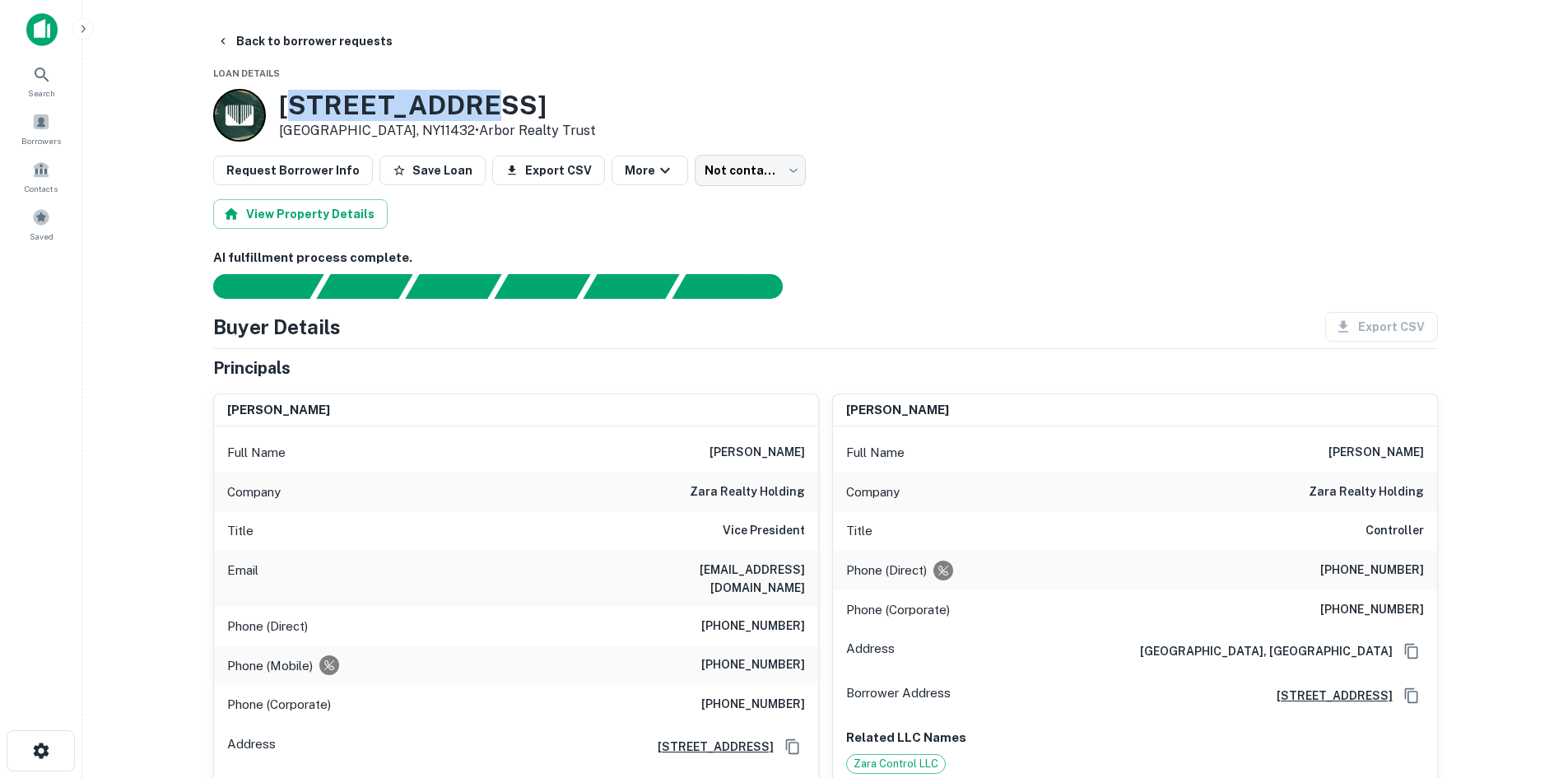
click at [486, 96] on h3 "8825 153rd St" at bounding box center [437, 105] width 317 height 32
drag, startPoint x: 477, startPoint y: 107, endPoint x: 279, endPoint y: 115, distance: 198.2
click at [279, 115] on h3 "8825 153rd St" at bounding box center [437, 105] width 317 height 32
click at [738, 172] on body "Search Borrowers Contacts Saved Back to borrower requests Loan Details 8825 153…" at bounding box center [784, 389] width 1568 height 778
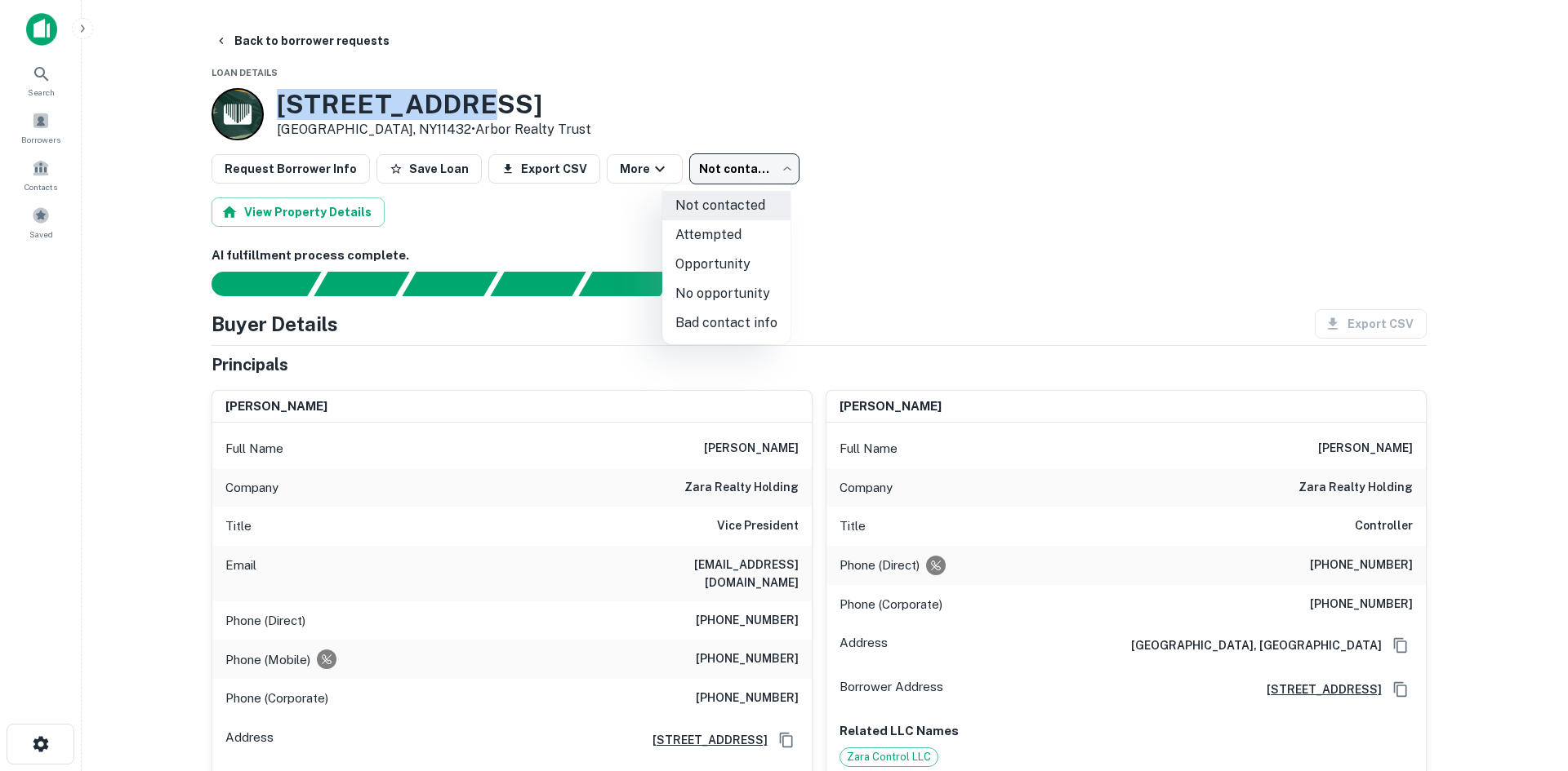
drag, startPoint x: 732, startPoint y: 240, endPoint x: 743, endPoint y: 227, distance: 17.0
click at [743, 227] on li "Attempted" at bounding box center [726, 235] width 129 height 30
type input "*********"
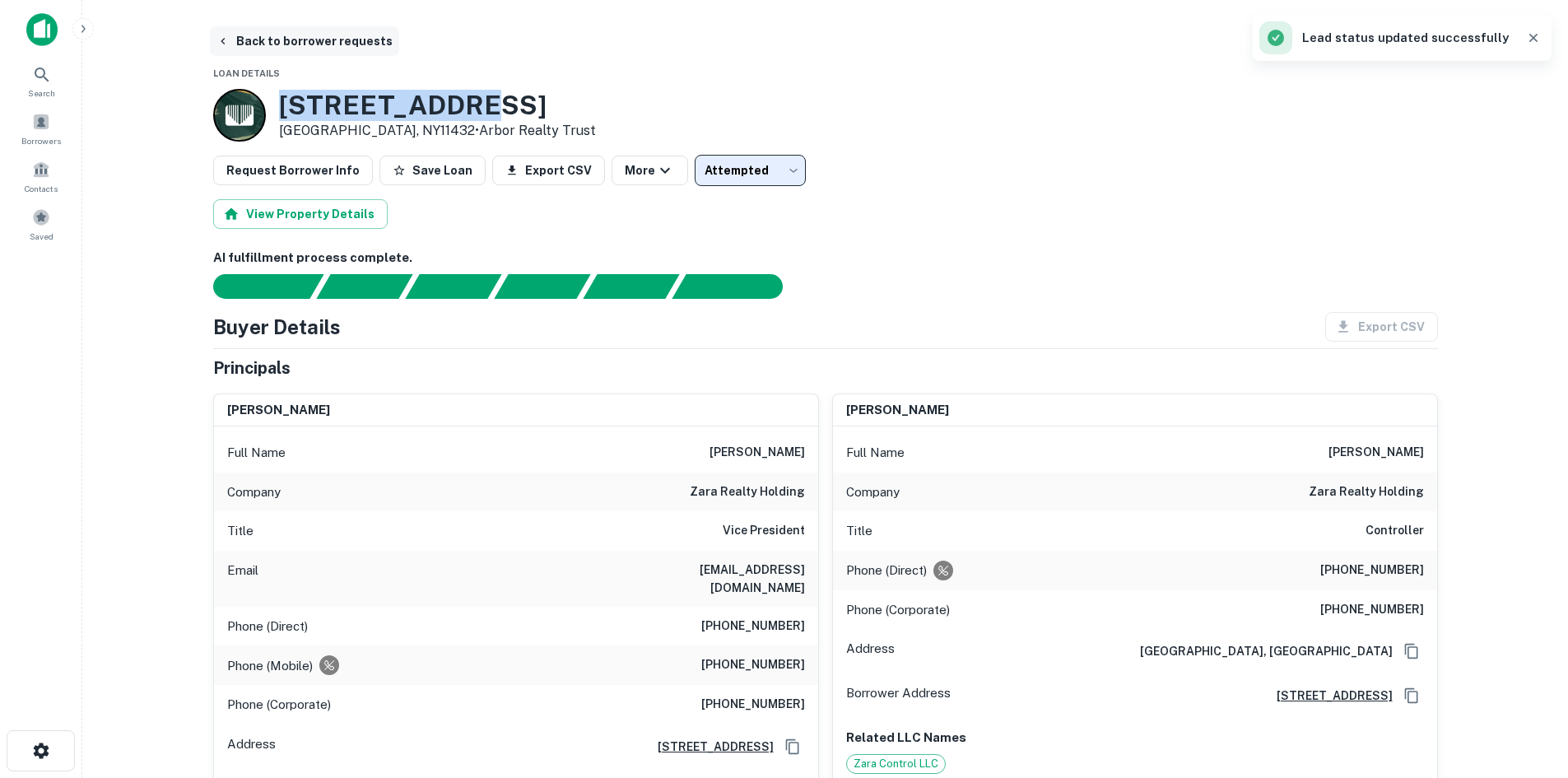
click at [233, 40] on button "Back to borrower requests" at bounding box center [304, 41] width 189 height 30
